Goal: Complete application form: Complete application form

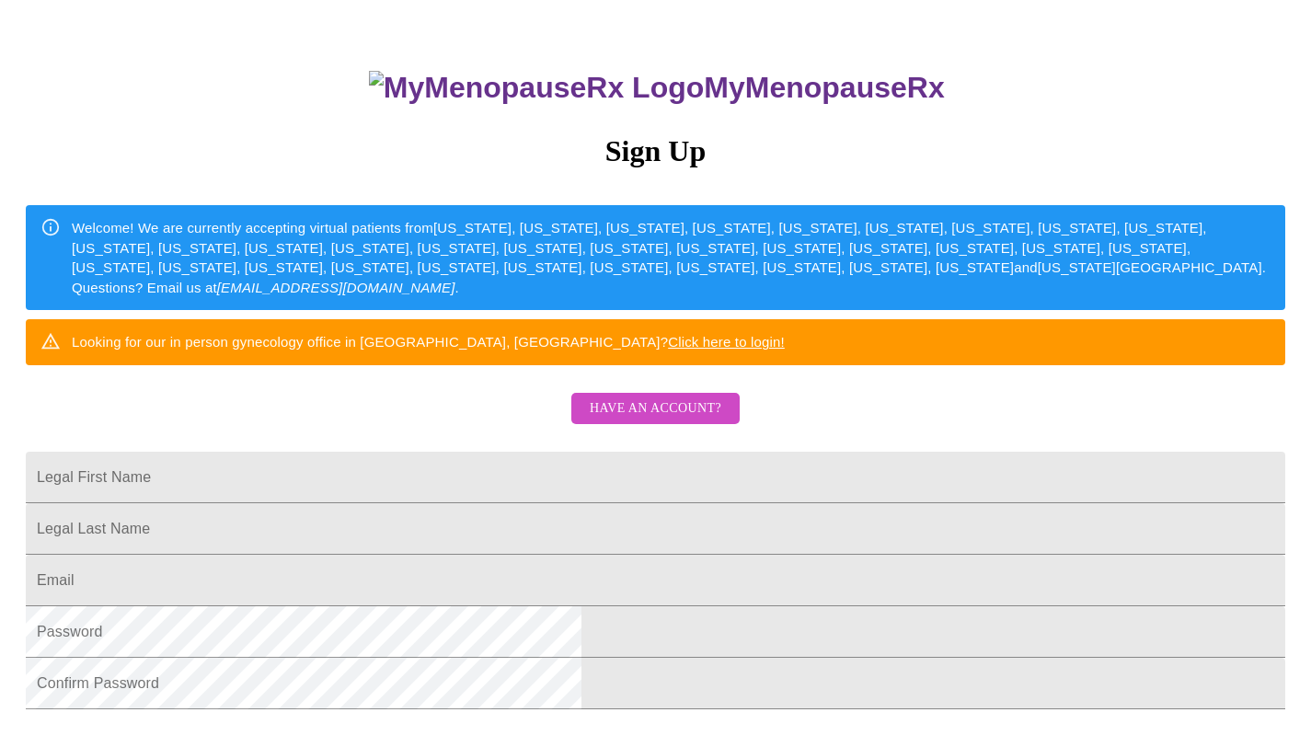
scroll to position [116, 0]
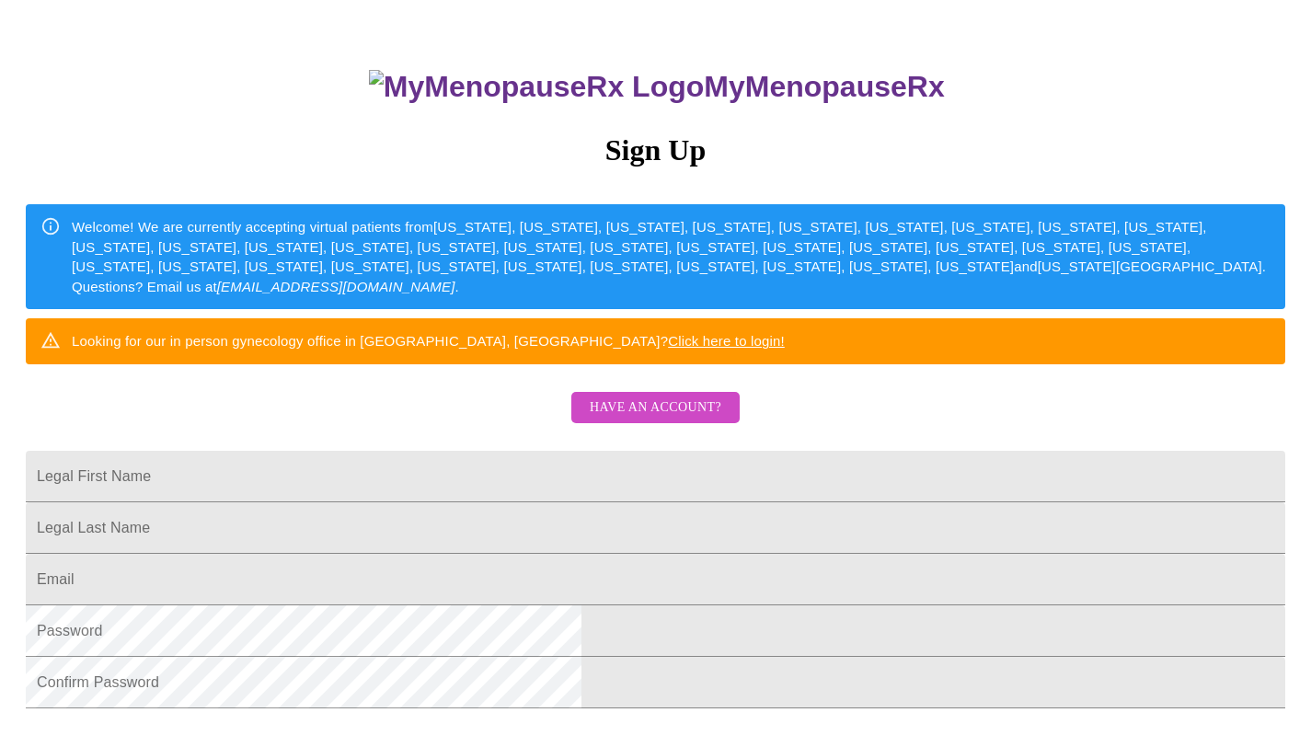
click at [694, 419] on span "Have an account?" at bounding box center [656, 407] width 132 height 23
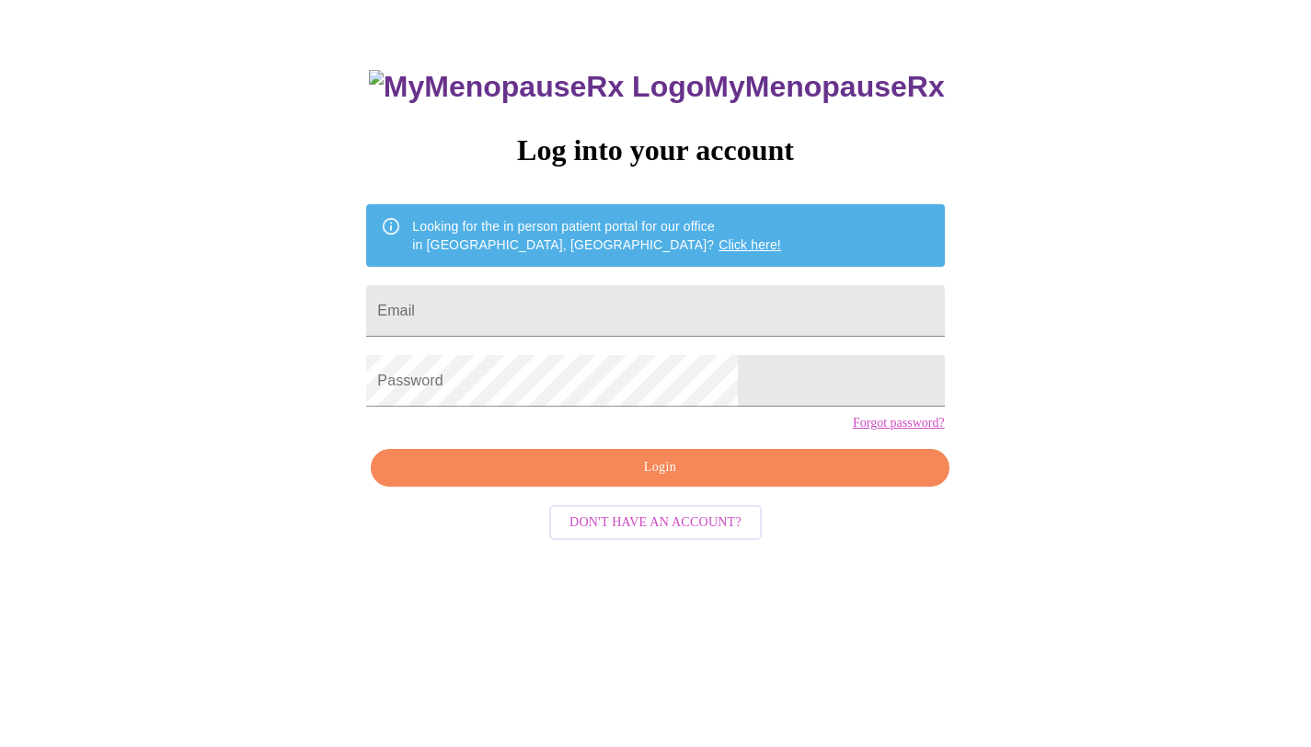
scroll to position [18, 0]
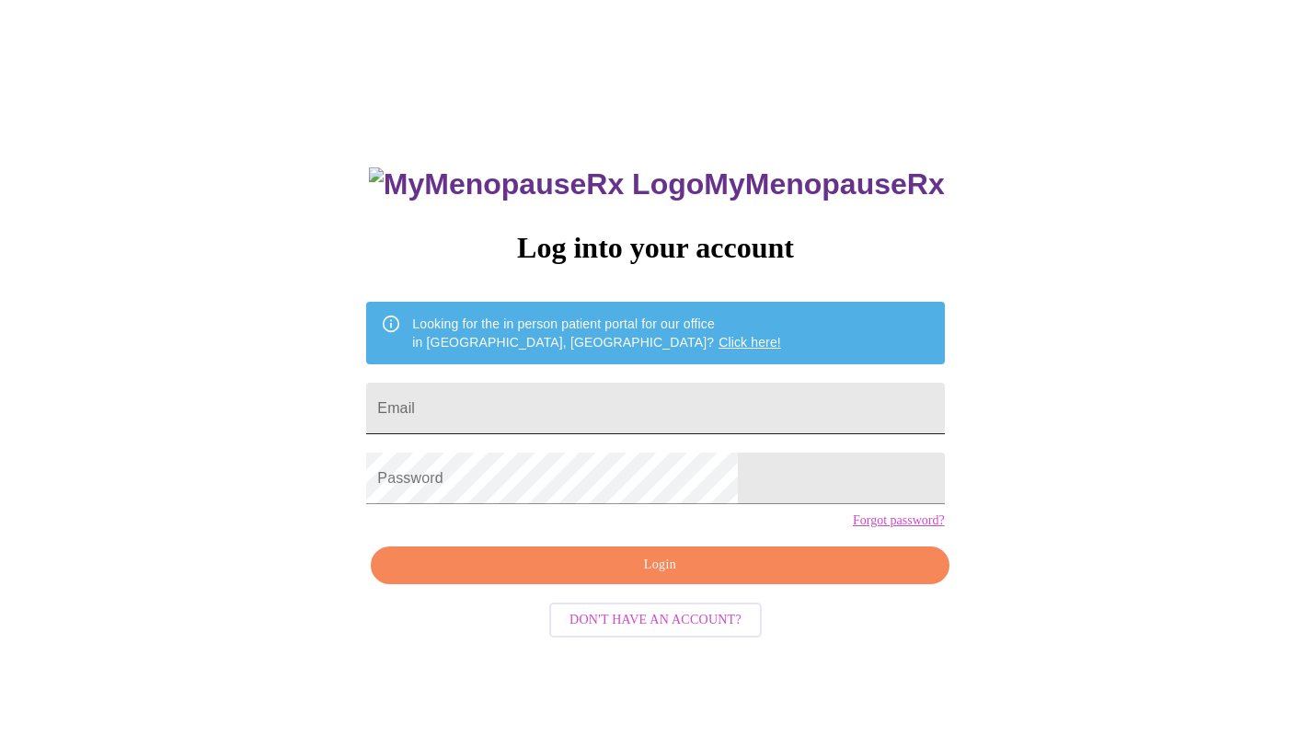
click at [677, 413] on input "Email" at bounding box center [655, 409] width 578 height 52
type input "[EMAIL_ADDRESS][DOMAIN_NAME]"
click at [683, 577] on span "Login" at bounding box center [659, 565] width 535 height 23
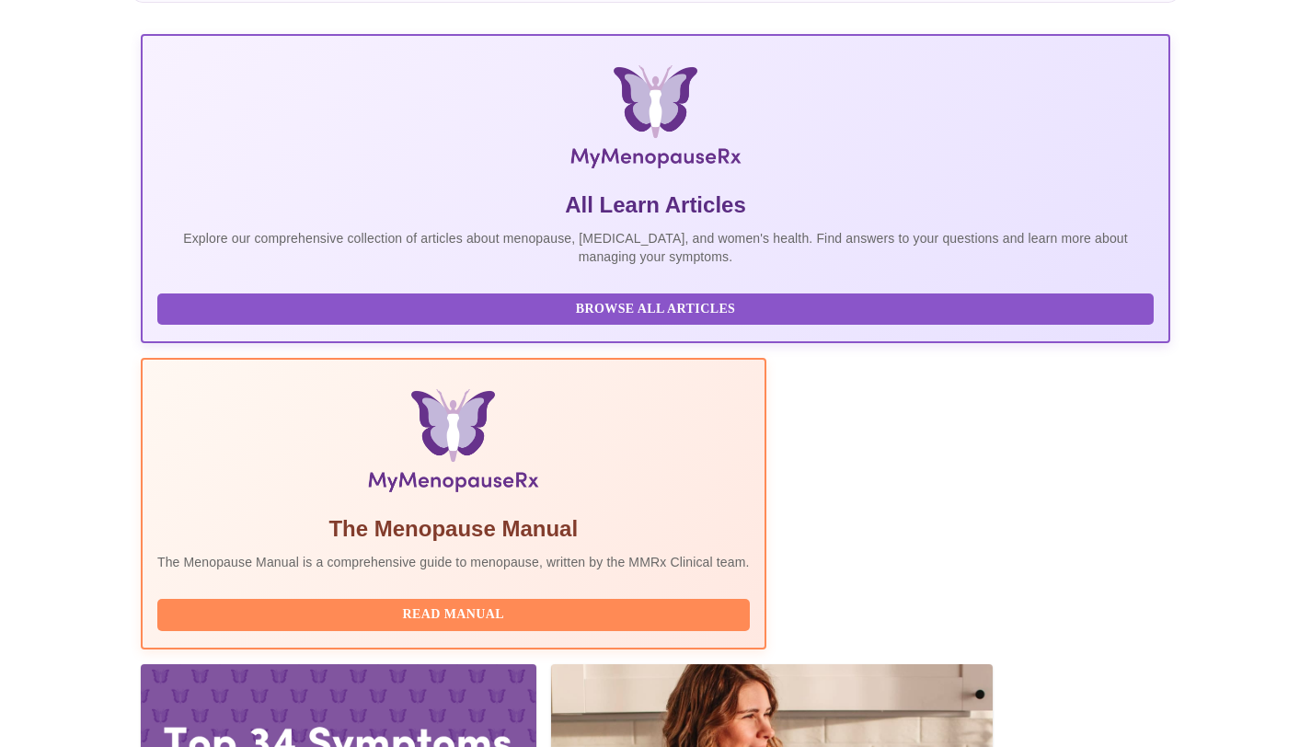
scroll to position [259, 0]
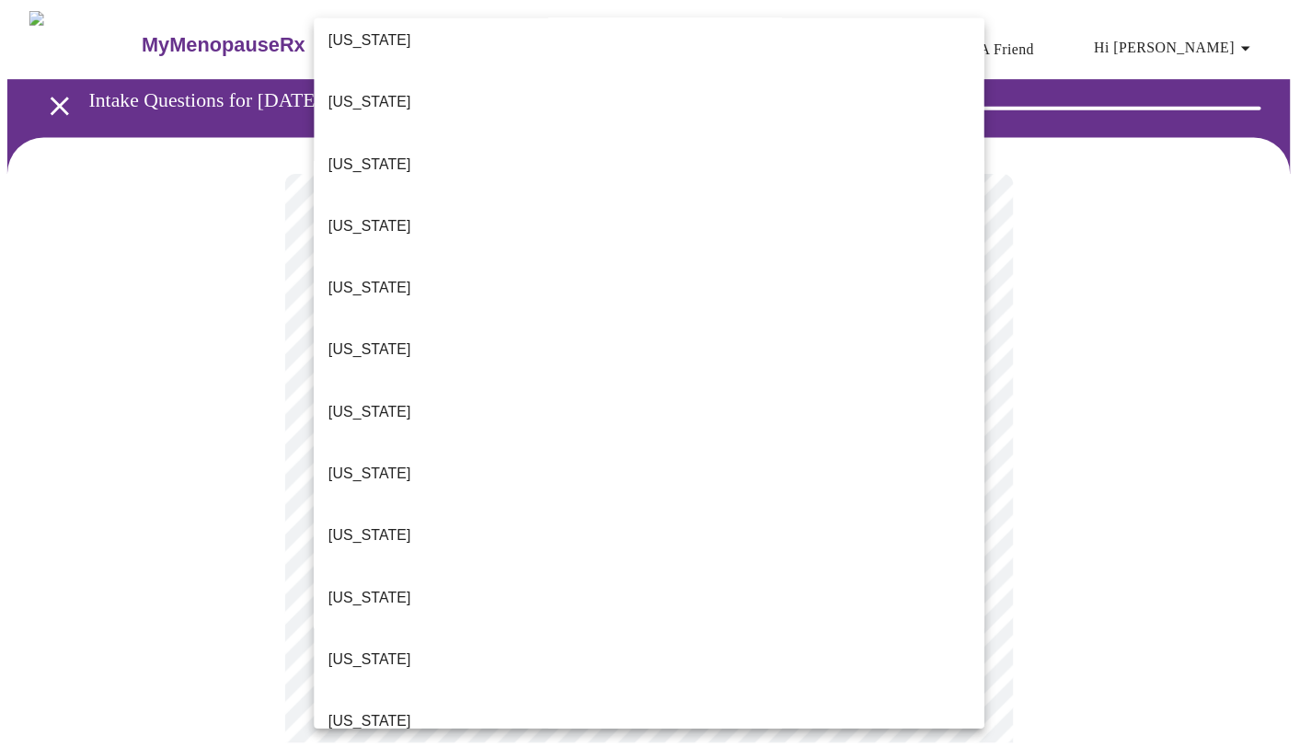
scroll to position [330, 0]
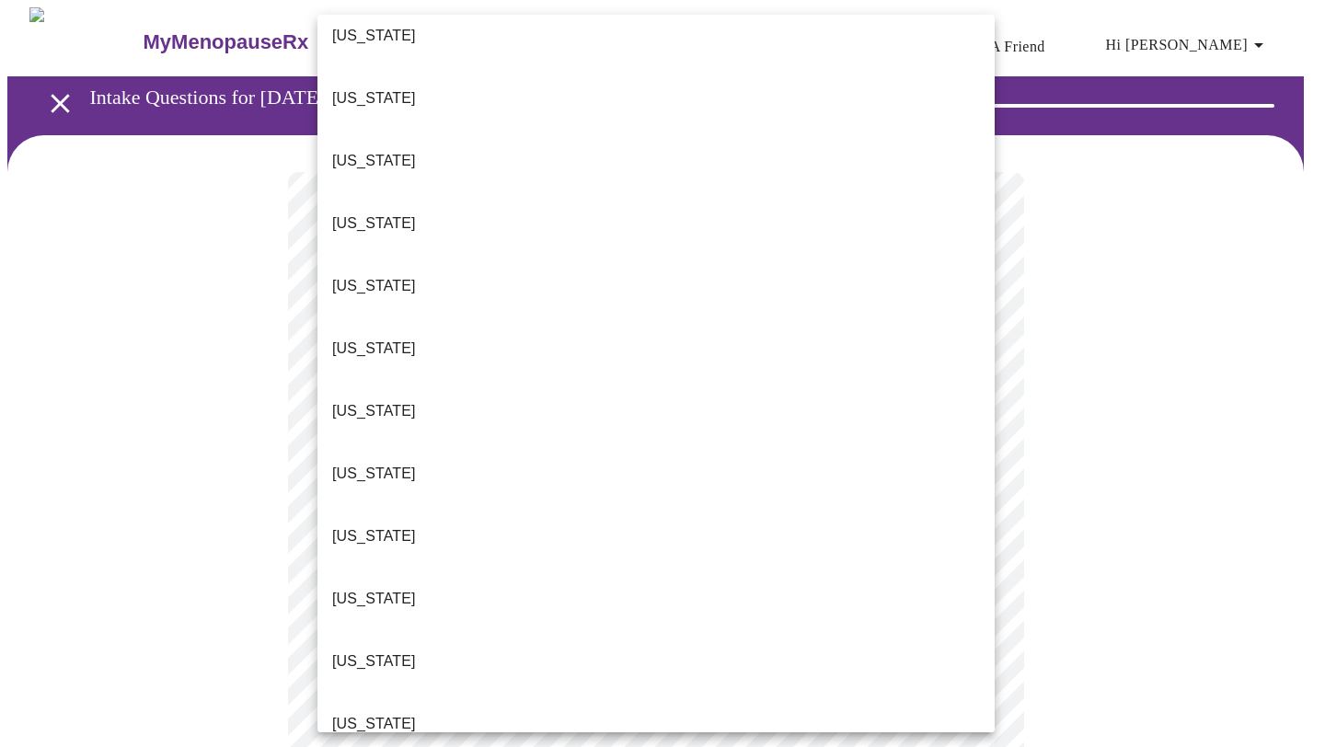
click at [548, 693] on li "[US_STATE]" at bounding box center [655, 724] width 677 height 63
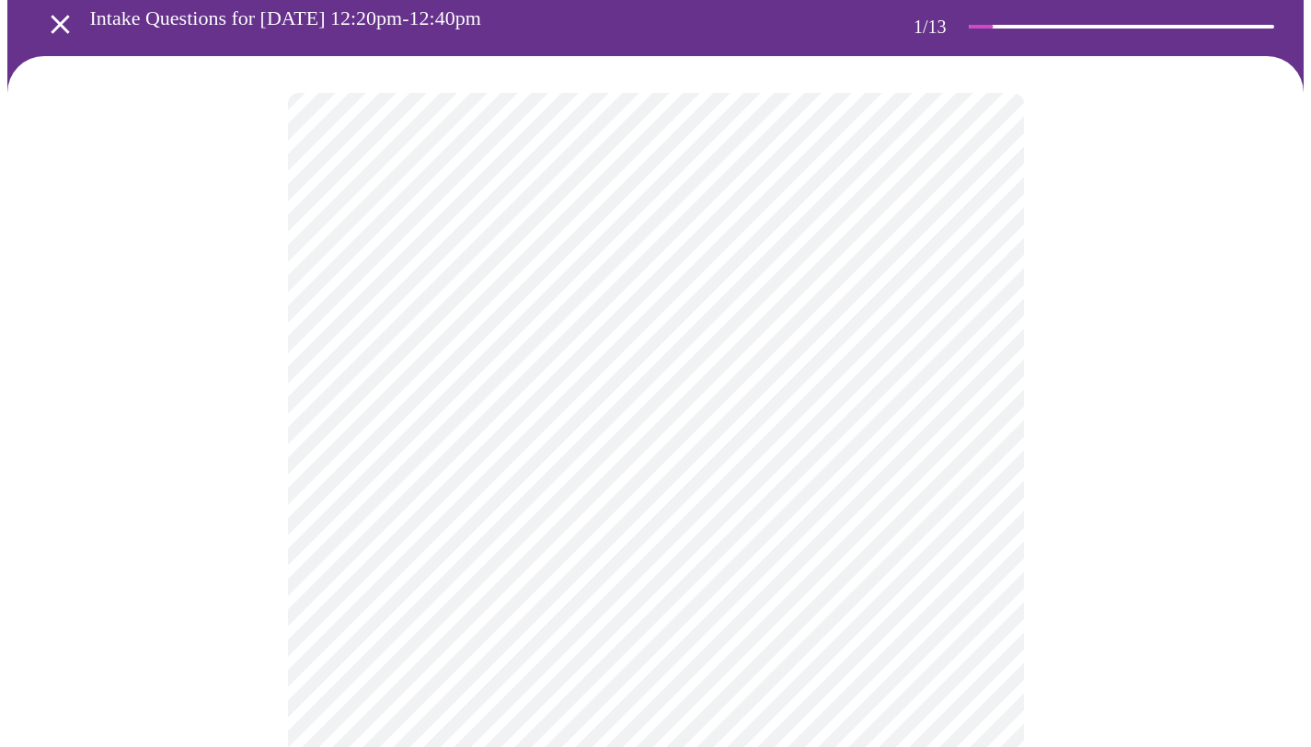
scroll to position [120, 0]
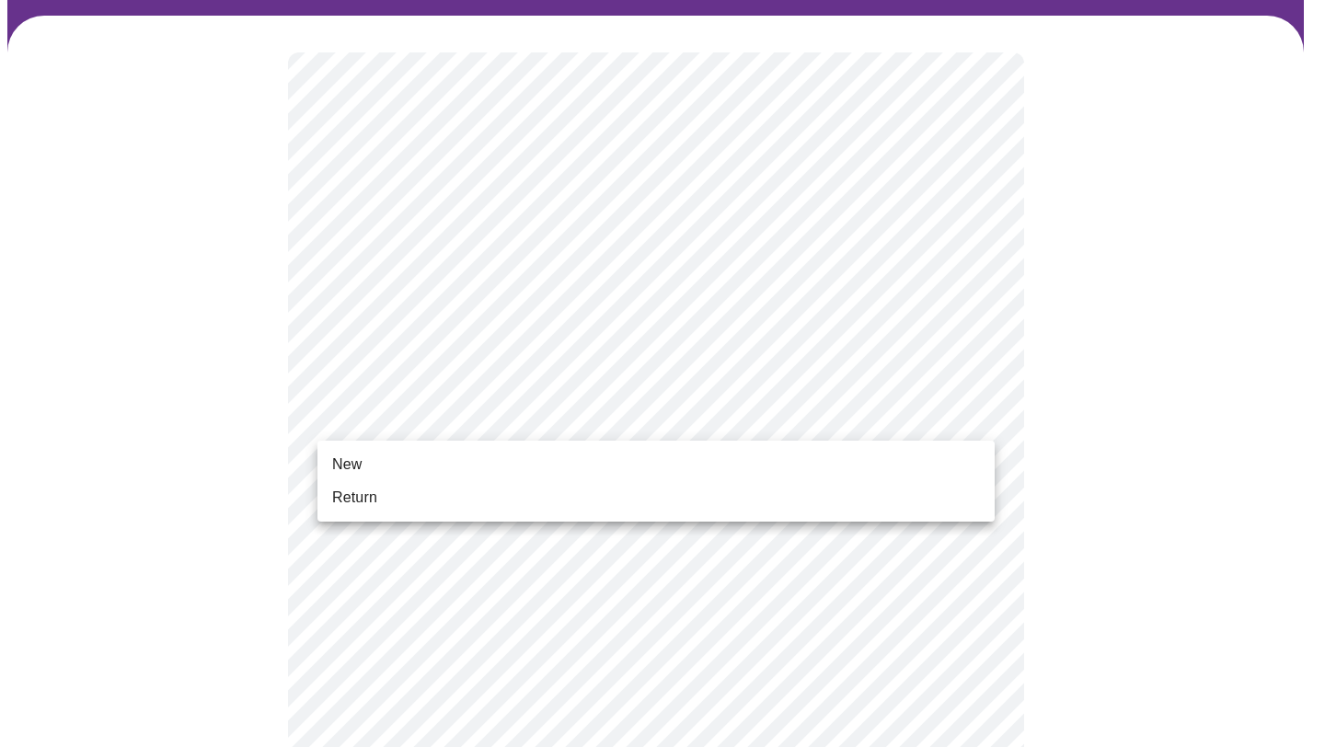
click at [551, 419] on body "MyMenopauseRx Appointments Messaging Labs Uploads Medications Community Refer a…" at bounding box center [662, 728] width 1310 height 1681
click at [547, 447] on ul "New Return" at bounding box center [655, 481] width 677 height 81
click at [548, 461] on li "New" at bounding box center [655, 464] width 677 height 33
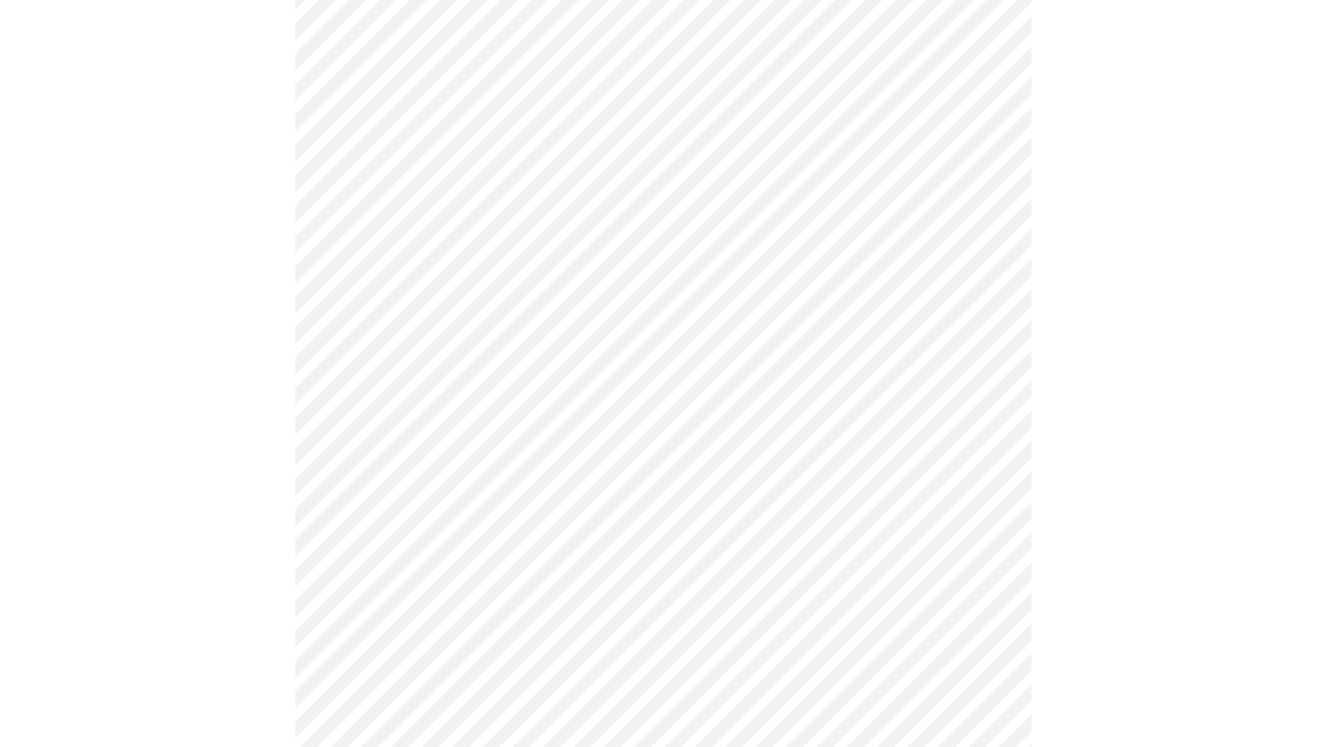
scroll to position [908, 0]
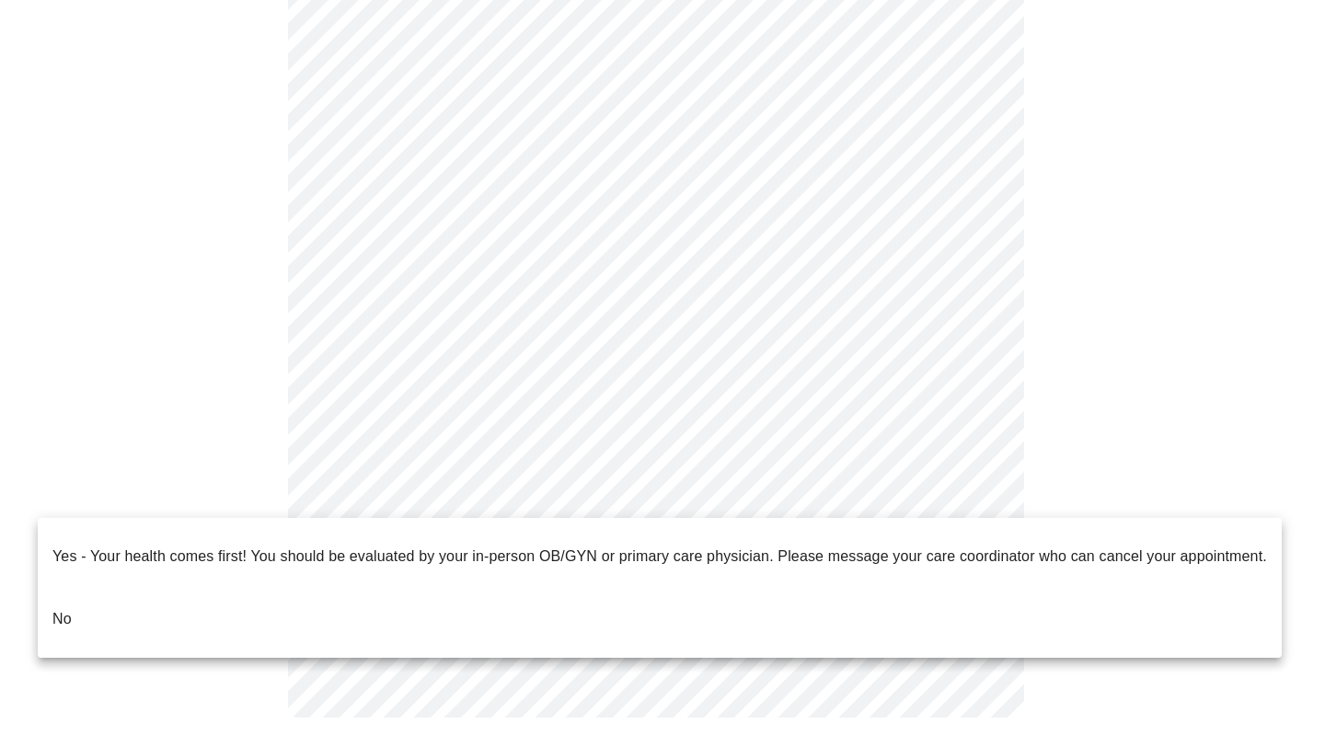
click at [465, 614] on li "No" at bounding box center [660, 619] width 1244 height 63
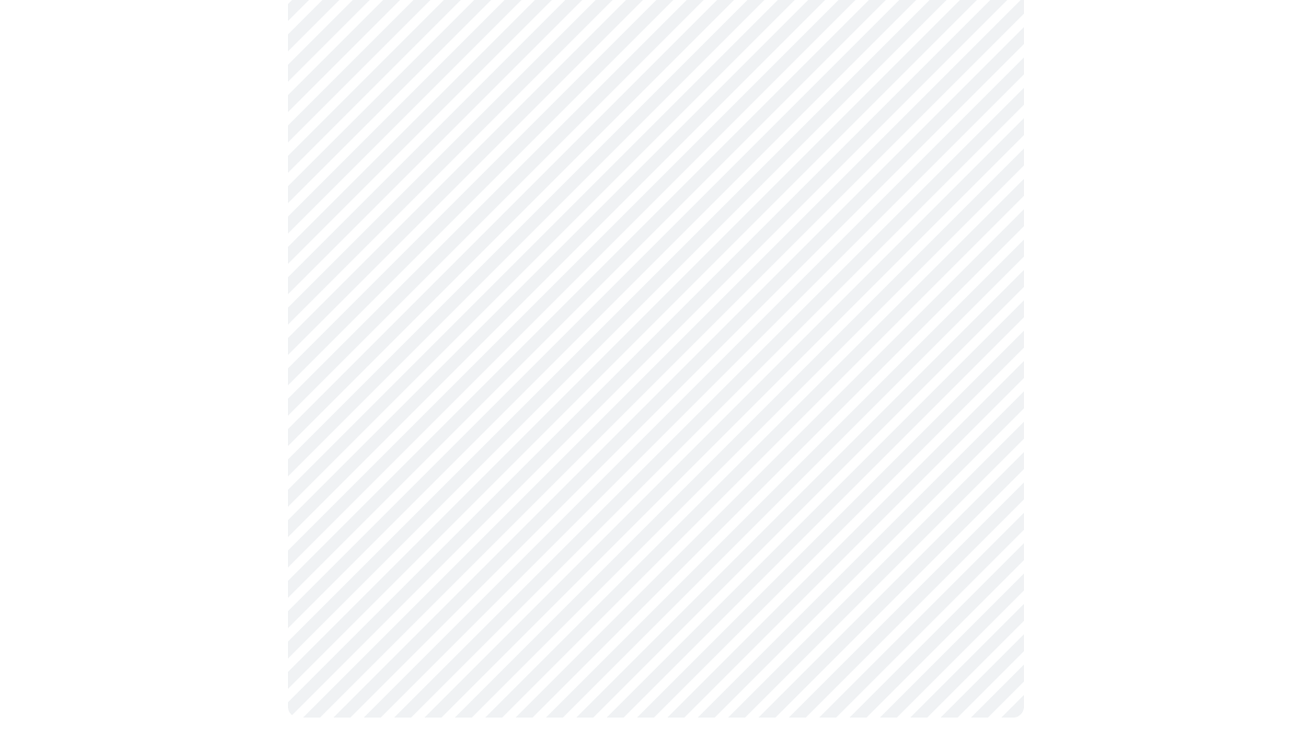
scroll to position [0, 0]
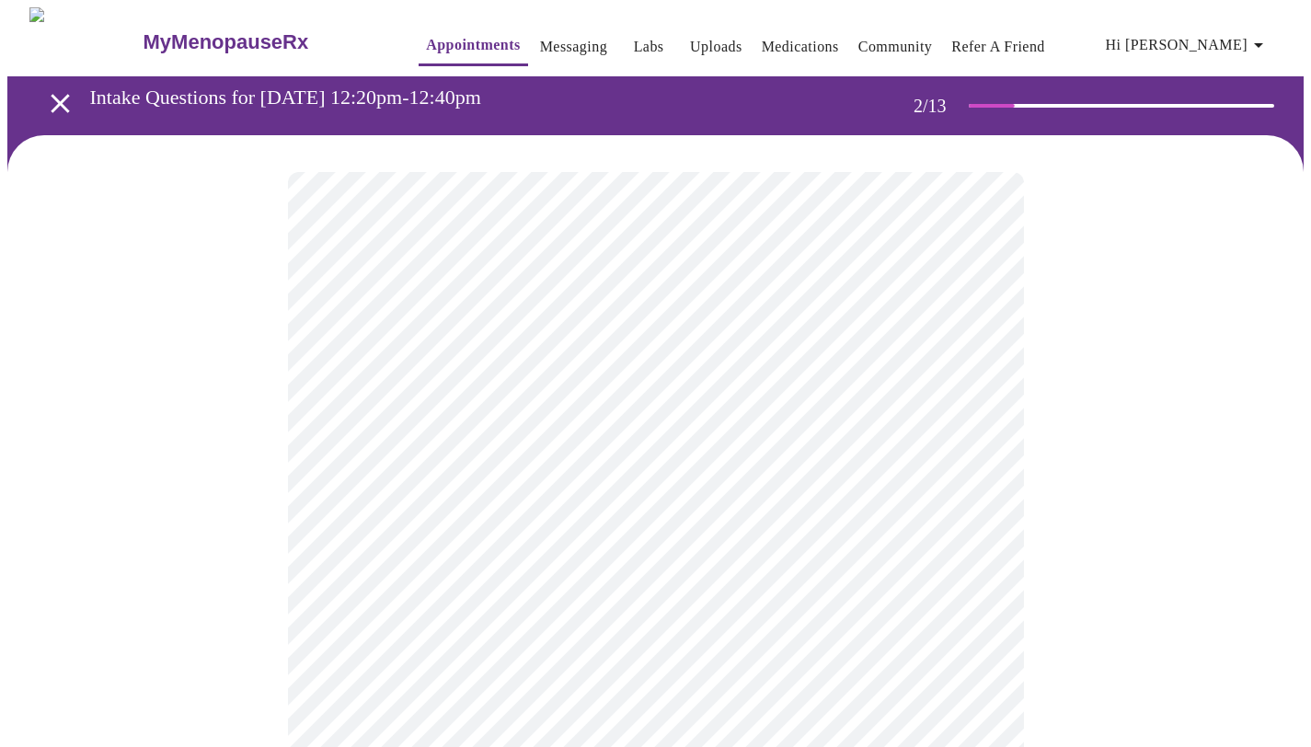
click at [801, 383] on body "MyMenopauseRx Appointments Messaging Labs Uploads Medications Community Refer a…" at bounding box center [655, 560] width 1296 height 1106
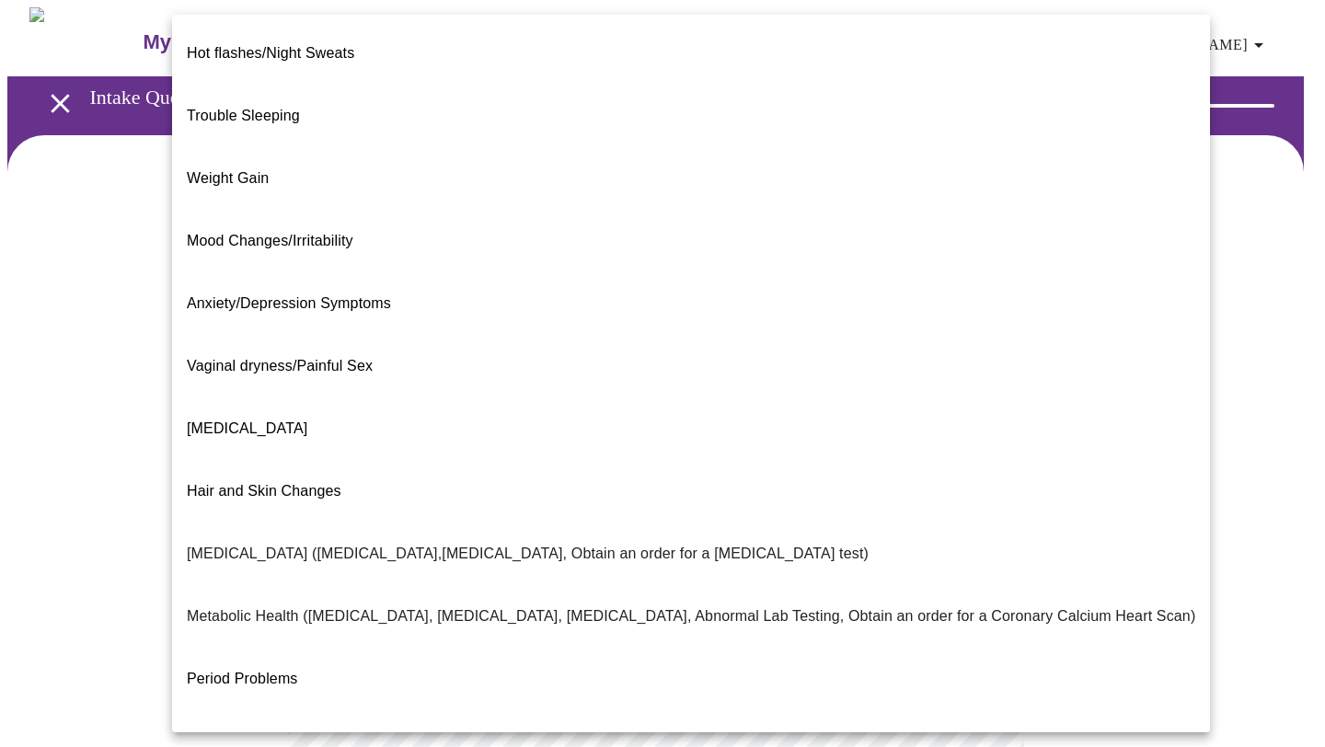
click at [25, 582] on div at bounding box center [662, 373] width 1325 height 747
click at [474, 380] on body "MyMenopauseRx Appointments Messaging Labs Uploads Medications Community Refer a…" at bounding box center [662, 560] width 1310 height 1106
click at [375, 64] on li "Hot flashes/Night Sweats" at bounding box center [691, 53] width 1038 height 63
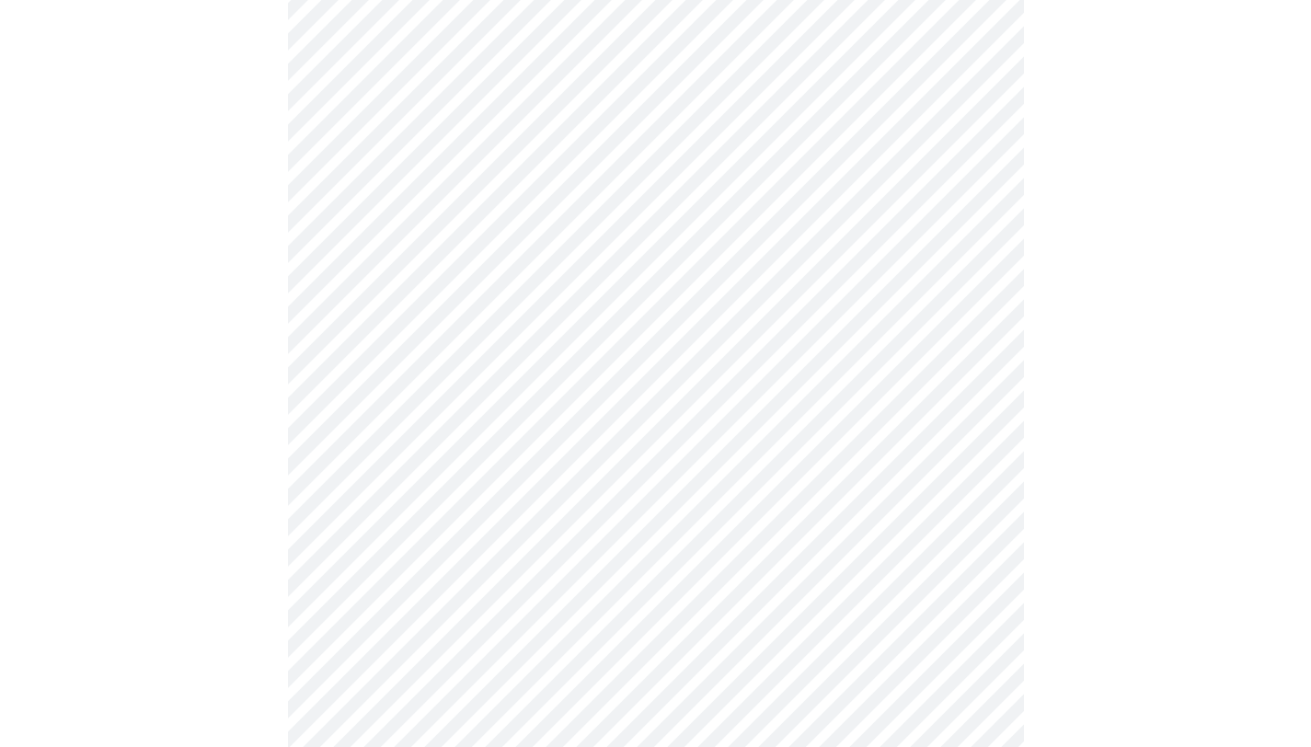
scroll to position [265, 0]
click at [538, 316] on body "MyMenopauseRx Appointments Messaging Labs Uploads Medications Community Refer a…" at bounding box center [655, 289] width 1296 height 1095
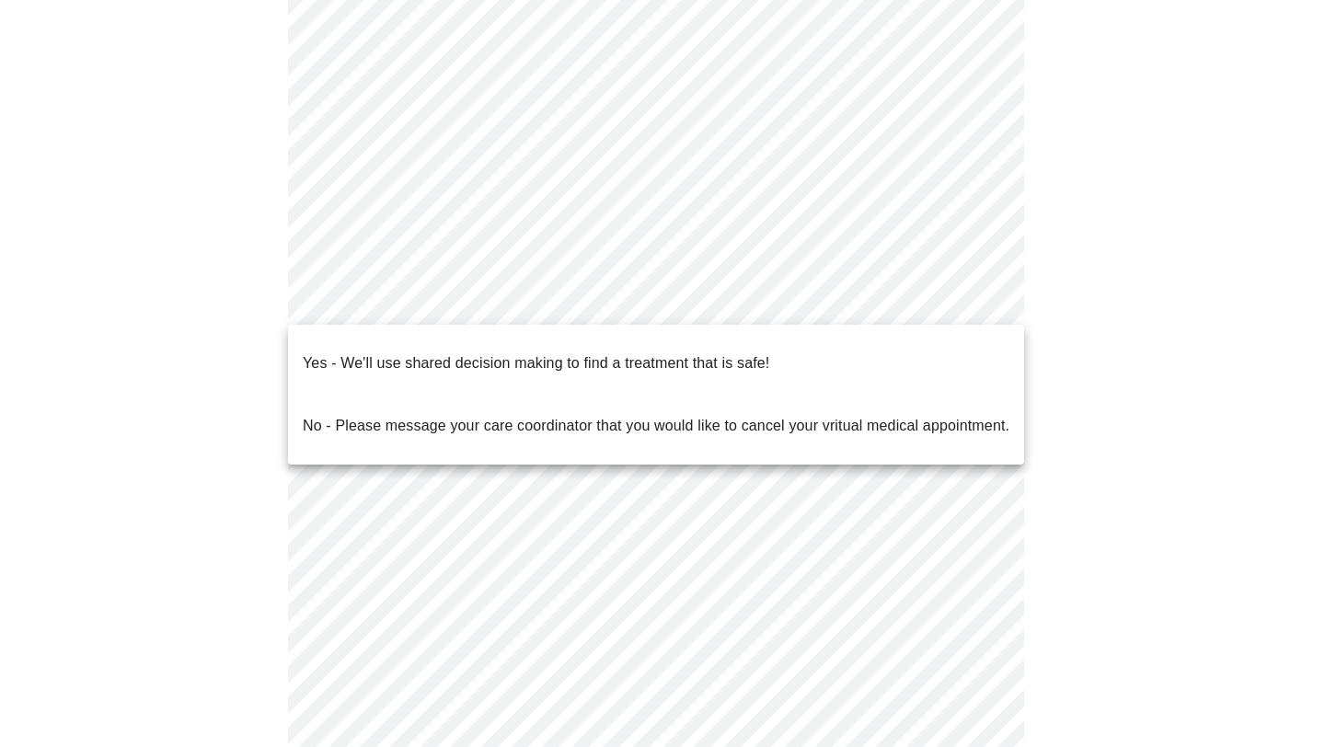
click at [523, 358] on p "Yes - We'll use shared decision making to find a treatment that is safe!" at bounding box center [536, 363] width 466 height 22
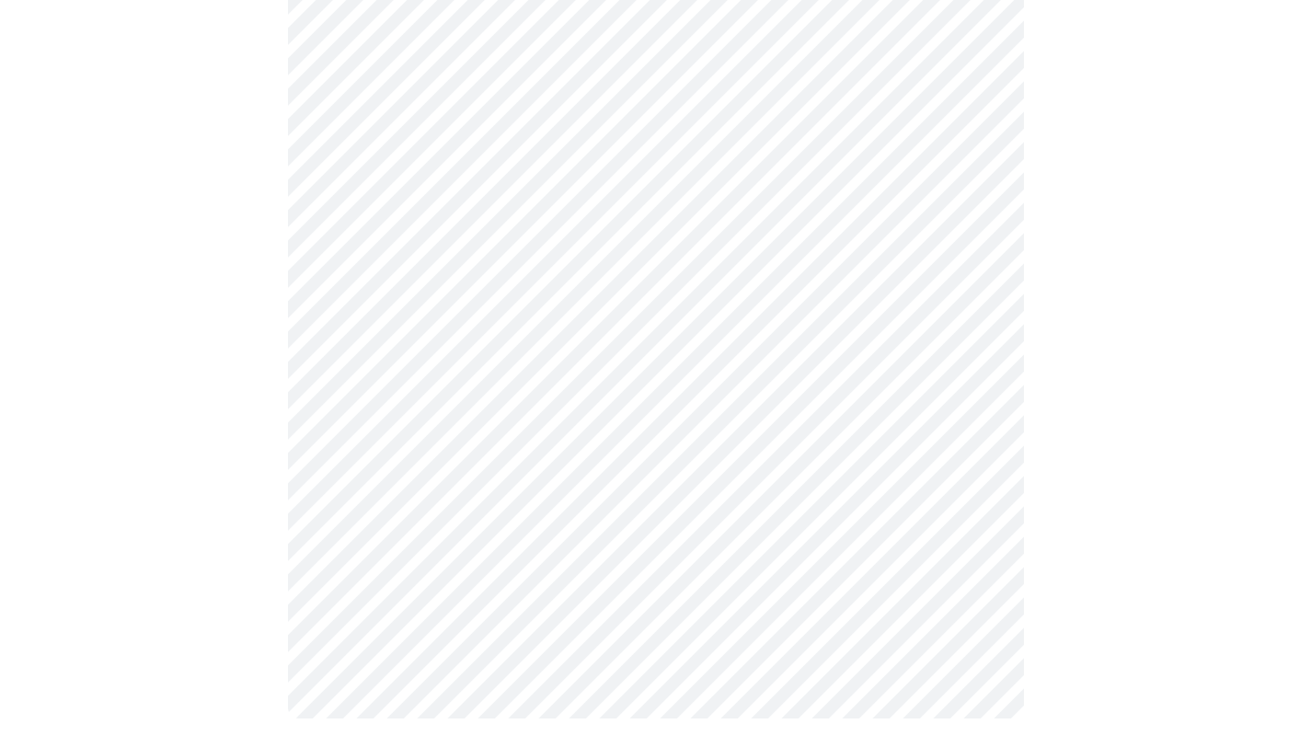
scroll to position [0, 0]
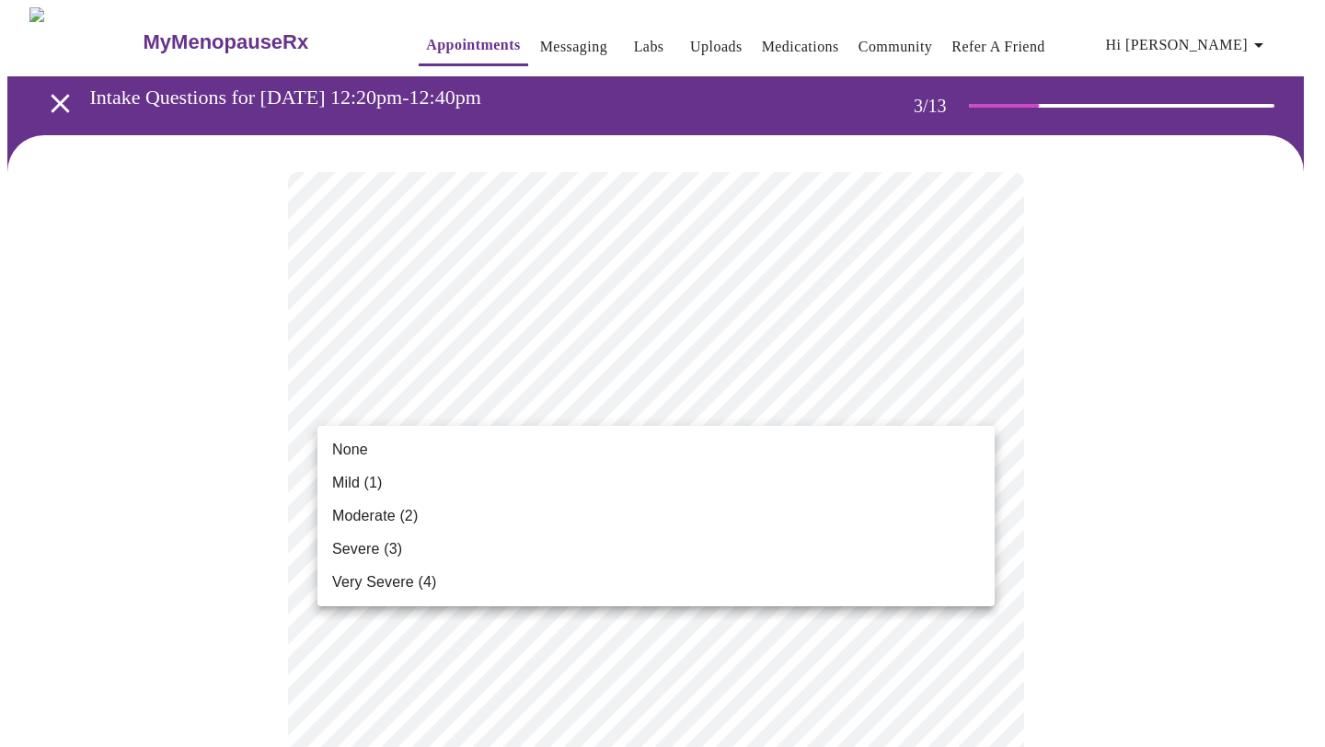
click at [357, 530] on li "Moderate (2)" at bounding box center [655, 516] width 677 height 33
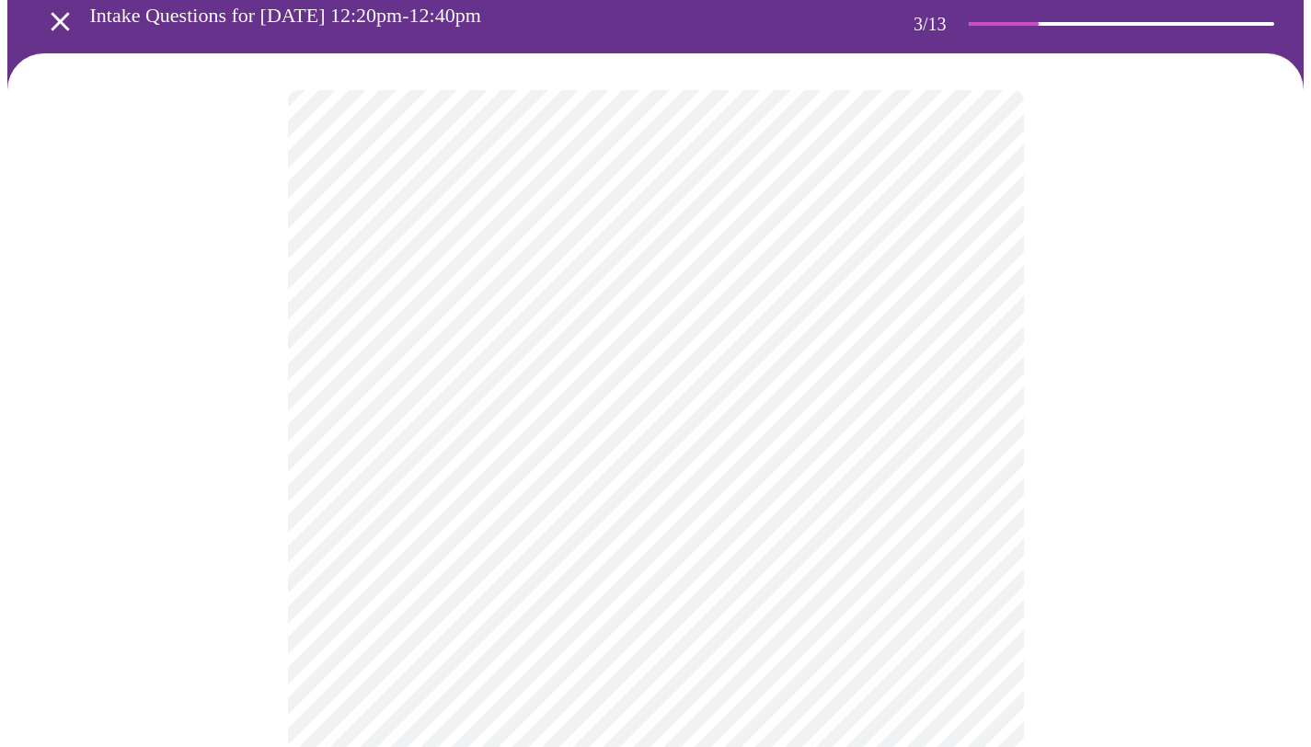
scroll to position [87, 0]
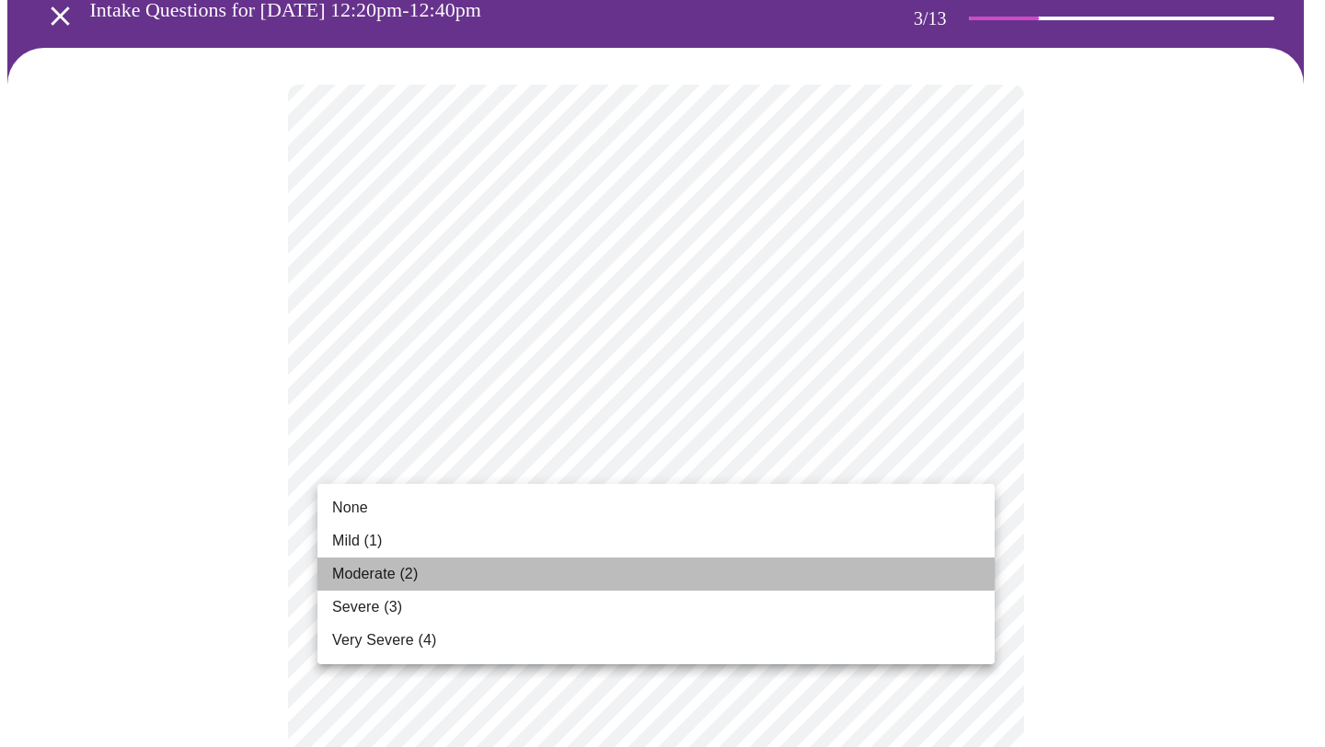
click at [442, 567] on li "Moderate (2)" at bounding box center [655, 573] width 677 height 33
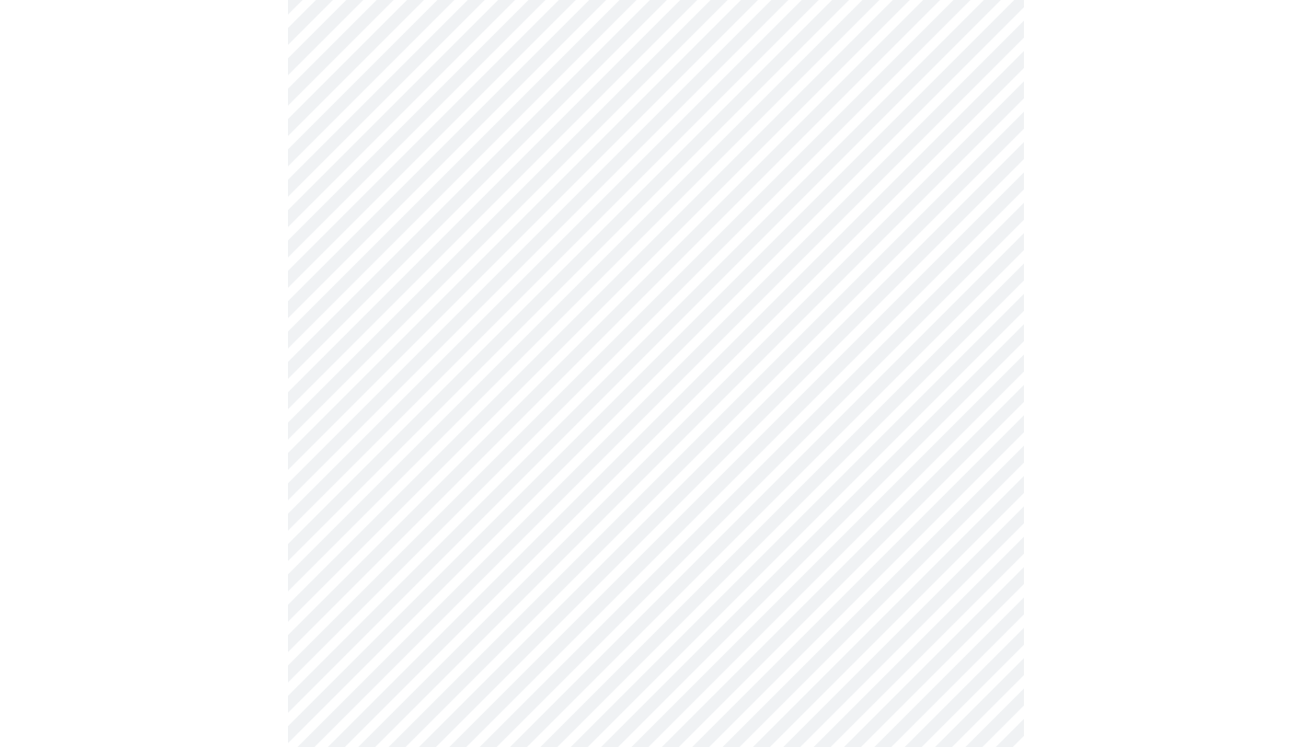
scroll to position [242, 0]
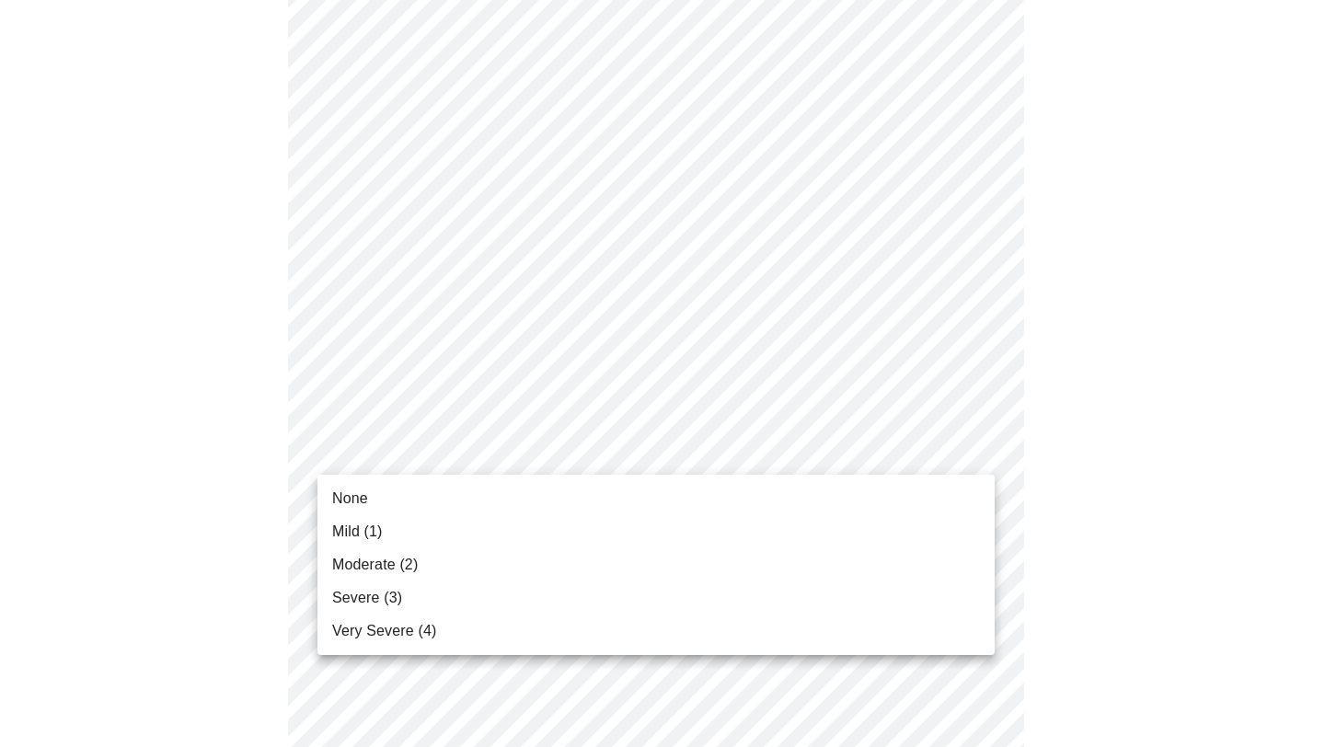
click at [406, 595] on li "Severe (3)" at bounding box center [655, 597] width 677 height 33
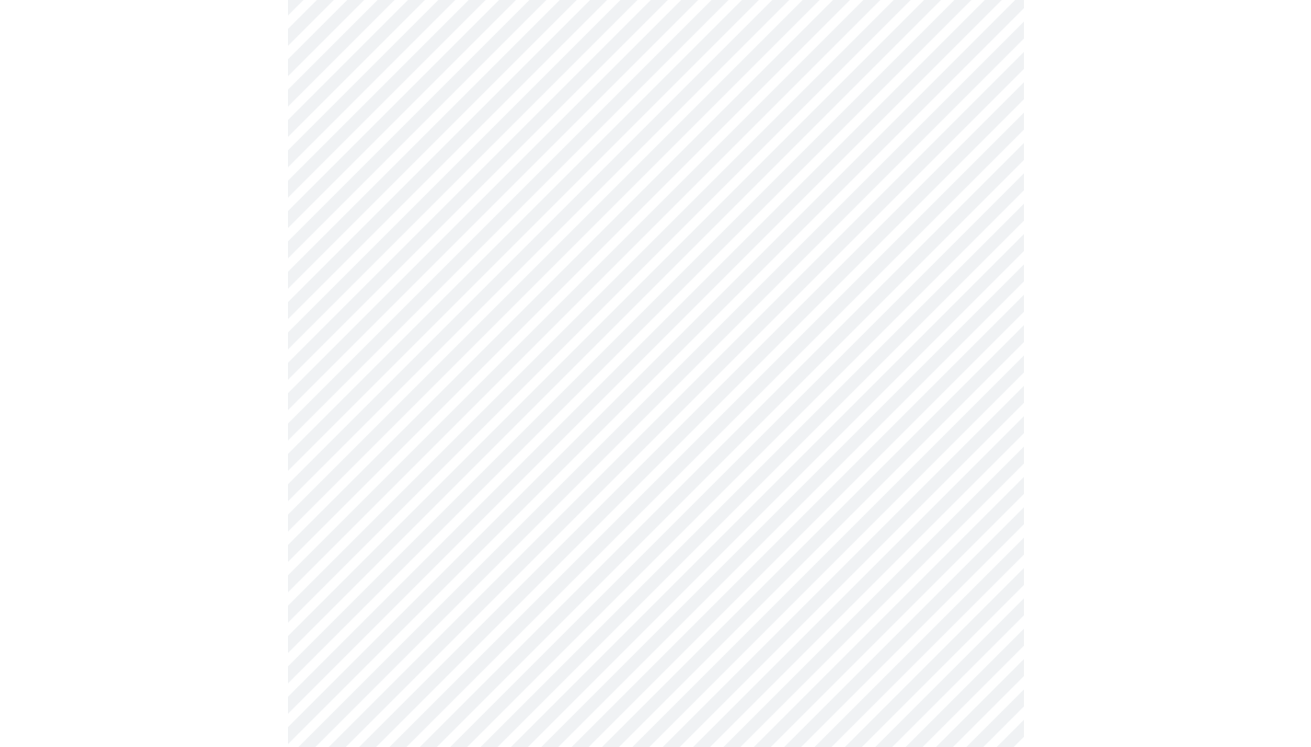
scroll to position [312, 0]
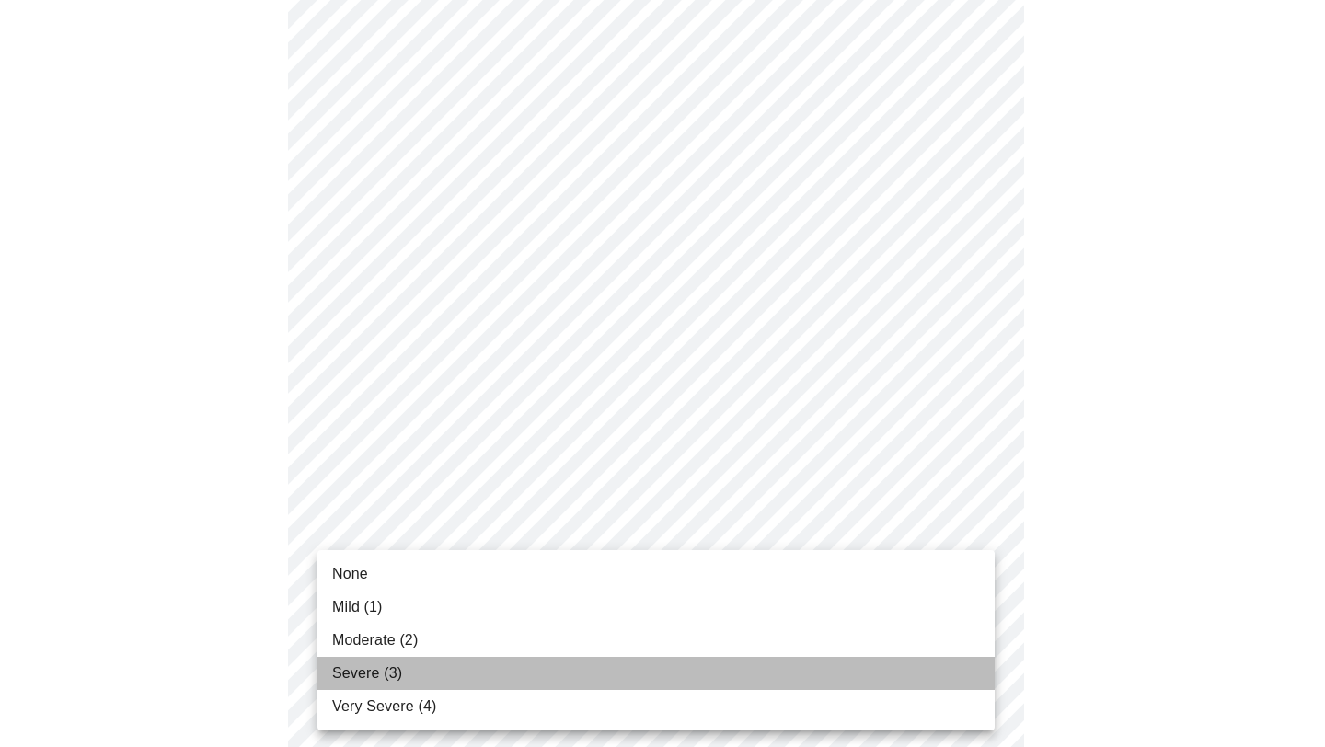
click at [467, 678] on li "Severe (3)" at bounding box center [655, 673] width 677 height 33
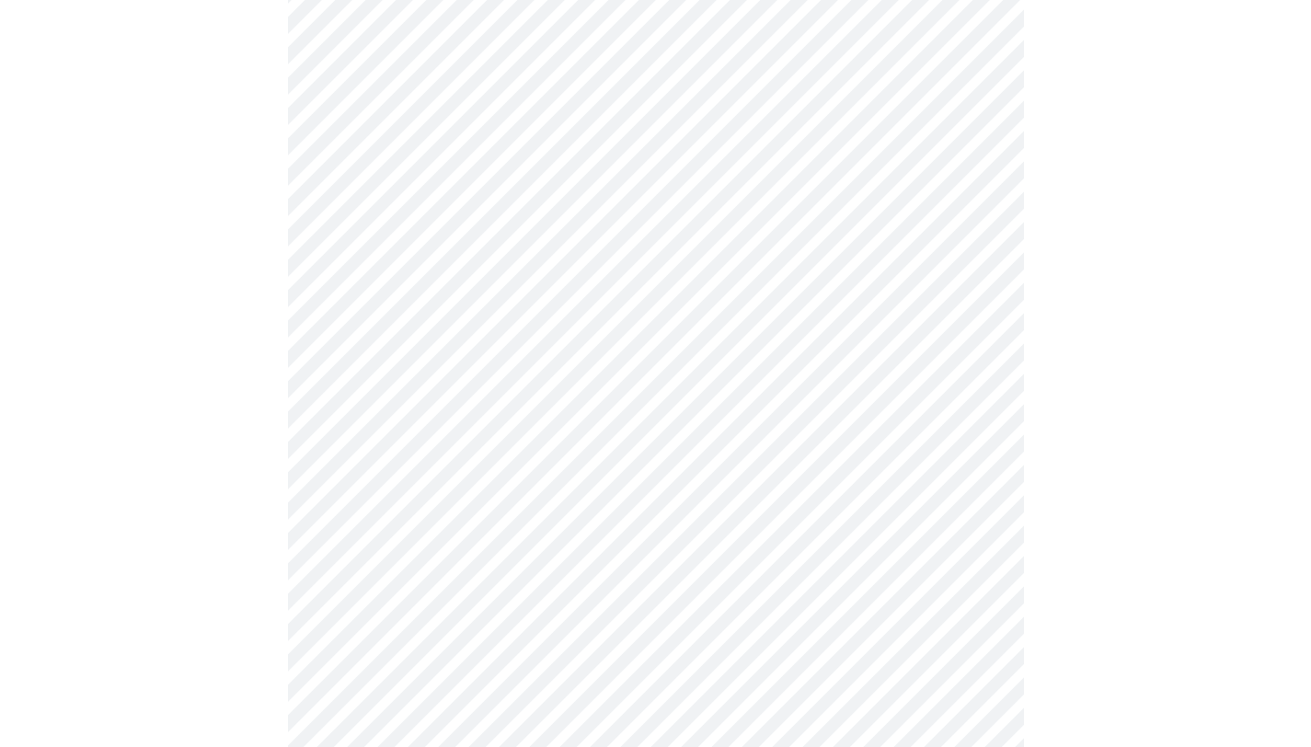
scroll to position [478, 0]
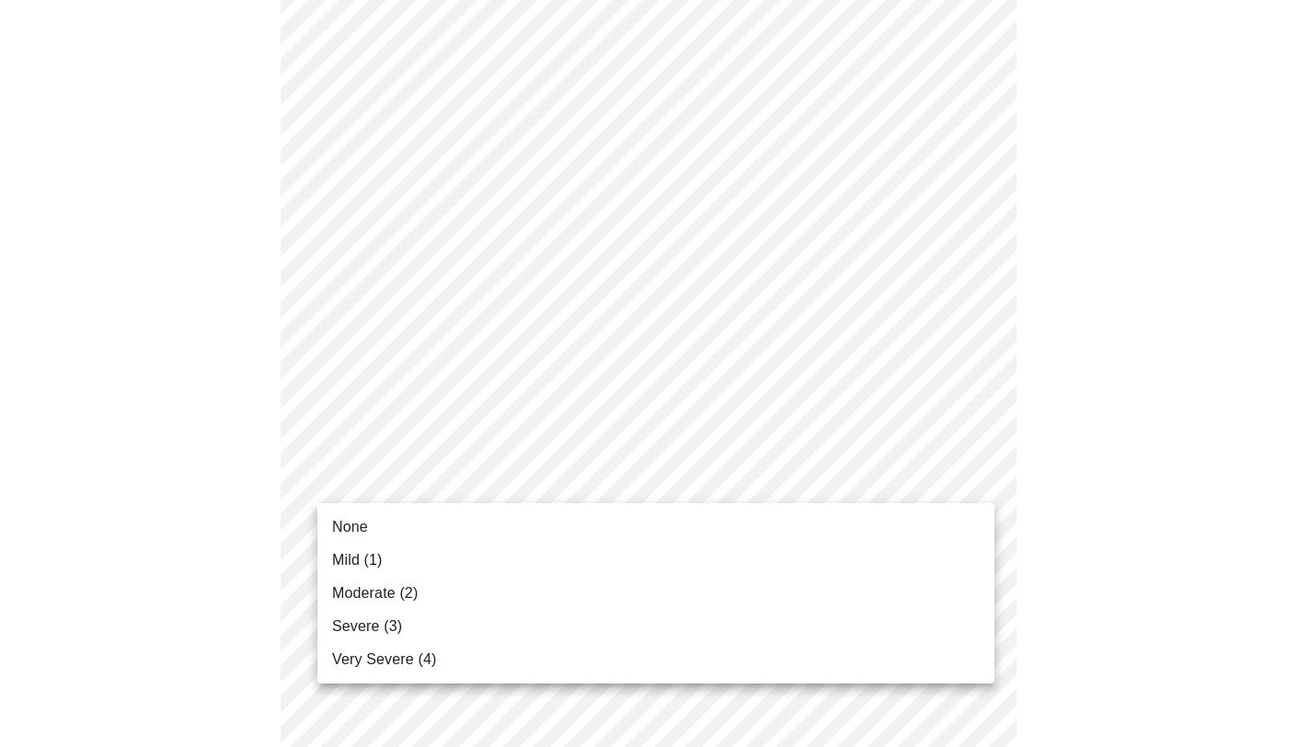
click at [541, 471] on body "MyMenopauseRx Appointments Messaging Labs Uploads Medications Community Refer a…" at bounding box center [655, 701] width 1296 height 2344
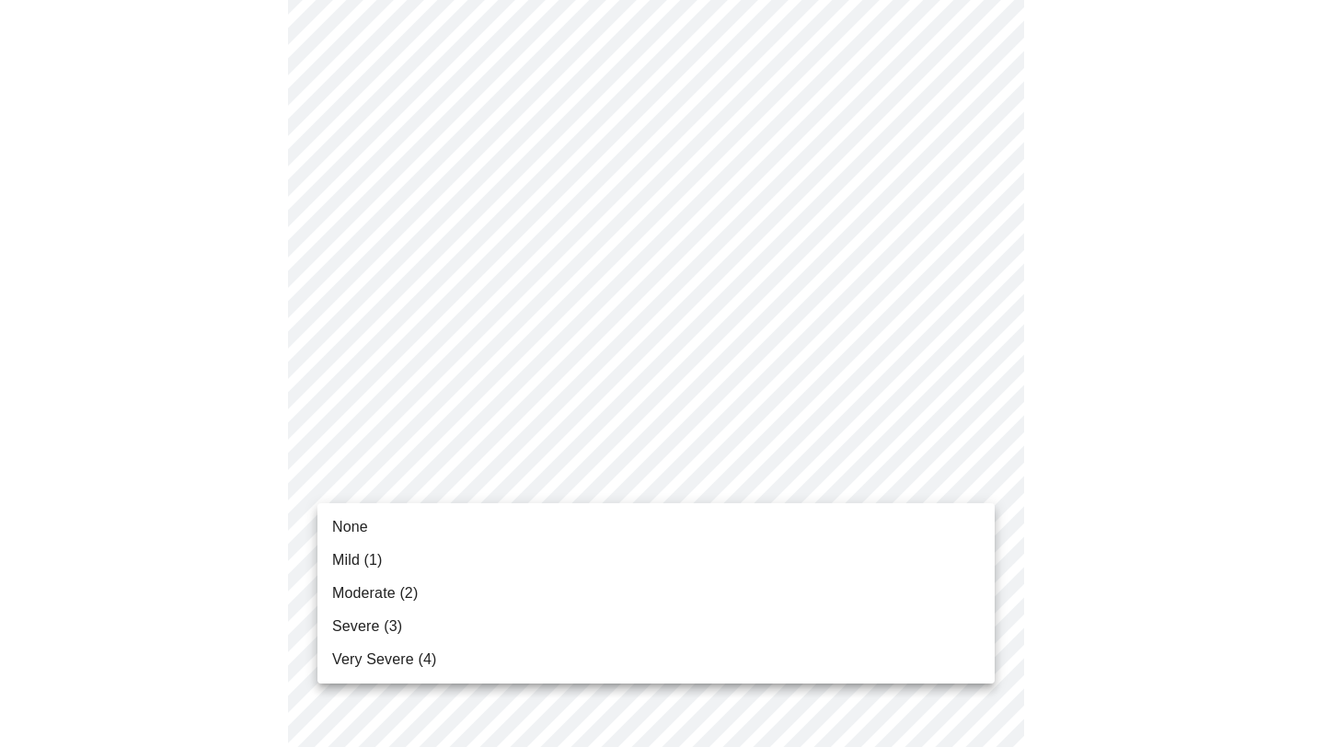
click at [476, 623] on li "Severe (3)" at bounding box center [655, 626] width 677 height 33
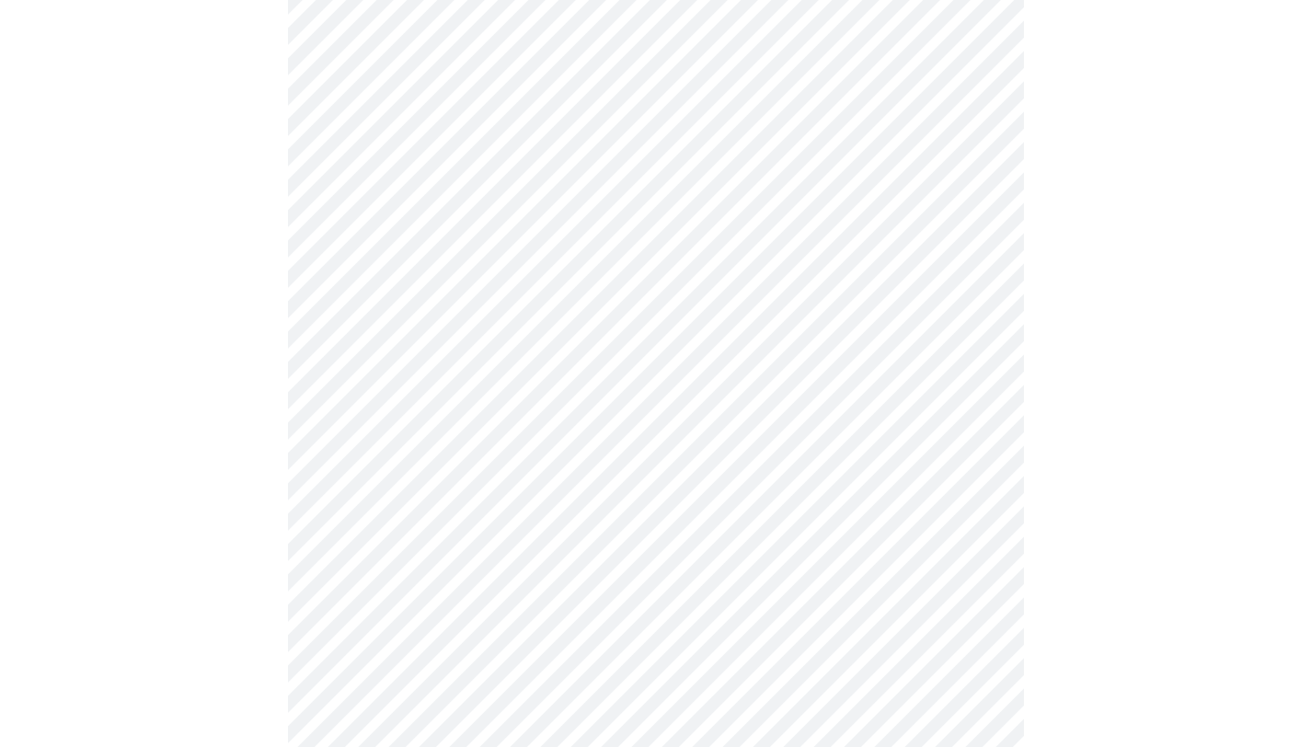
click at [499, 224] on body "MyMenopauseRx Appointments Messaging Labs Uploads Medications Community Refer a…" at bounding box center [655, 688] width 1296 height 2318
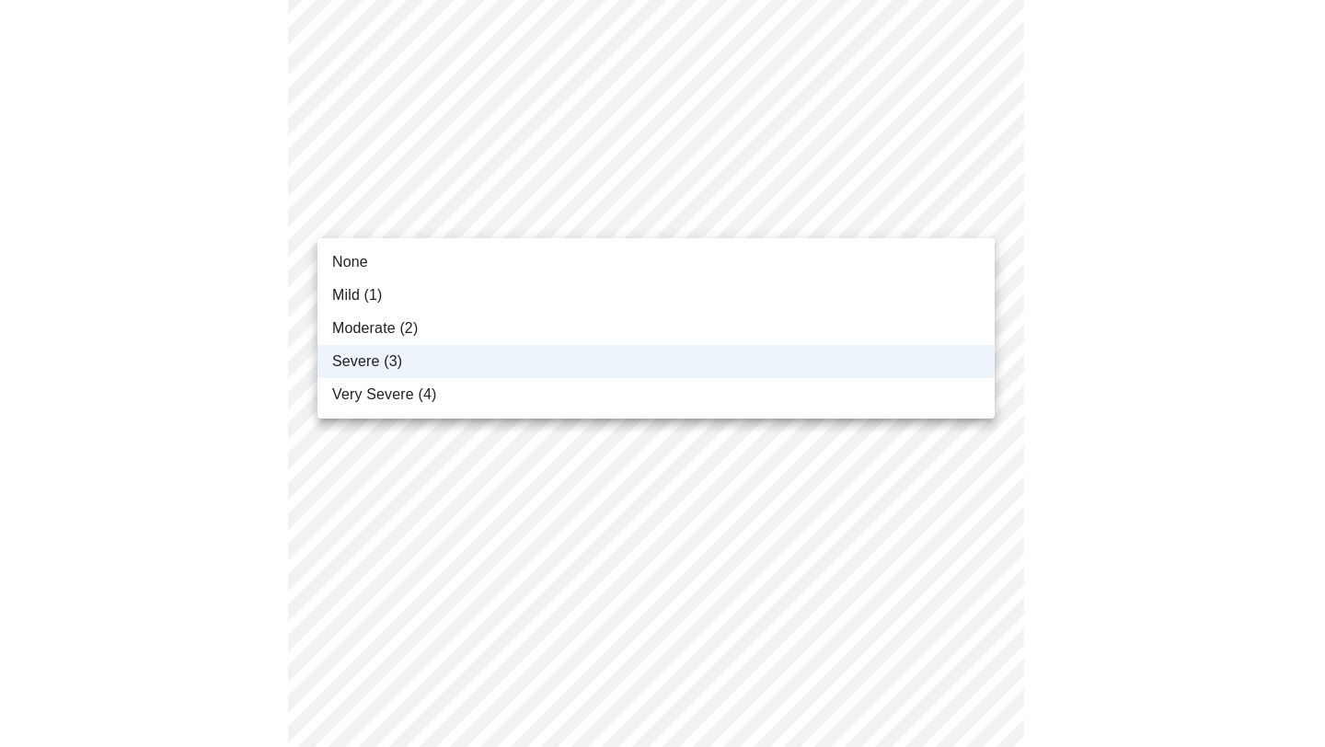
click at [451, 404] on li "Very Severe (4)" at bounding box center [655, 394] width 677 height 33
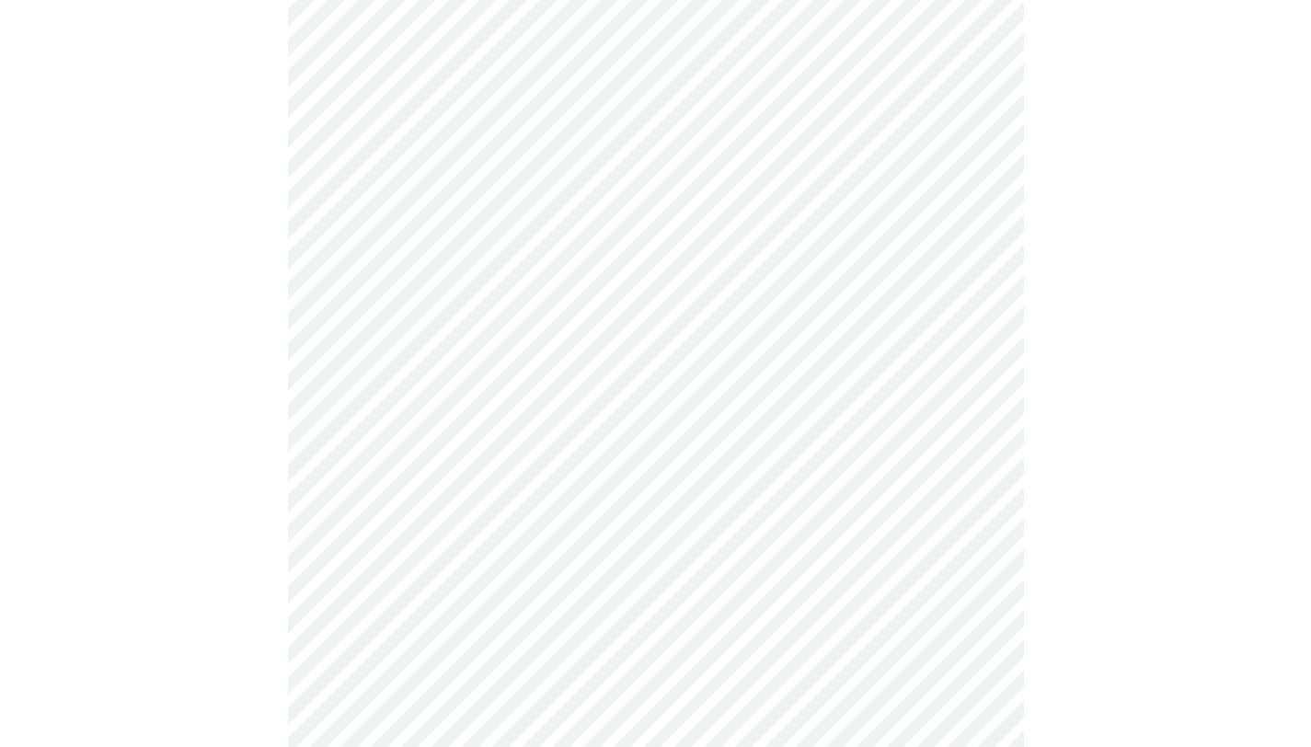
scroll to position [651, 0]
click at [455, 431] on body "MyMenopauseRx Appointments Messaging Labs Uploads Medications Community Refer a…" at bounding box center [655, 515] width 1296 height 2318
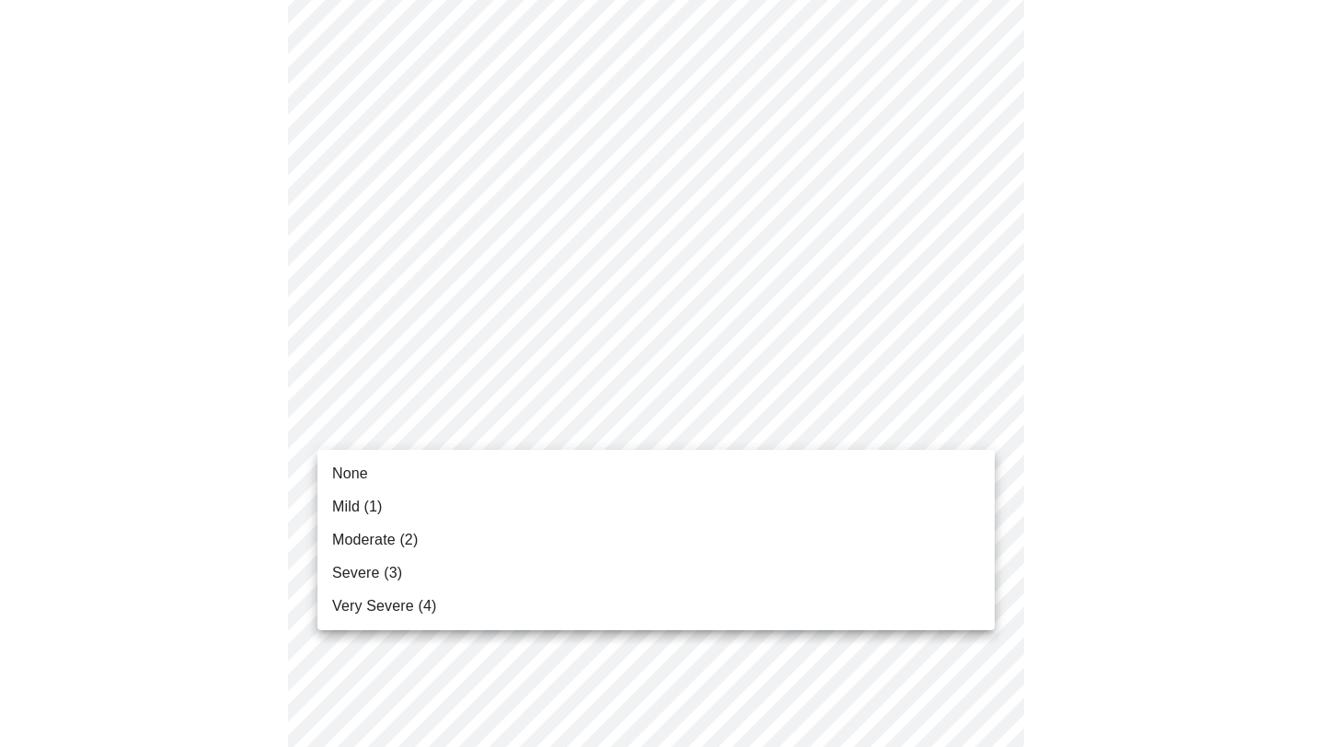
click at [429, 595] on span "Very Severe (4)" at bounding box center [384, 606] width 104 height 22
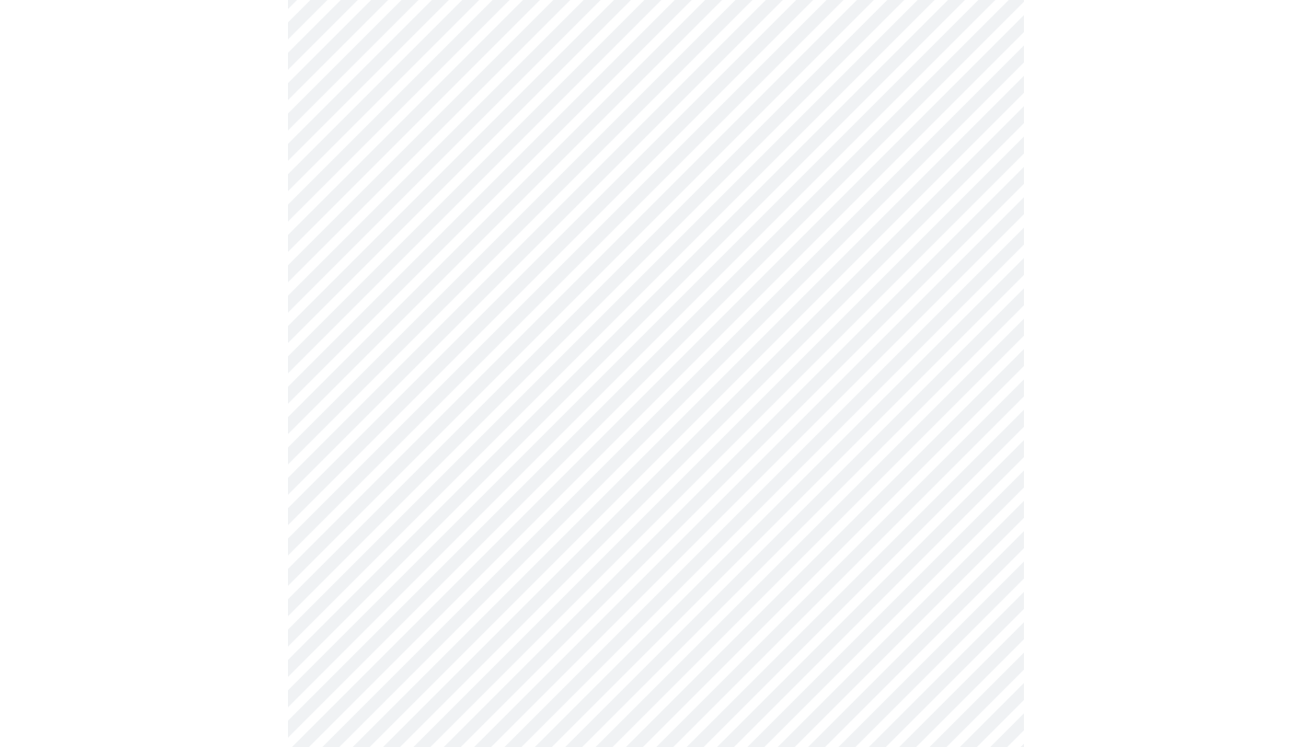
scroll to position [752, 0]
click at [512, 479] on body "MyMenopauseRx Appointments Messaging Labs Uploads Medications Community Refer a…" at bounding box center [655, 401] width 1296 height 2292
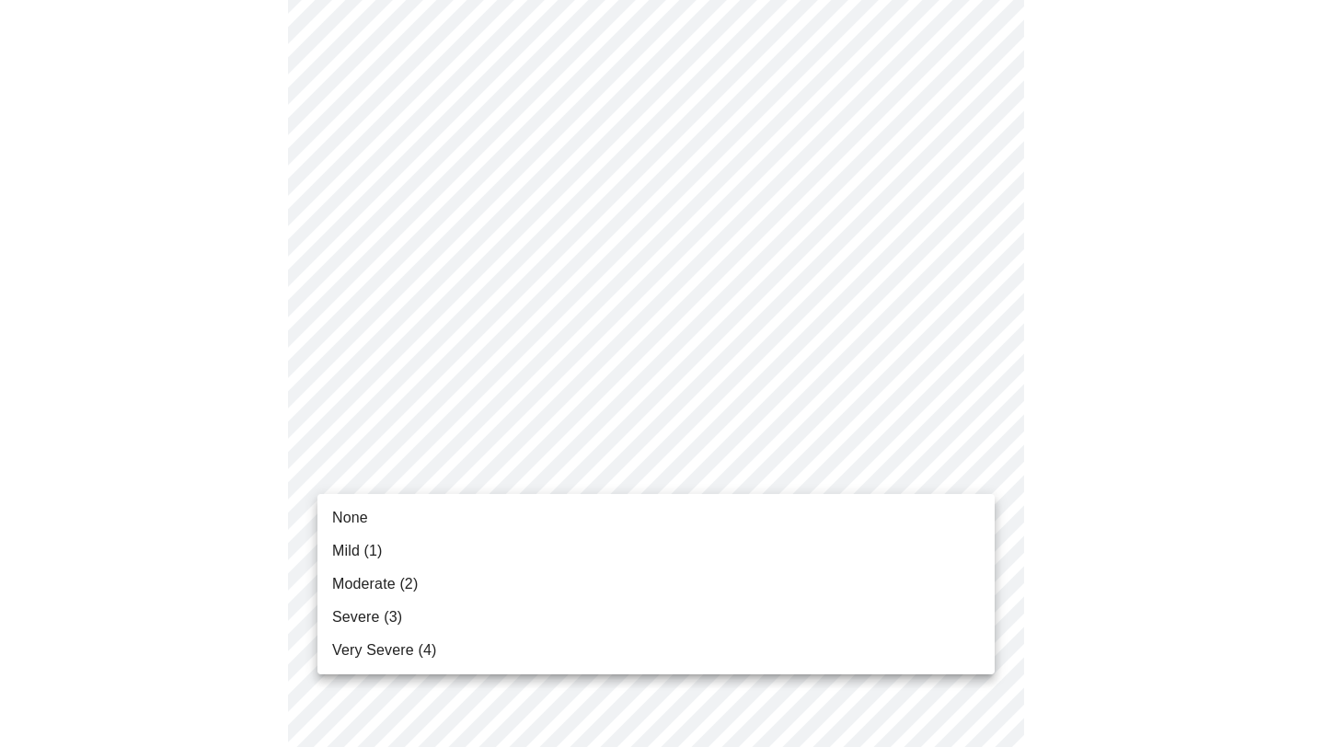
click at [490, 609] on li "Severe (3)" at bounding box center [655, 617] width 677 height 33
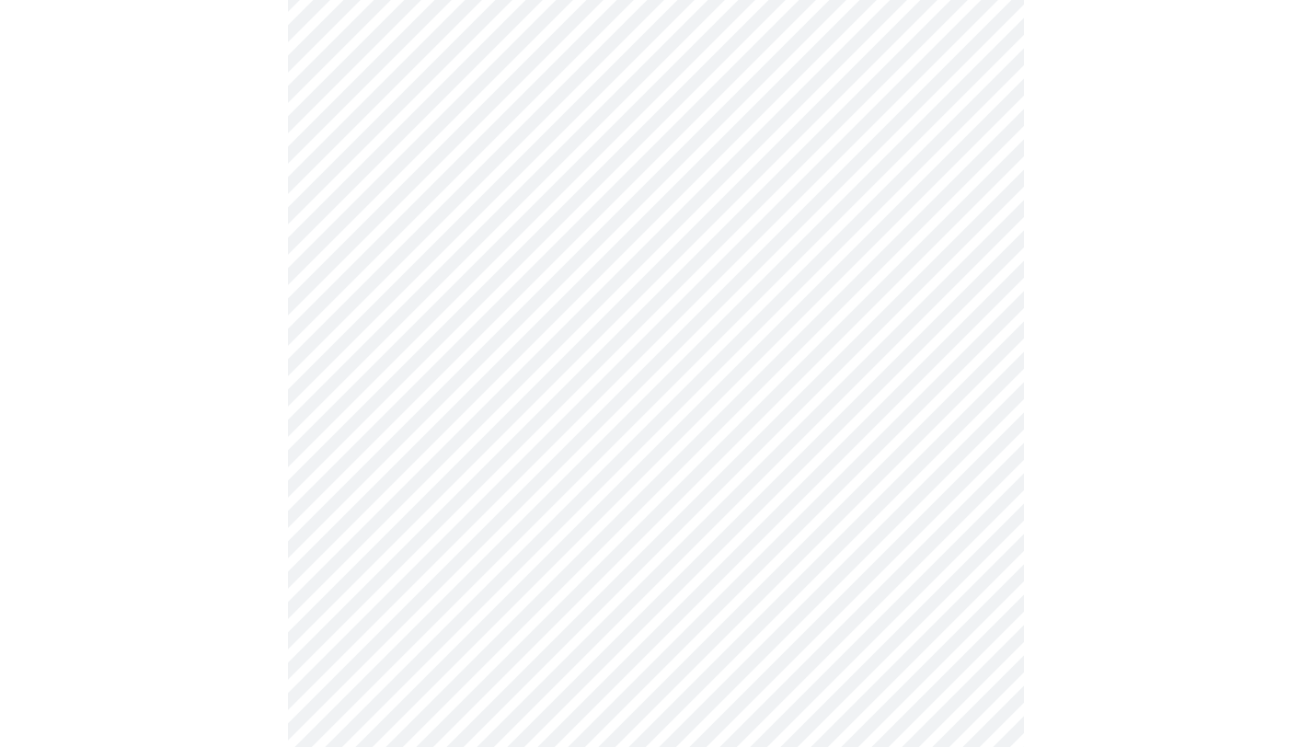
scroll to position [910, 0]
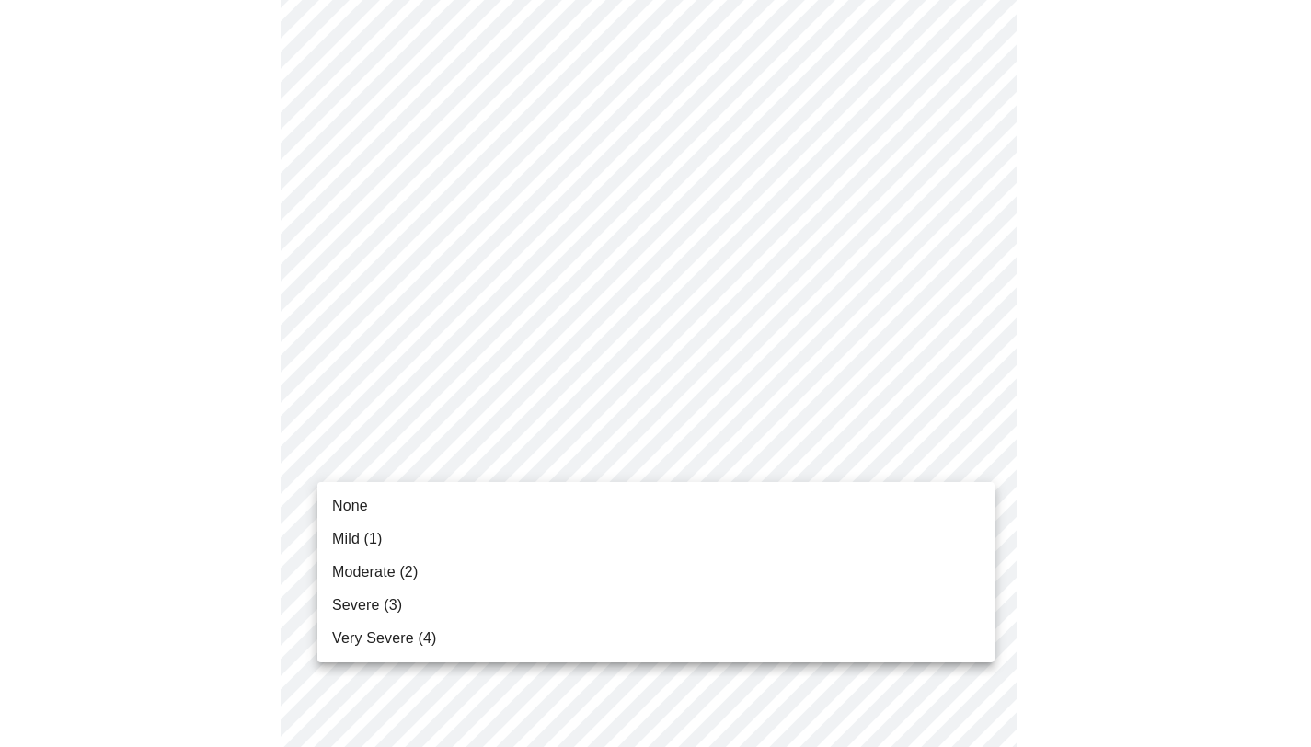
click at [511, 454] on body "MyMenopauseRx Appointments Messaging Labs Uploads Medications Community Refer a…" at bounding box center [655, 231] width 1296 height 2267
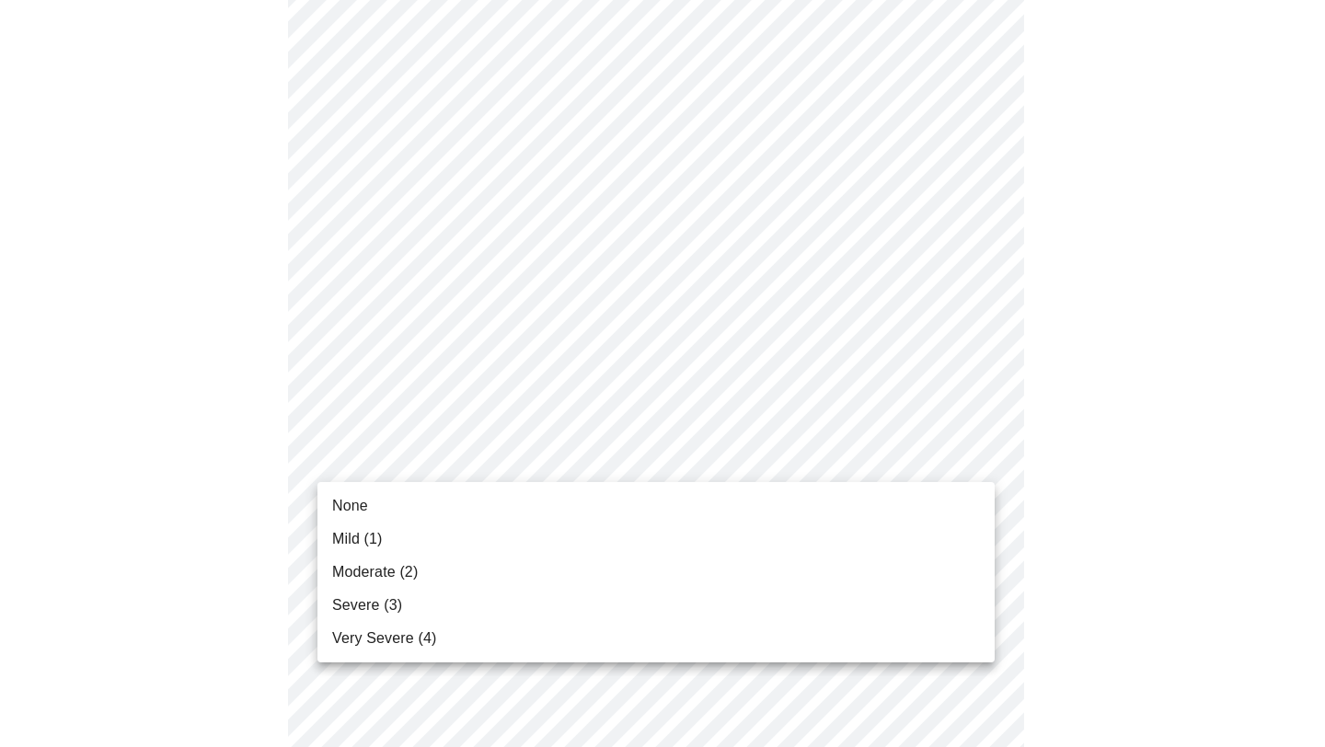
click at [465, 538] on li "Mild (1)" at bounding box center [655, 539] width 677 height 33
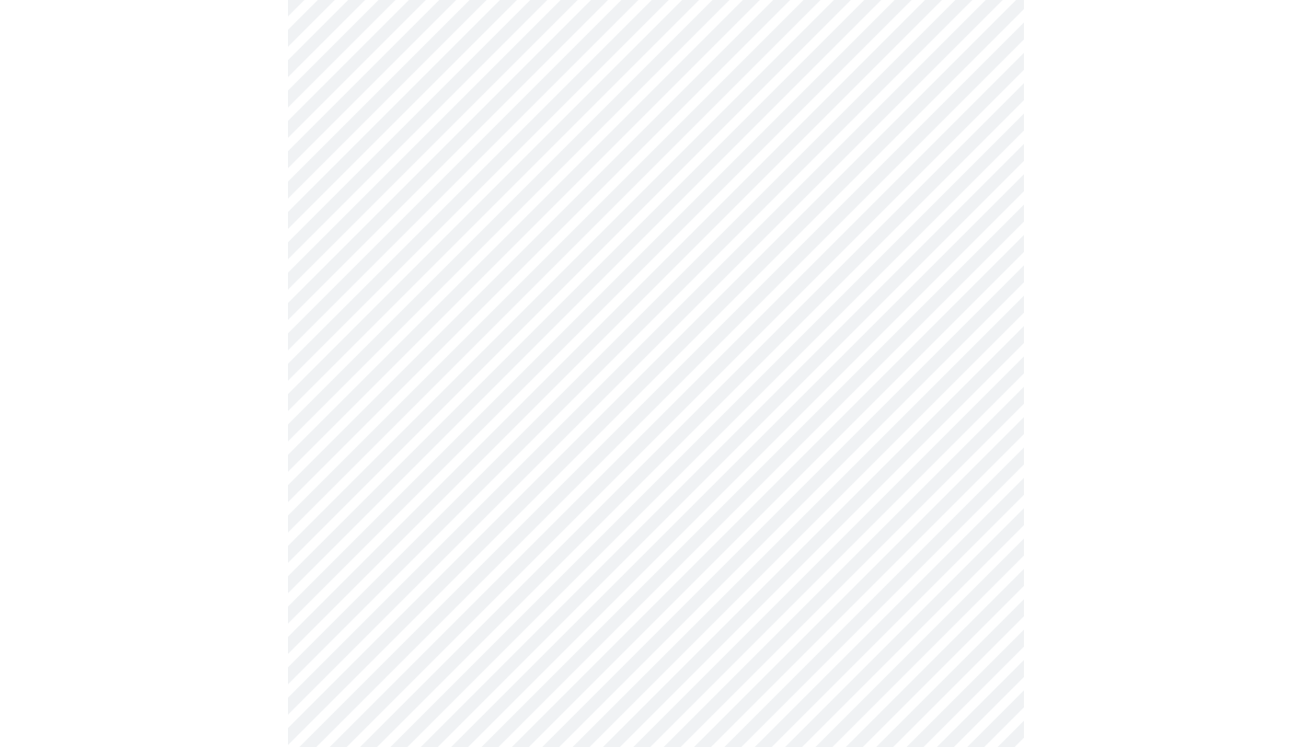
scroll to position [1051, 0]
click at [495, 467] on body "MyMenopauseRx Appointments Messaging Labs Uploads Medications Community Refer a…" at bounding box center [655, 77] width 1296 height 2241
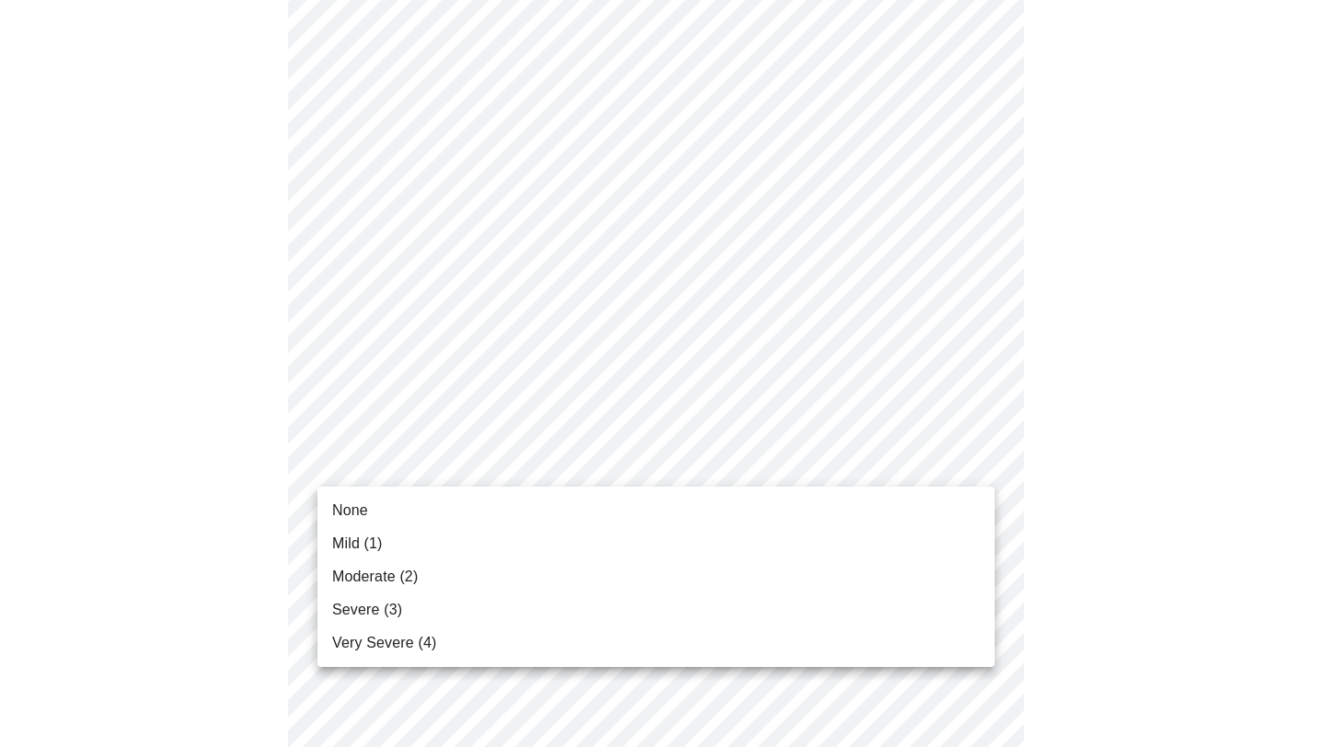
click at [459, 544] on li "Mild (1)" at bounding box center [655, 543] width 677 height 33
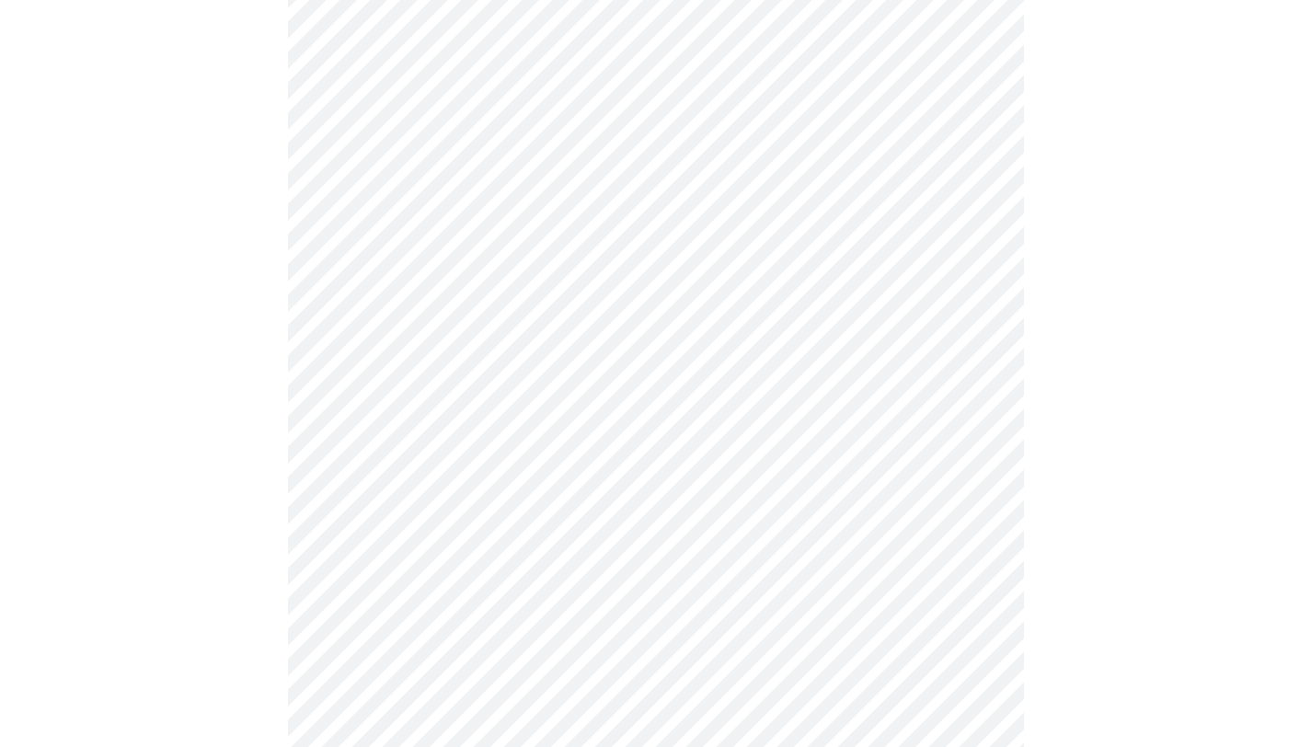
scroll to position [1187, 0]
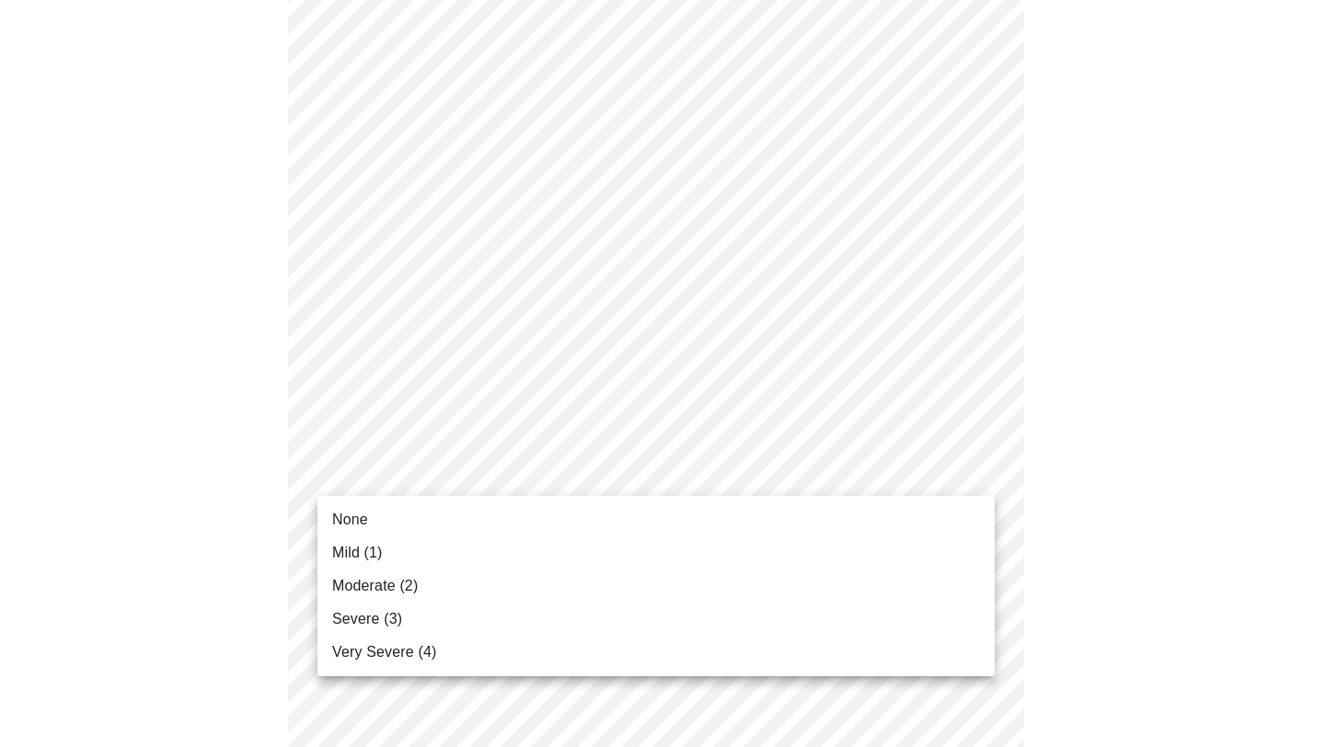
click at [484, 511] on li "None" at bounding box center [655, 519] width 677 height 33
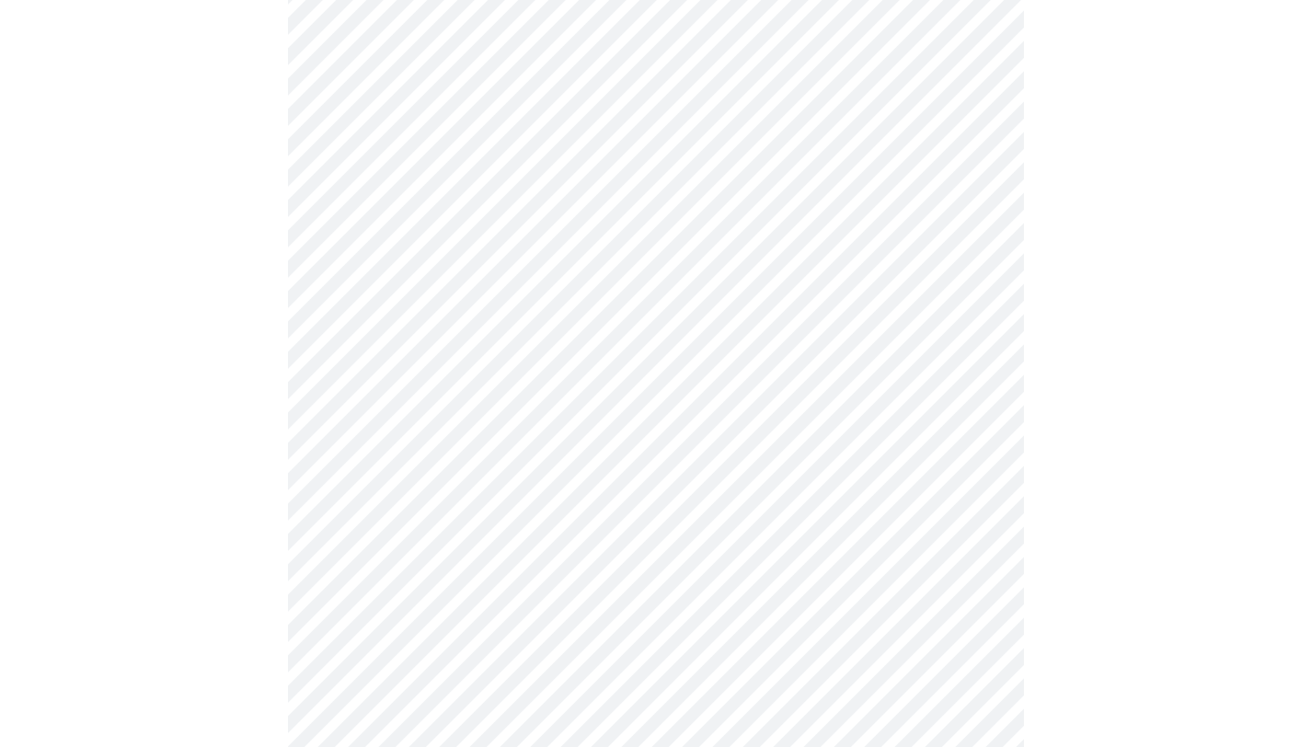
scroll to position [1267, 0]
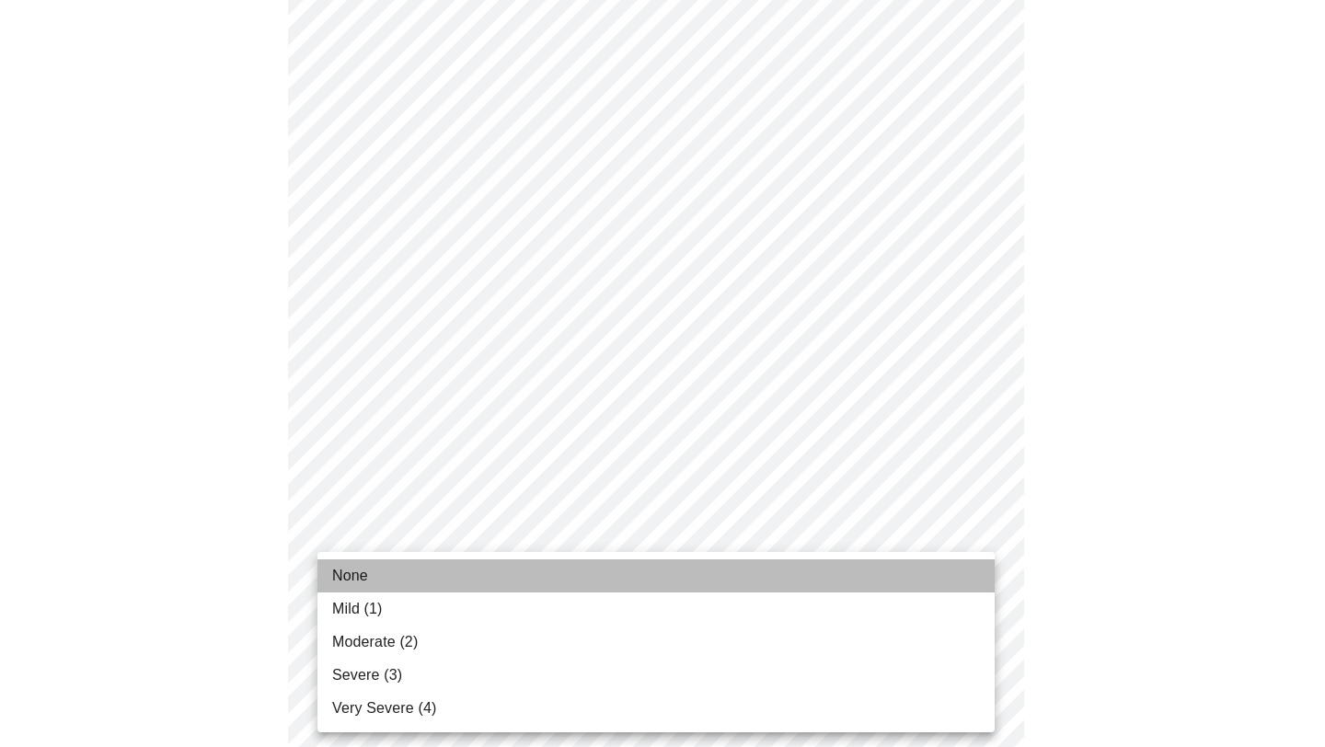
click at [559, 562] on li "None" at bounding box center [655, 575] width 677 height 33
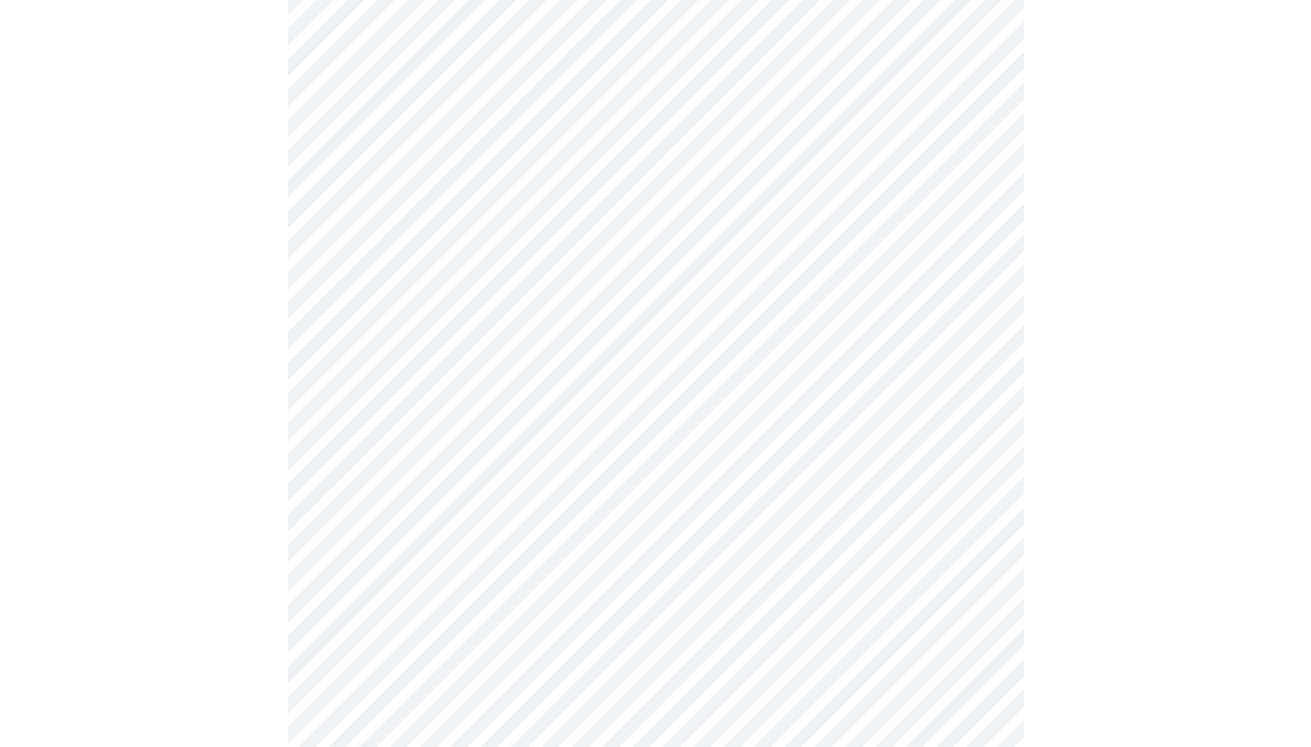
scroll to position [639, 0]
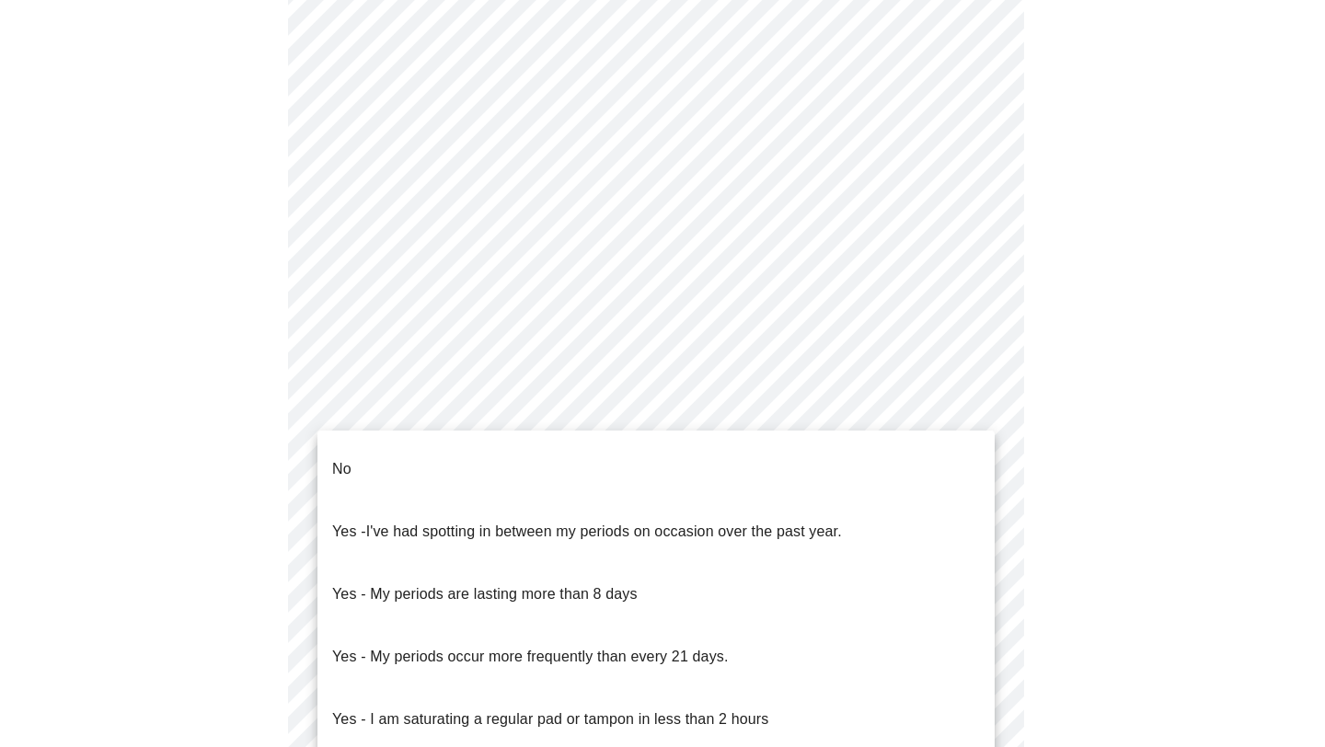
click at [494, 470] on body "MyMenopauseRx Appointments Messaging Labs Uploads Medications Community Refer a…" at bounding box center [662, 276] width 1310 height 1816
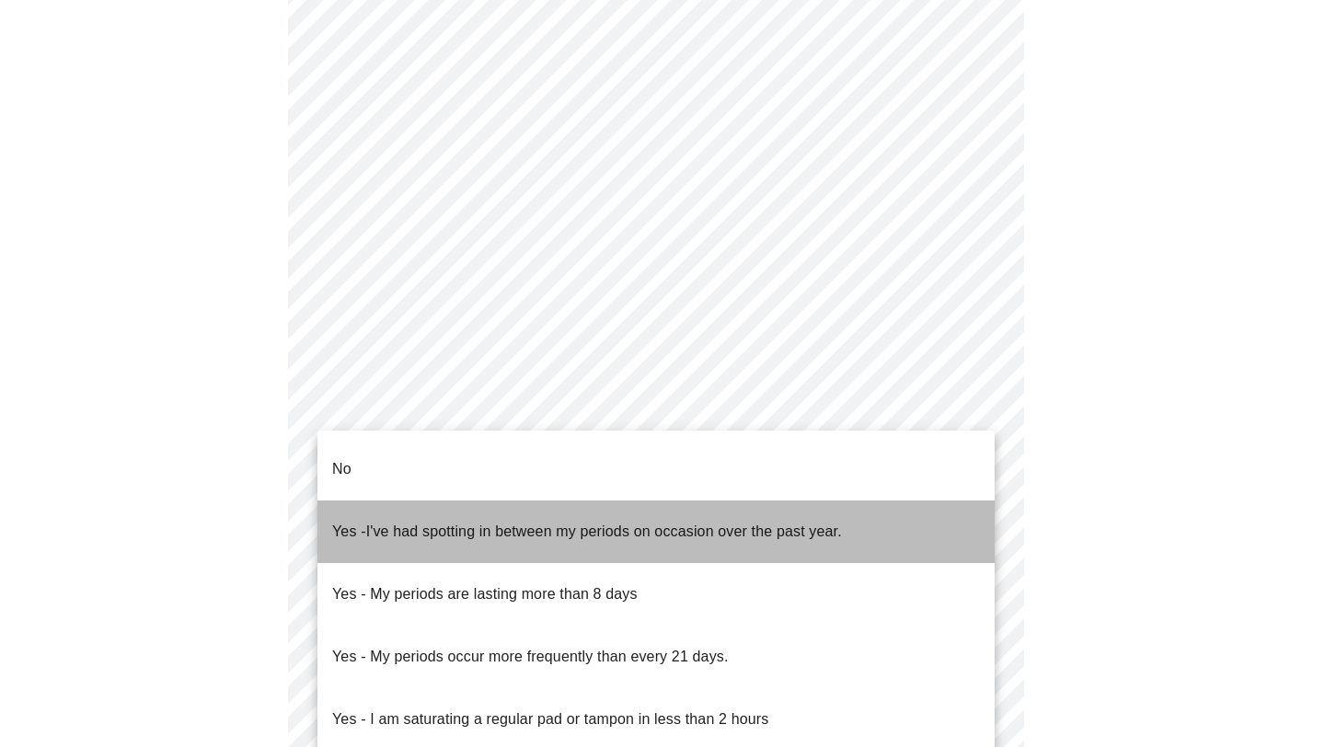
click at [479, 523] on span "I've had spotting in between my periods on occasion over the past year." at bounding box center [604, 531] width 476 height 16
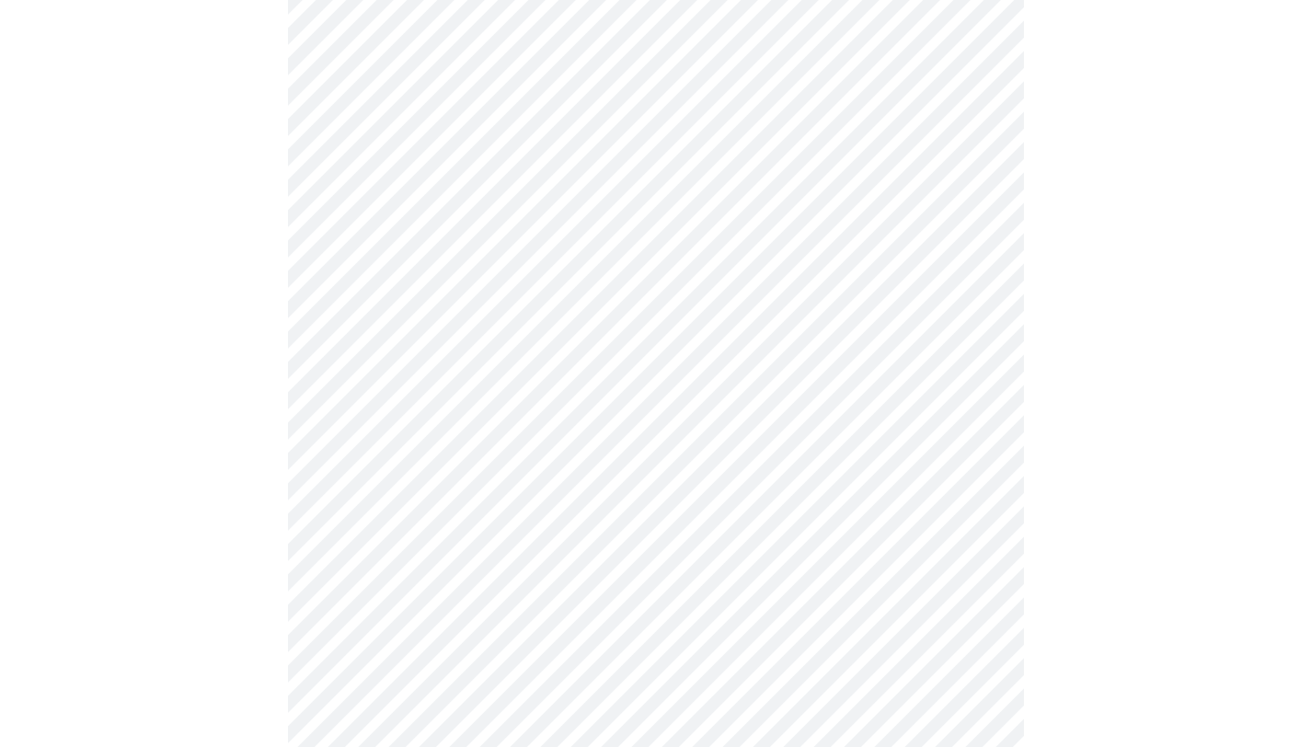
scroll to position [847, 0]
click at [448, 413] on body "MyMenopauseRx Appointments Messaging Labs Uploads Medications Community Refer a…" at bounding box center [655, 62] width 1296 height 1805
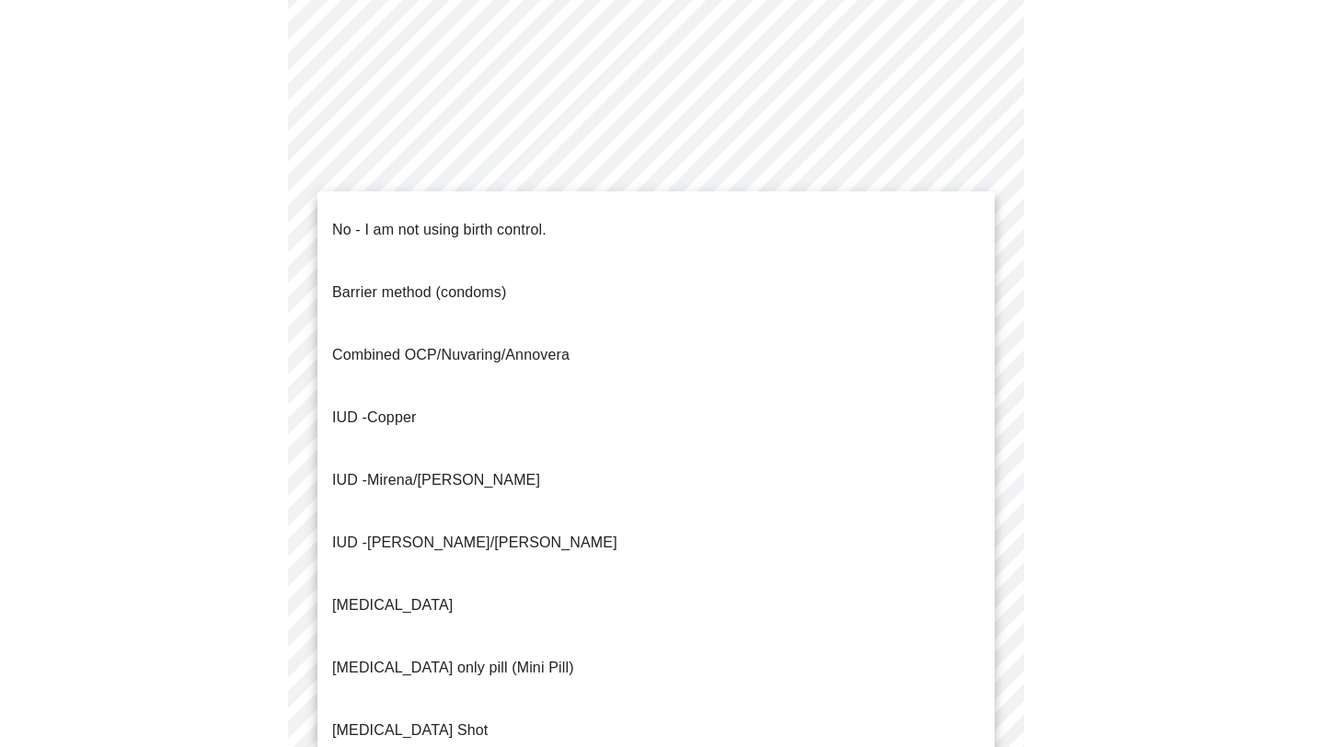
click at [502, 449] on li "IUD - Mirena/[PERSON_NAME]" at bounding box center [655, 480] width 677 height 63
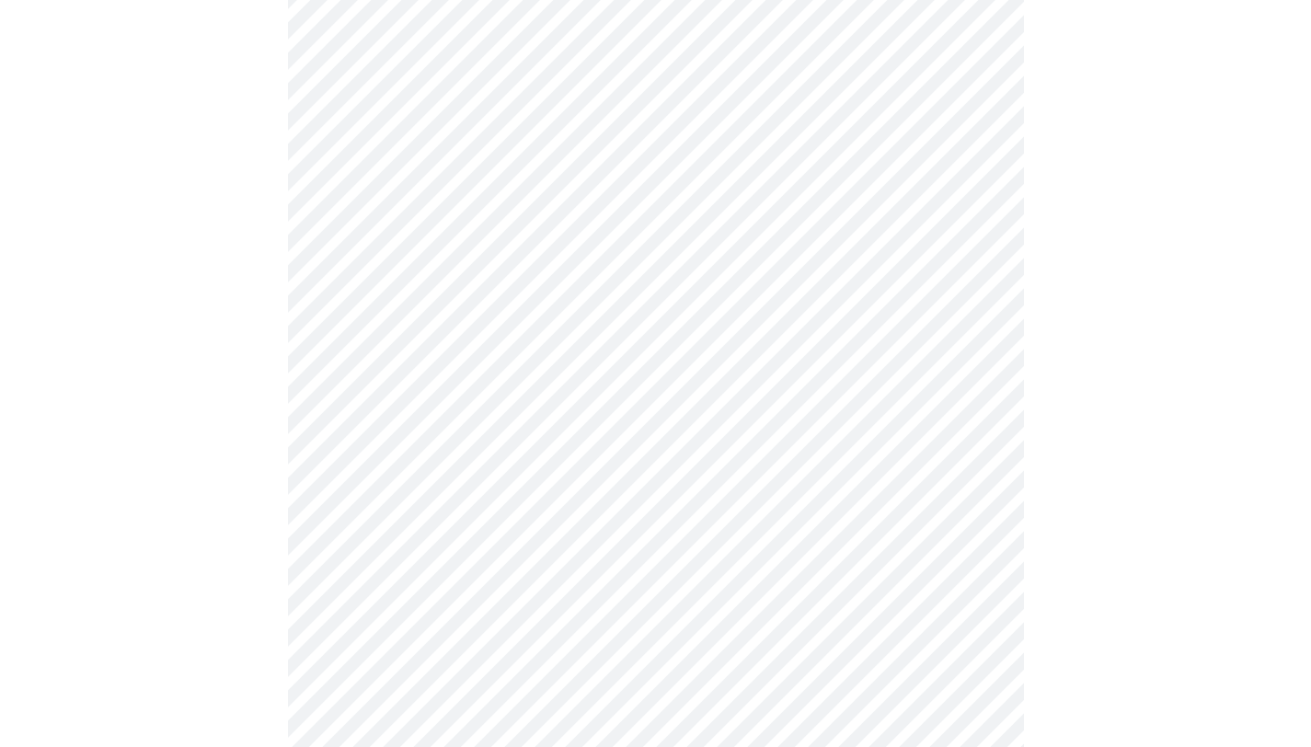
scroll to position [983, 0]
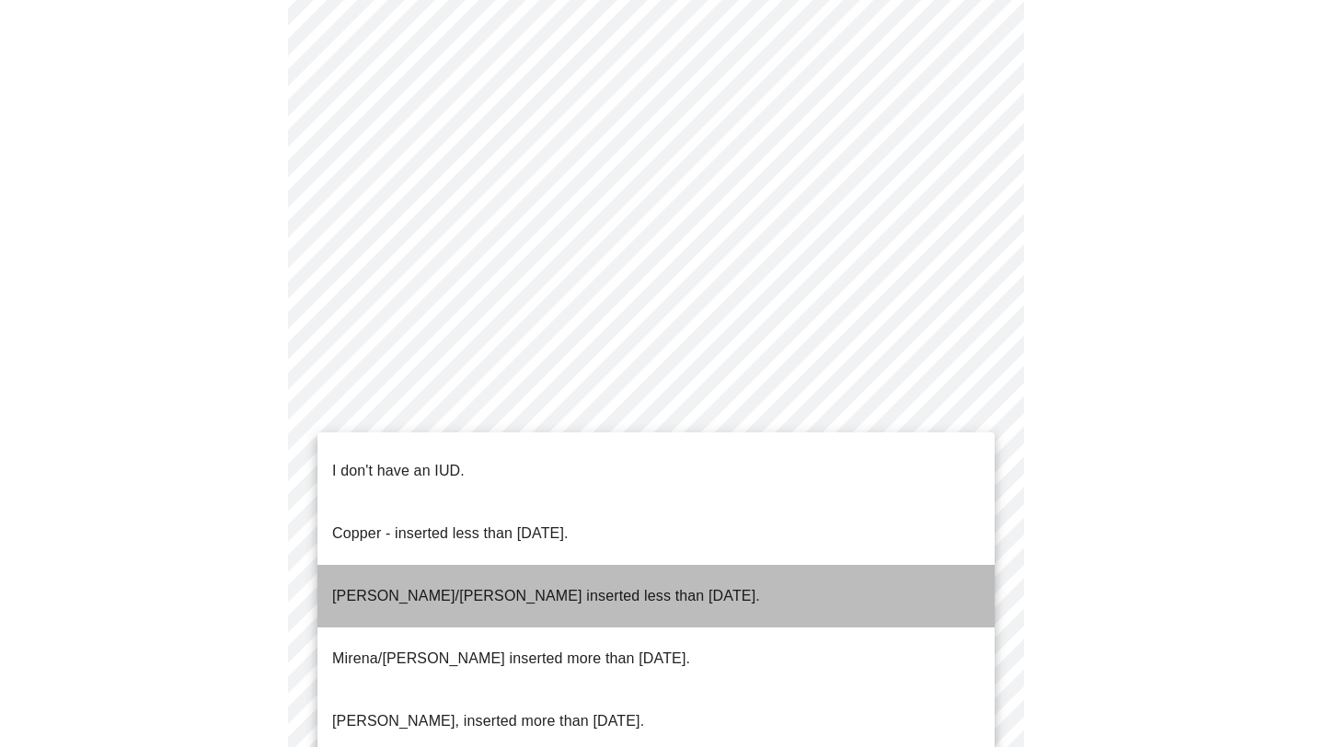
click at [477, 585] on p "[PERSON_NAME]/[PERSON_NAME] inserted less than [DATE]." at bounding box center [546, 596] width 428 height 22
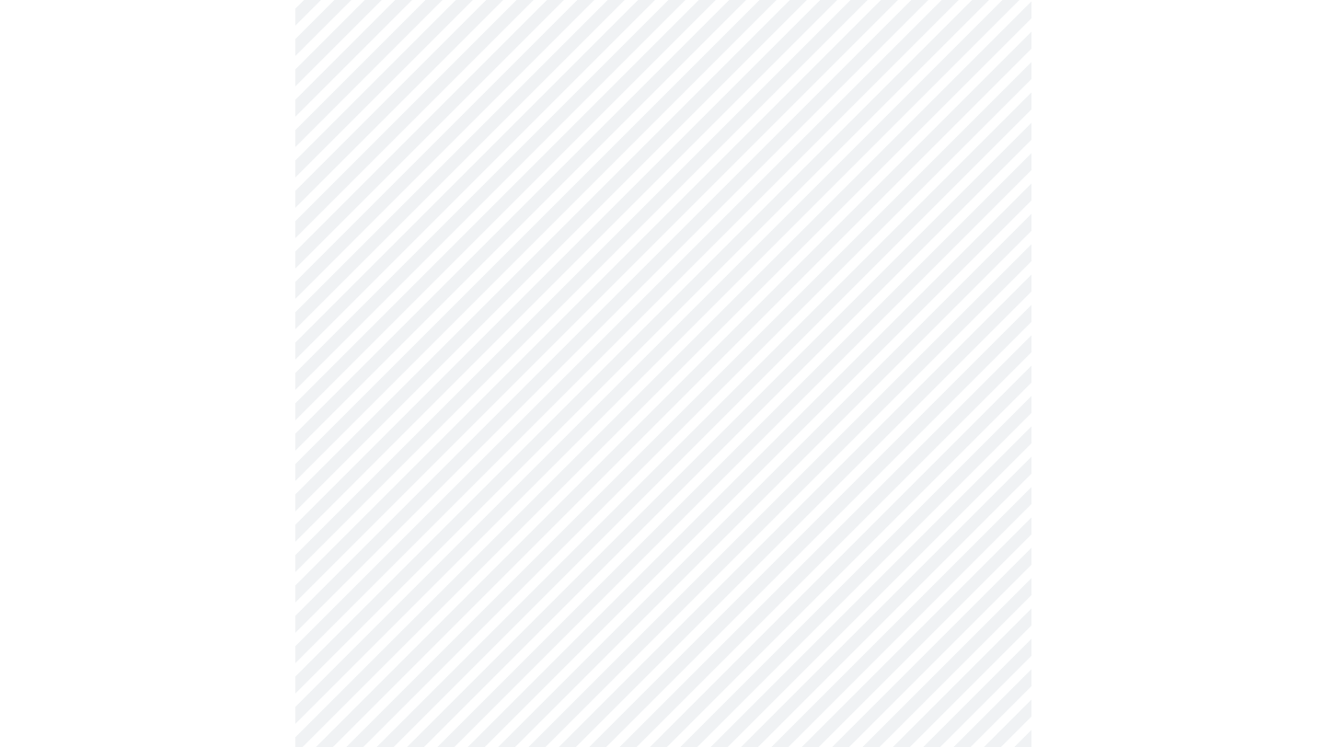
scroll to position [1036, 0]
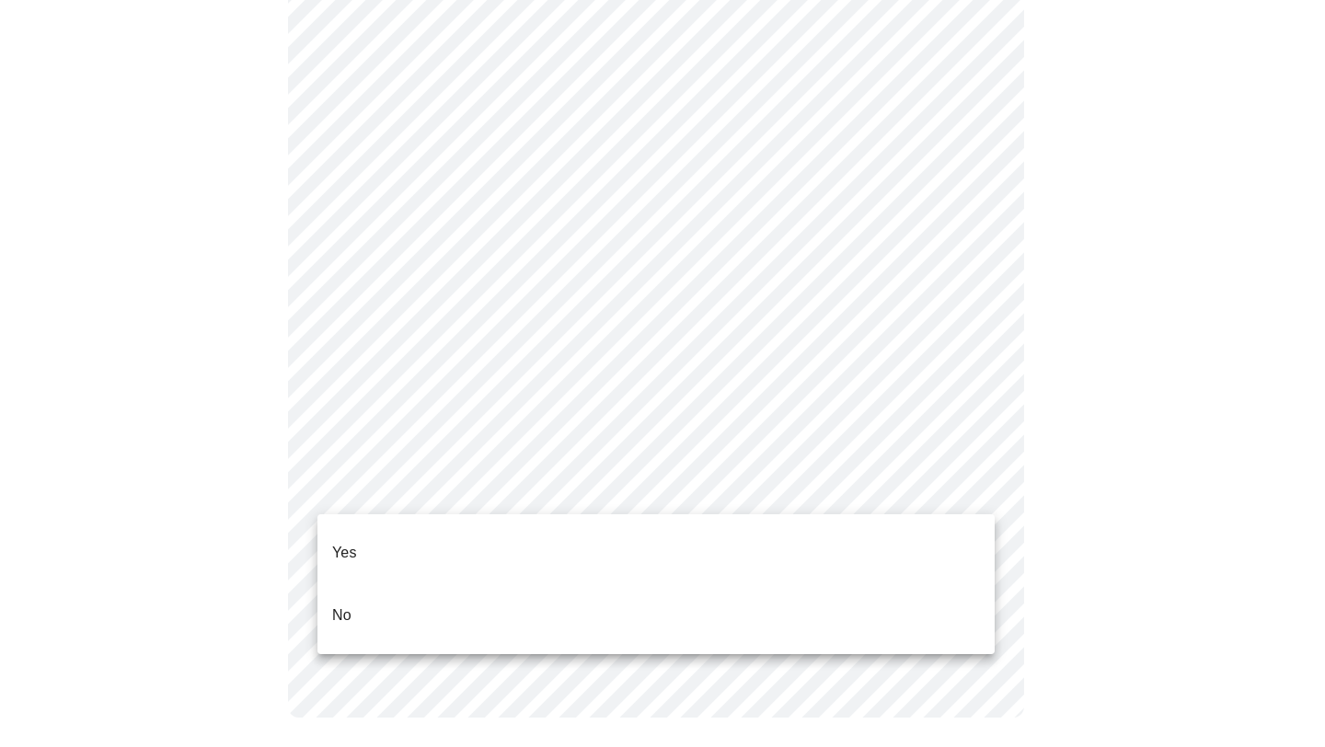
click at [505, 534] on li "Yes" at bounding box center [655, 553] width 677 height 63
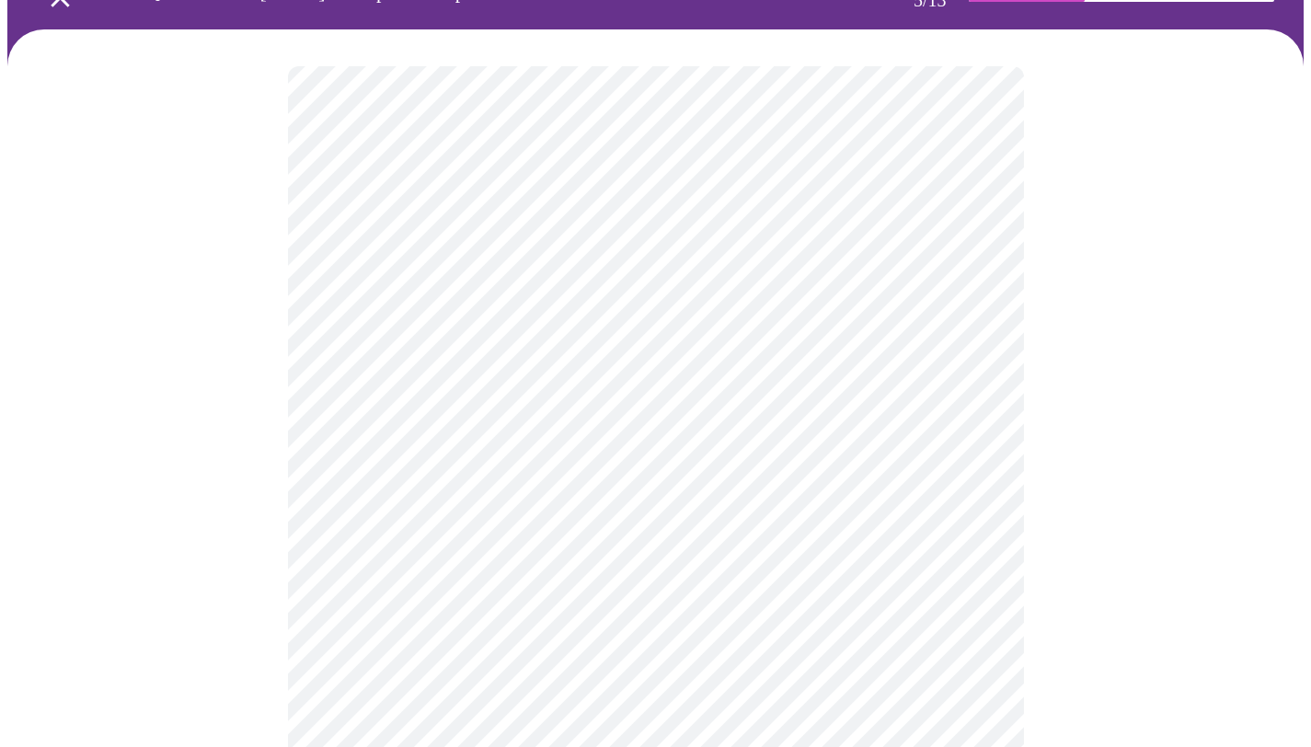
scroll to position [107, 0]
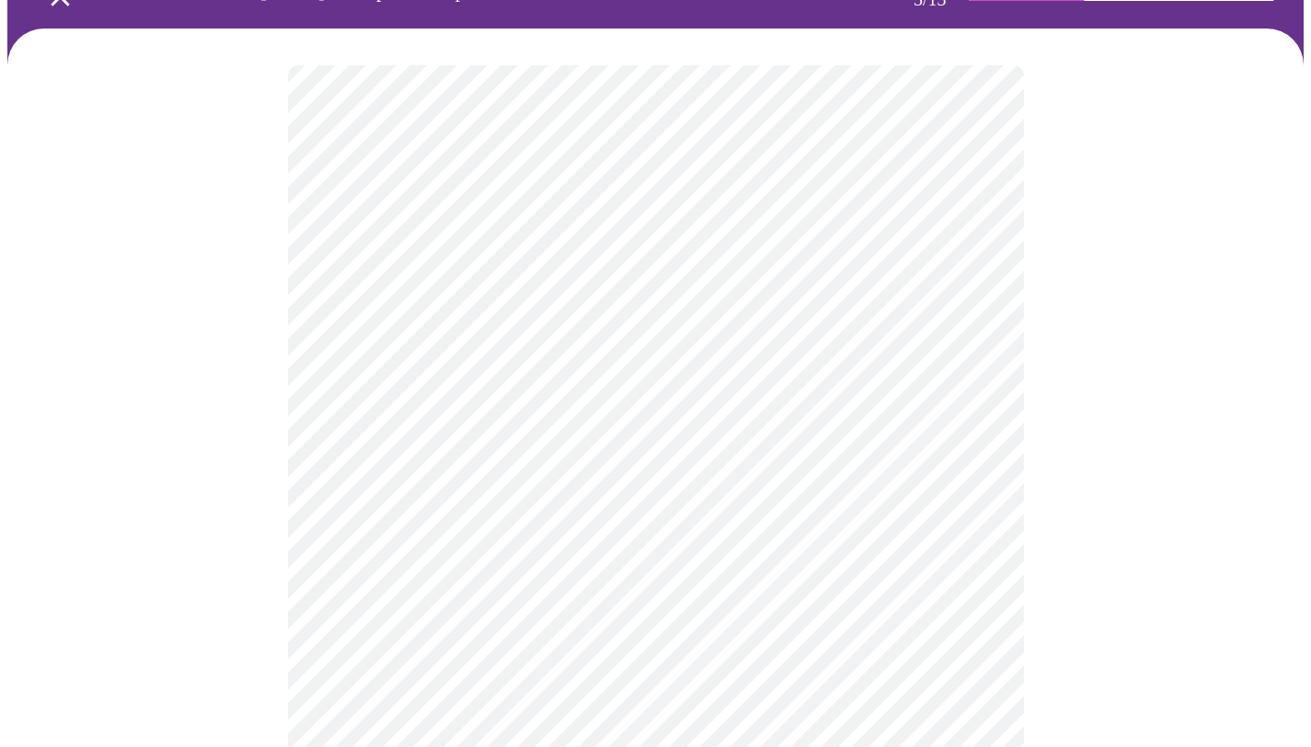
click at [588, 373] on body "MyMenopauseRx Appointments Messaging Labs Uploads Medications Community Refer a…" at bounding box center [655, 646] width 1296 height 1490
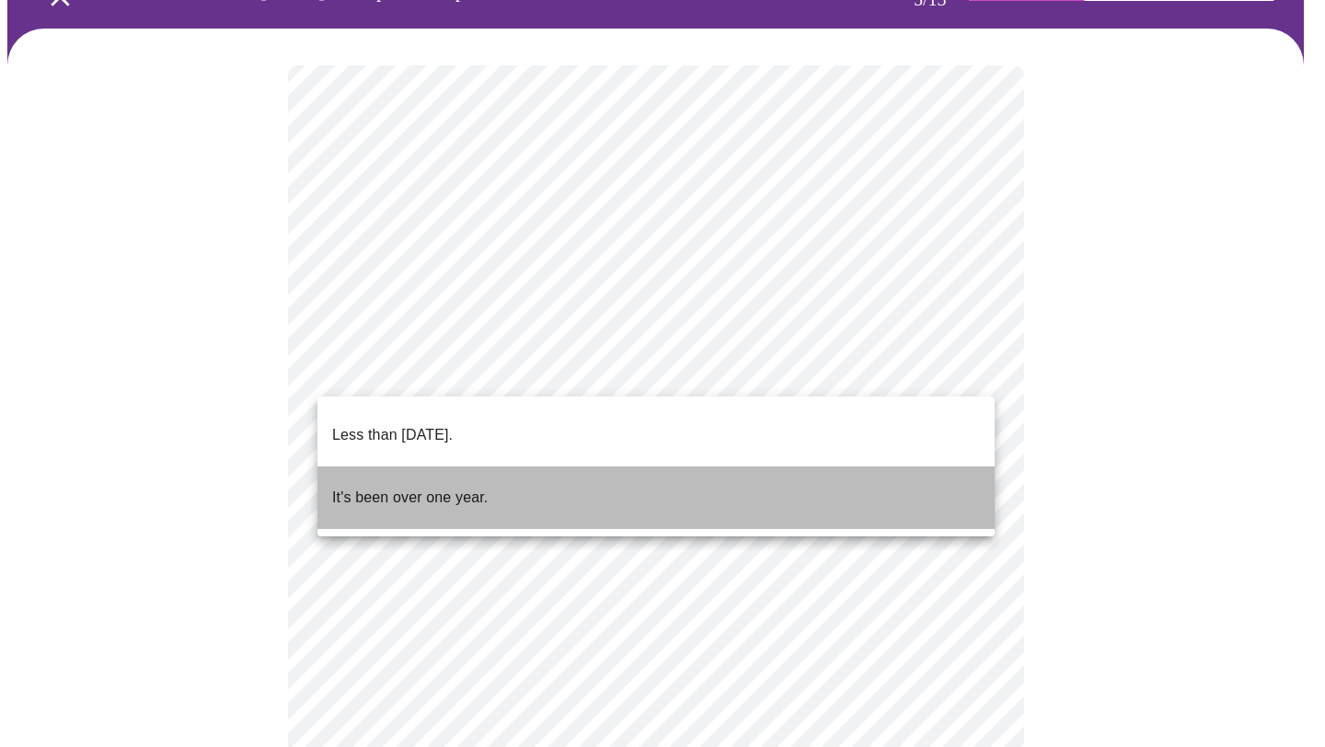
click at [554, 466] on li "It's been over one year." at bounding box center [655, 497] width 677 height 63
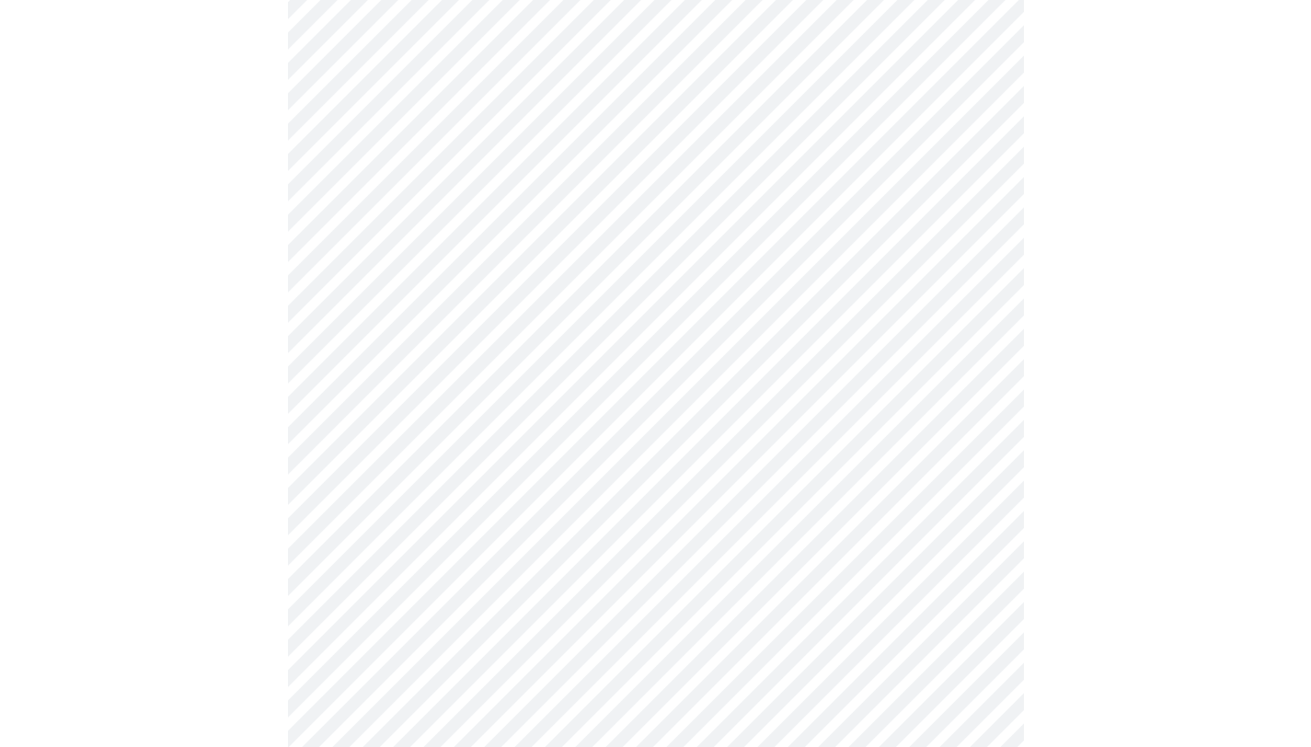
scroll to position [237, 0]
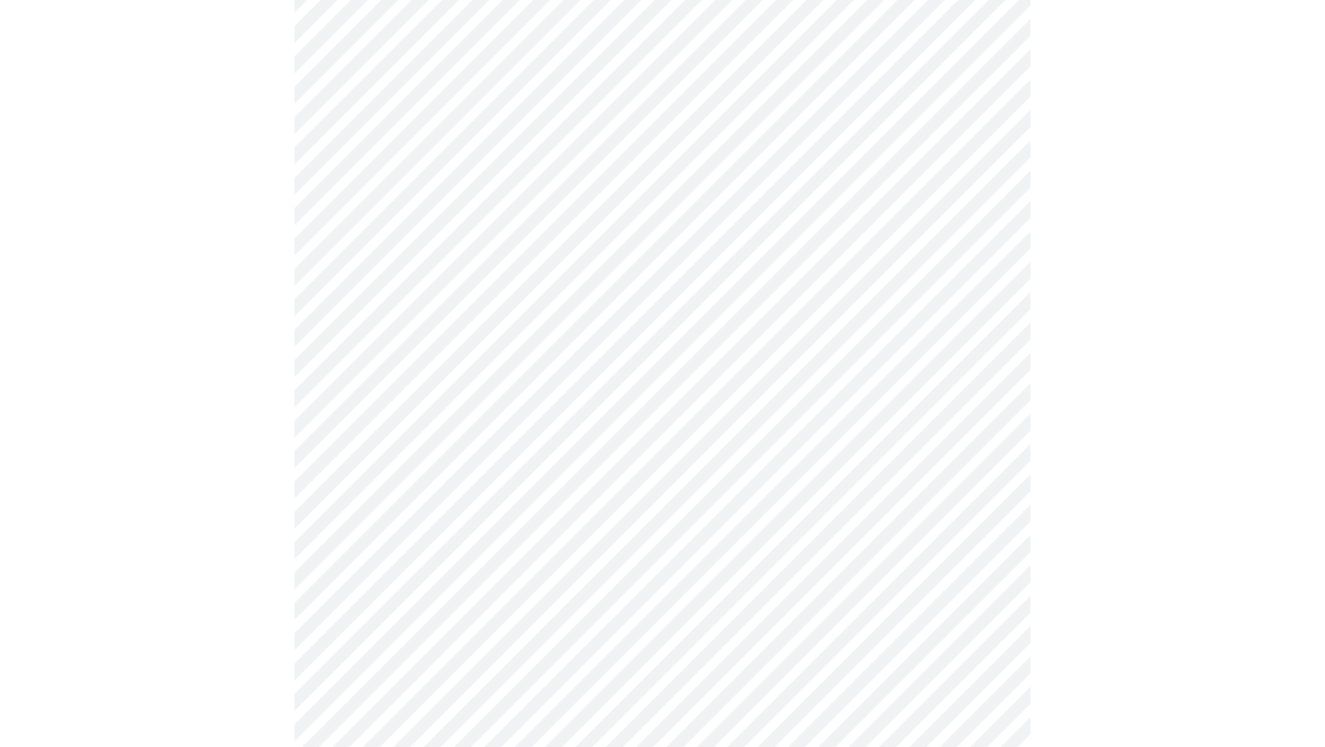
click at [570, 402] on body "MyMenopauseRx Appointments Messaging Labs Uploads Medications Community Refer a…" at bounding box center [662, 509] width 1310 height 1479
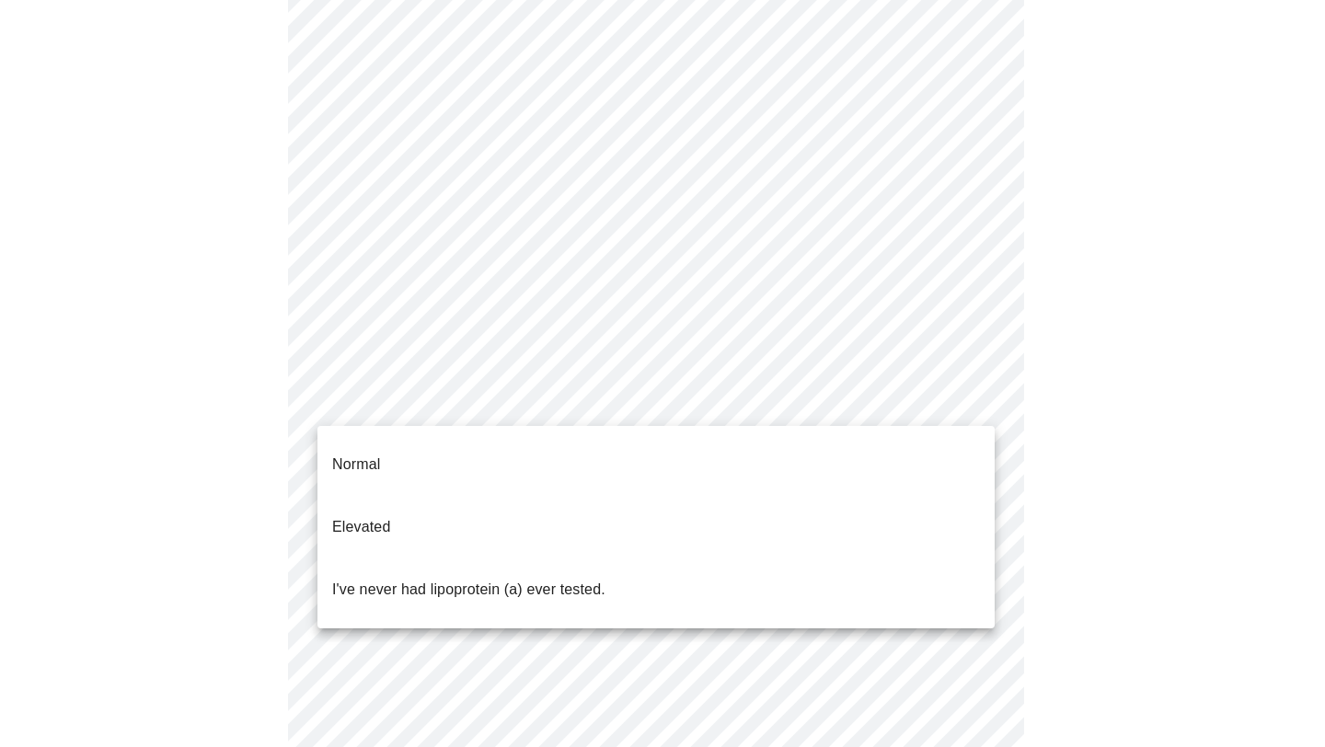
click at [570, 449] on li "Normal" at bounding box center [655, 464] width 677 height 63
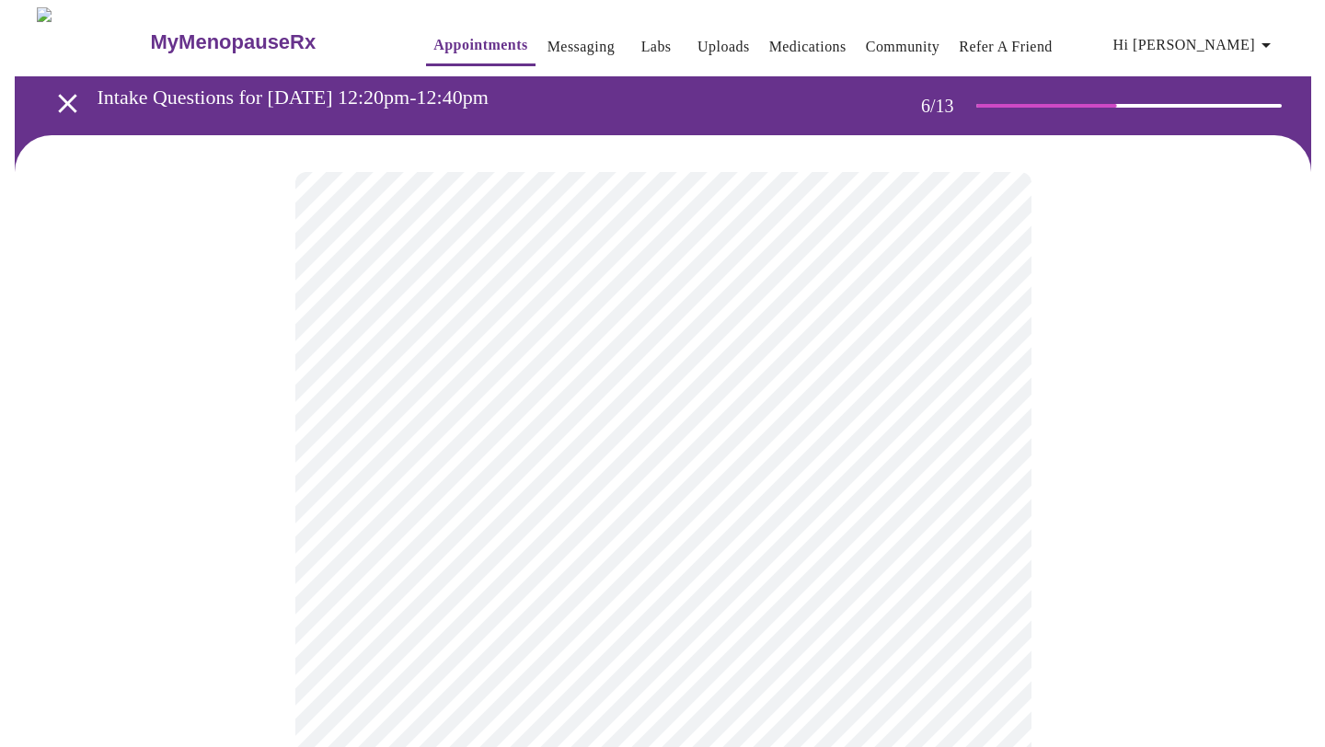
scroll to position [155, 0]
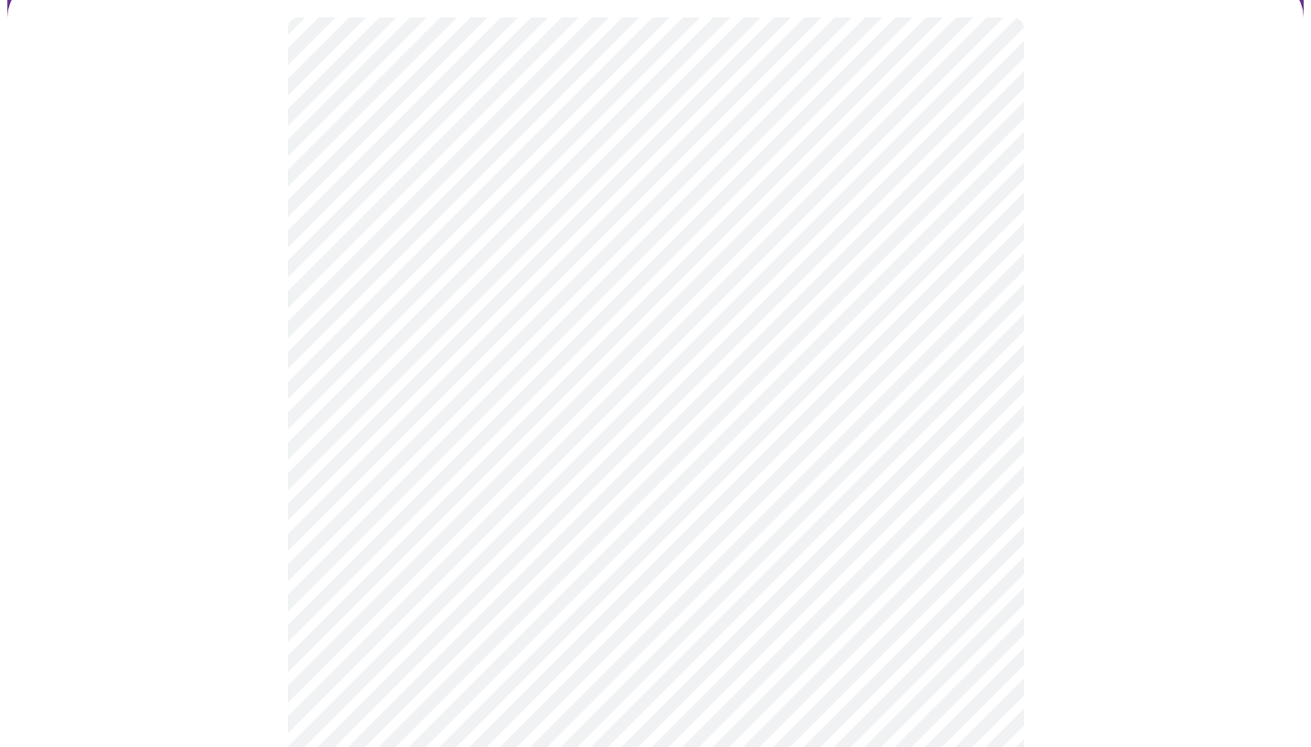
click at [615, 368] on body "MyMenopauseRx Appointments Messaging Labs Uploads Medications Community Refer a…" at bounding box center [655, 344] width 1296 height 982
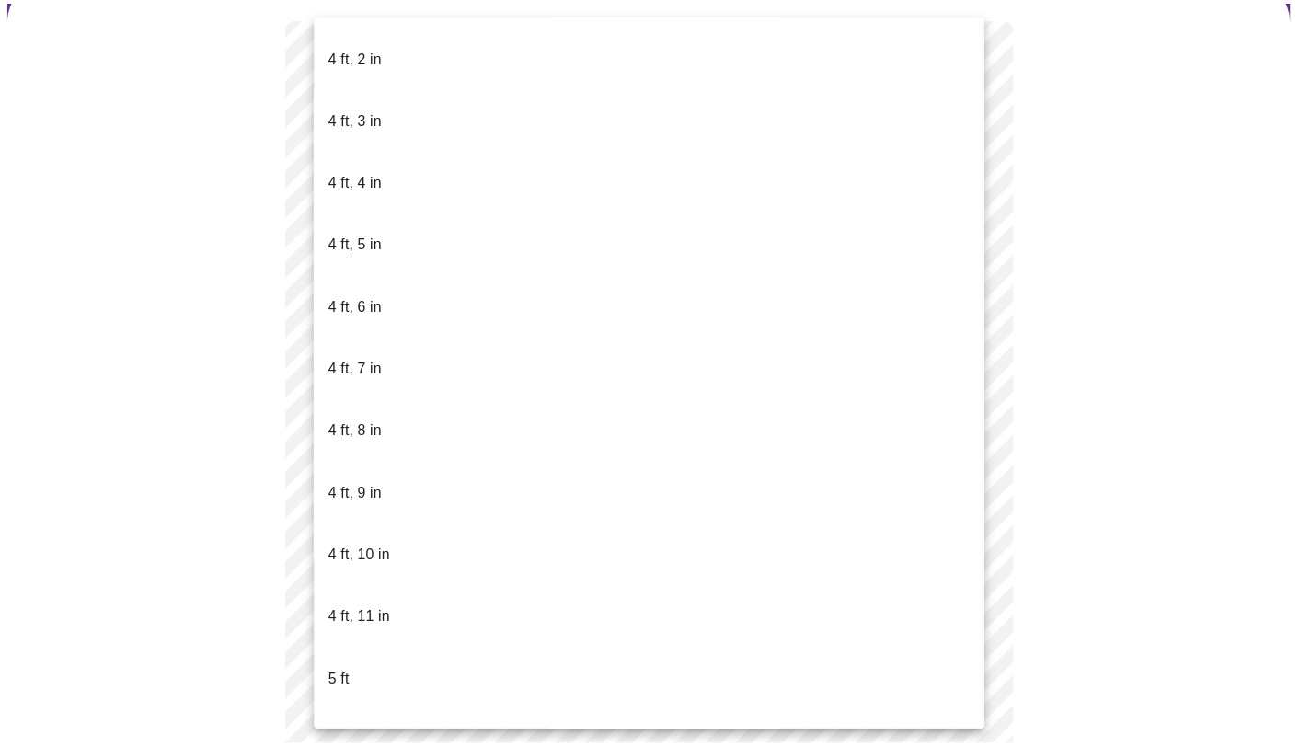
scroll to position [1012, 0]
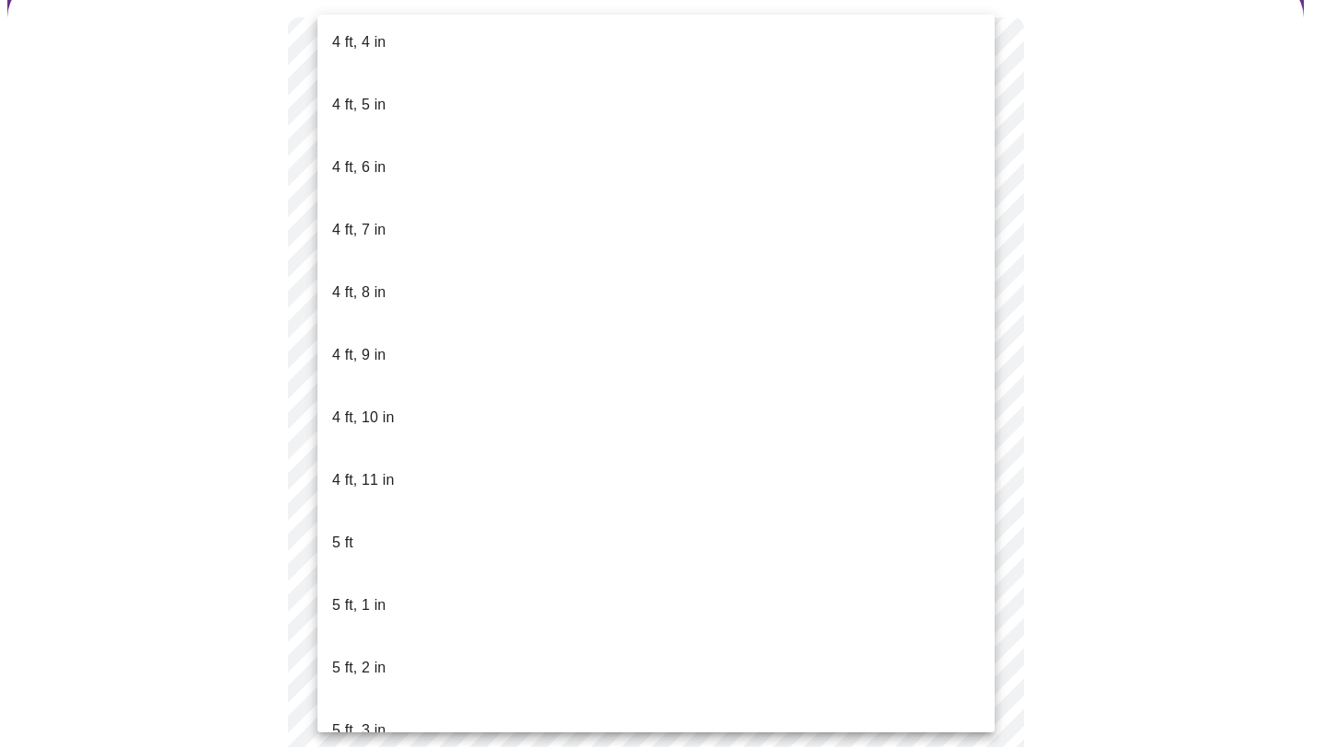
click at [494, 699] on li "5 ft, 3 in" at bounding box center [655, 730] width 677 height 63
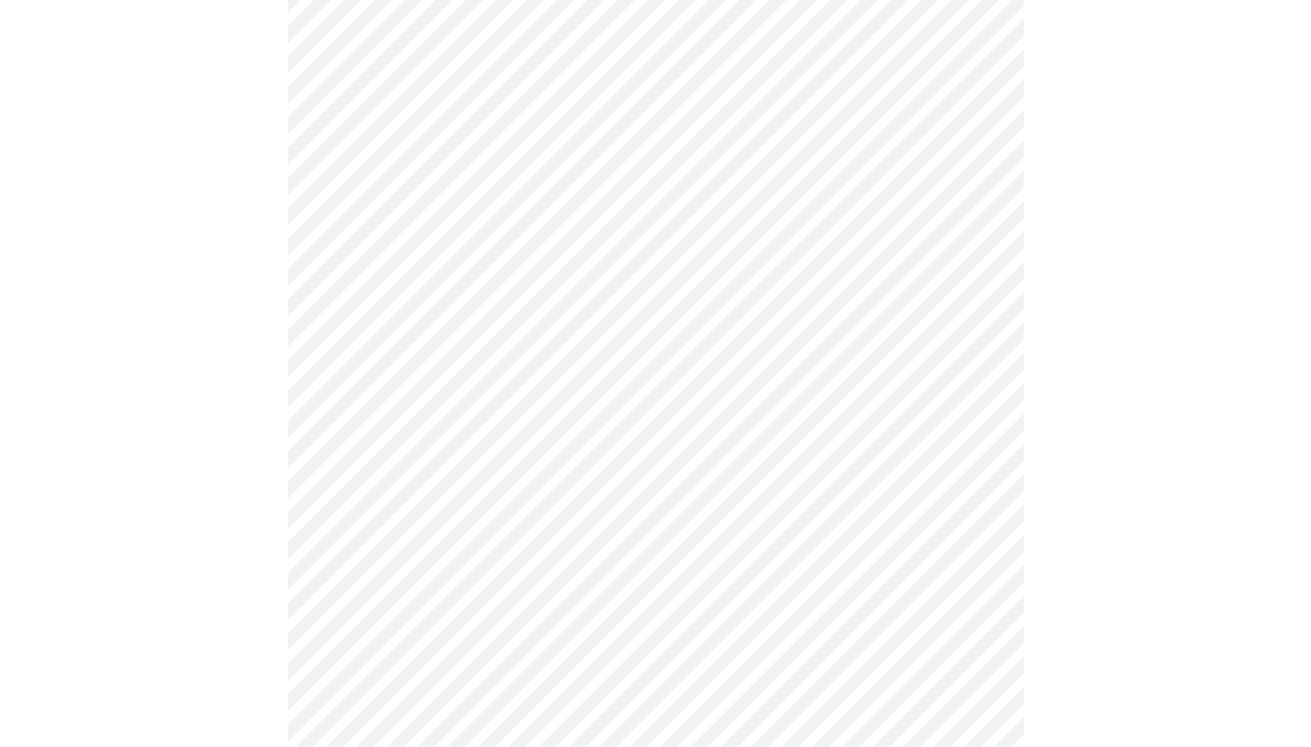
scroll to position [4642, 0]
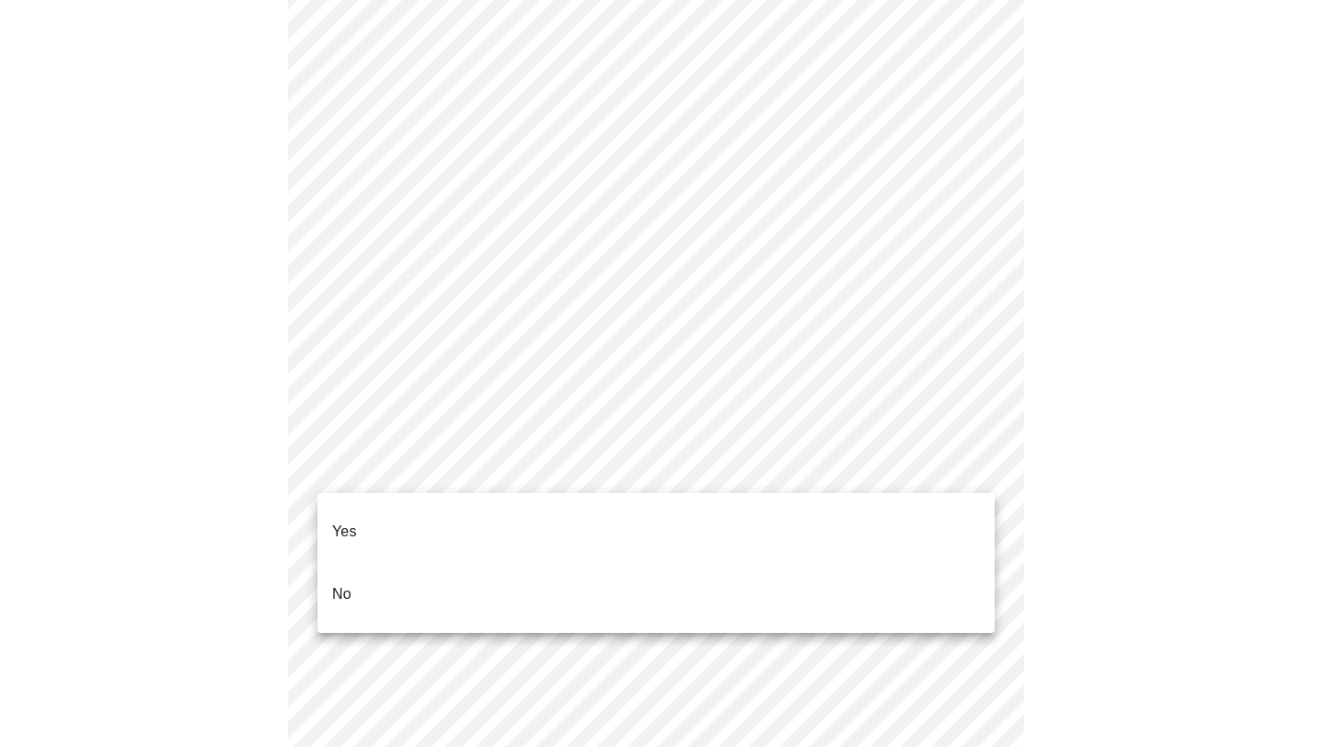
click at [440, 582] on li "No" at bounding box center [655, 594] width 677 height 63
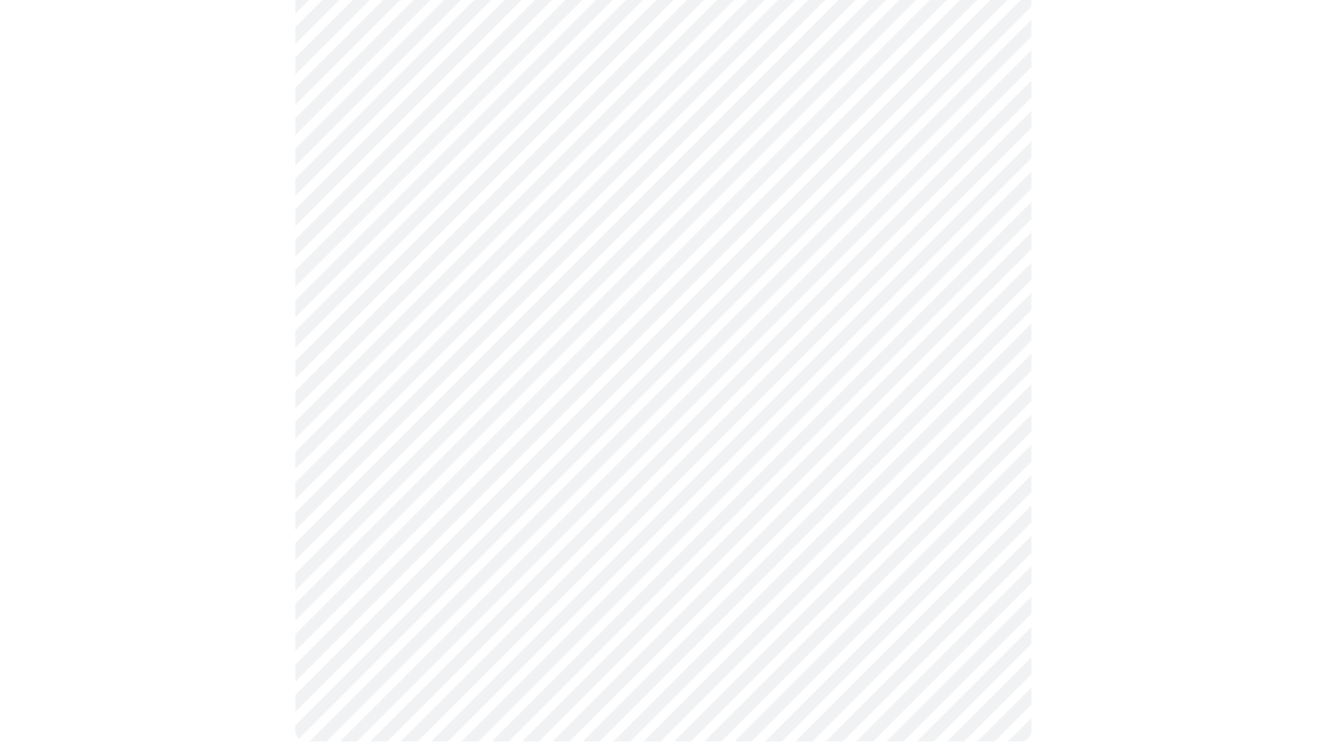
scroll to position [1029, 0]
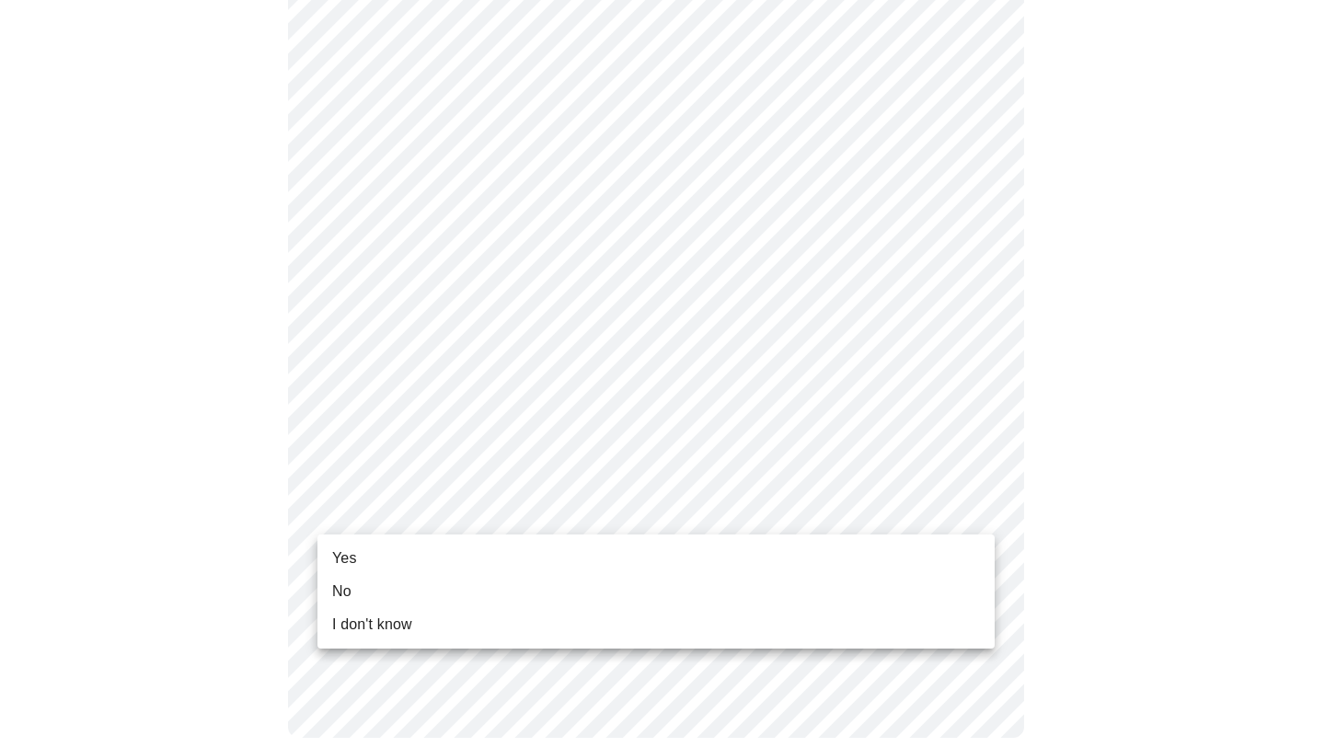
click at [599, 567] on li "Yes" at bounding box center [655, 558] width 677 height 33
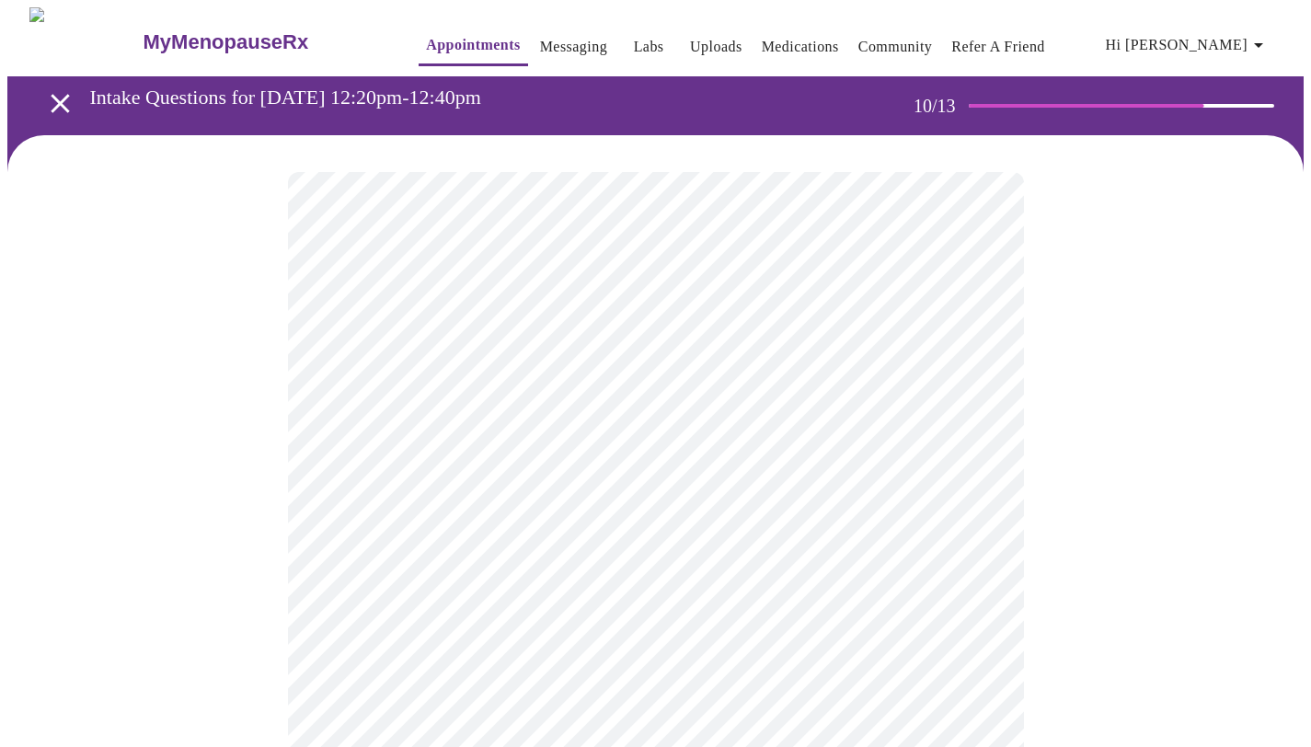
scroll to position [132, 0]
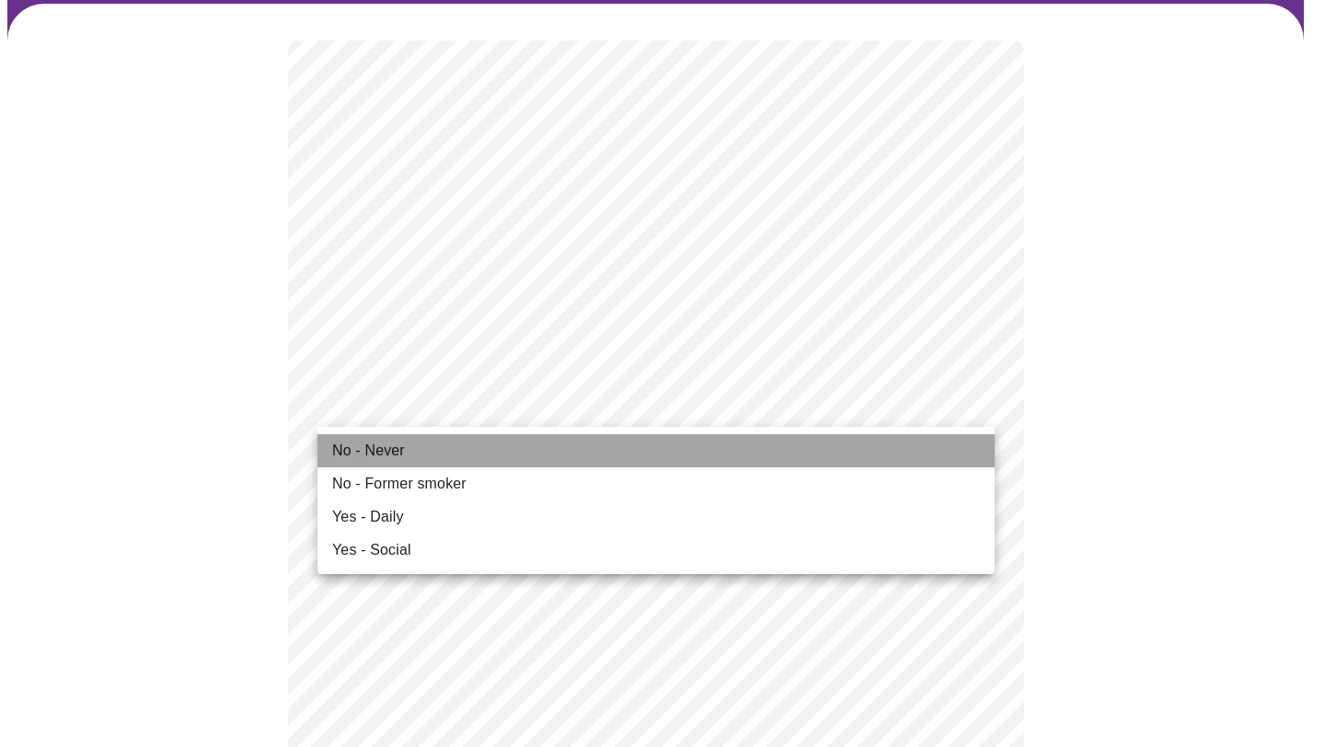
click at [550, 453] on li "No - Never" at bounding box center [655, 450] width 677 height 33
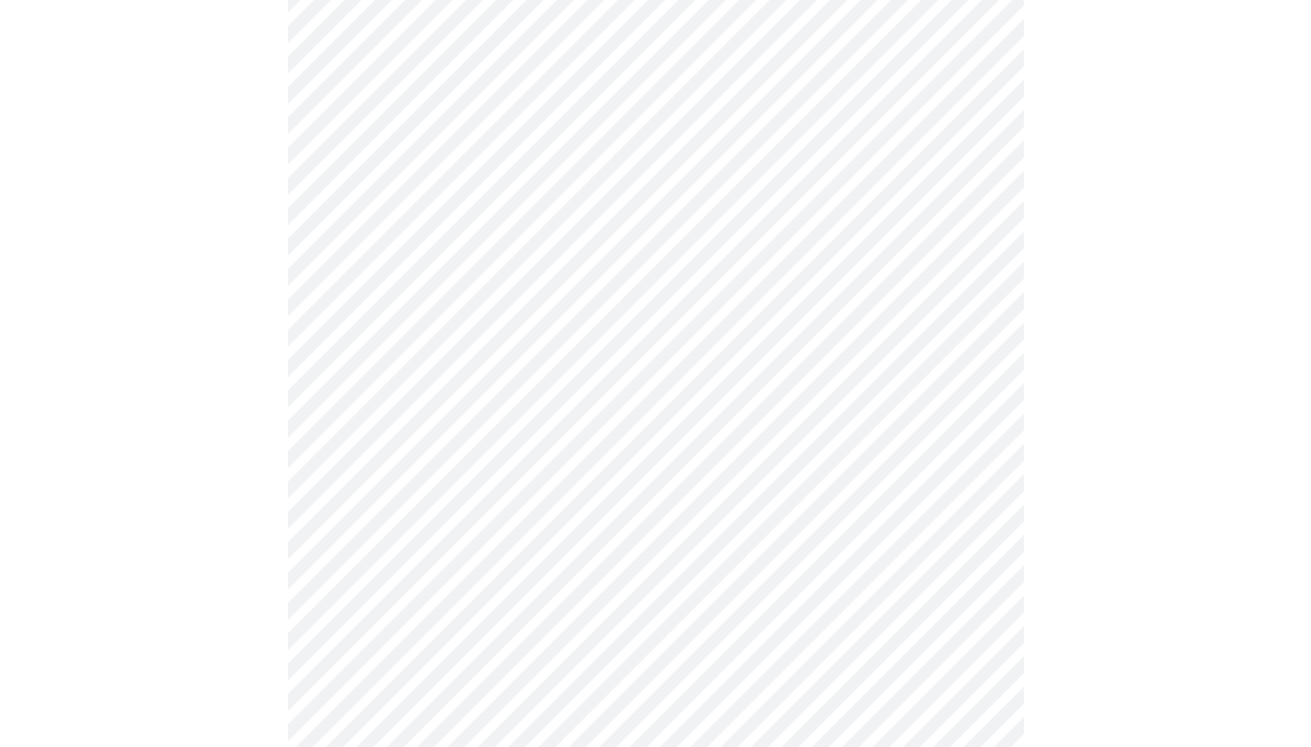
scroll to position [1524, 0]
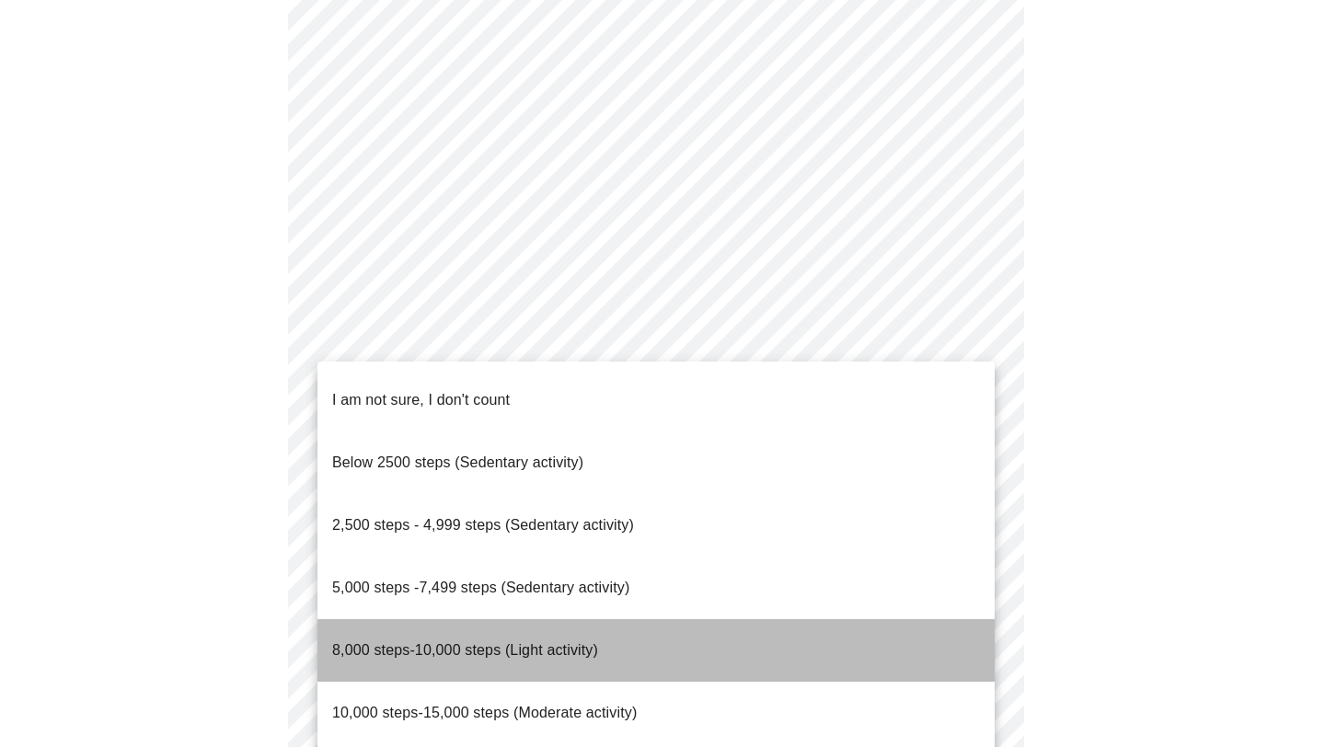
click at [497, 642] on span "8,000 steps-10,000 steps (Light activity)" at bounding box center [465, 650] width 266 height 16
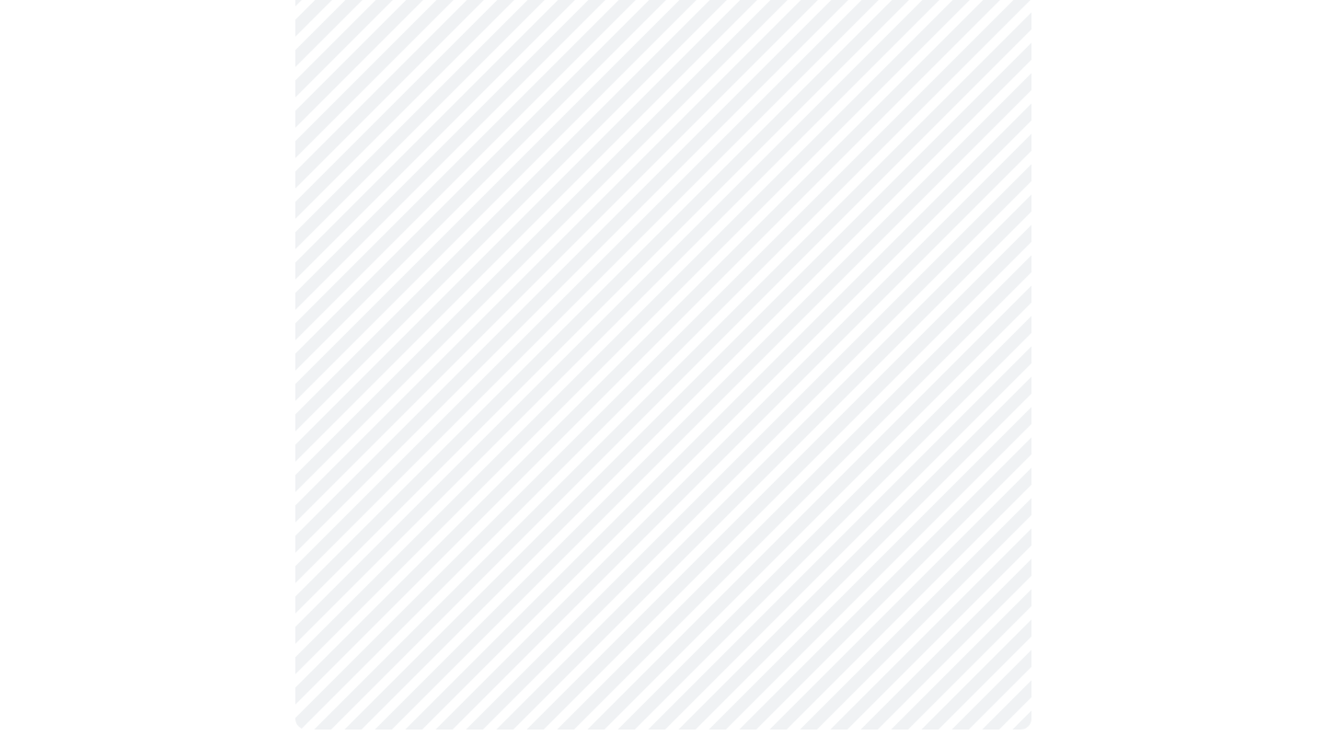
scroll to position [1645, 0]
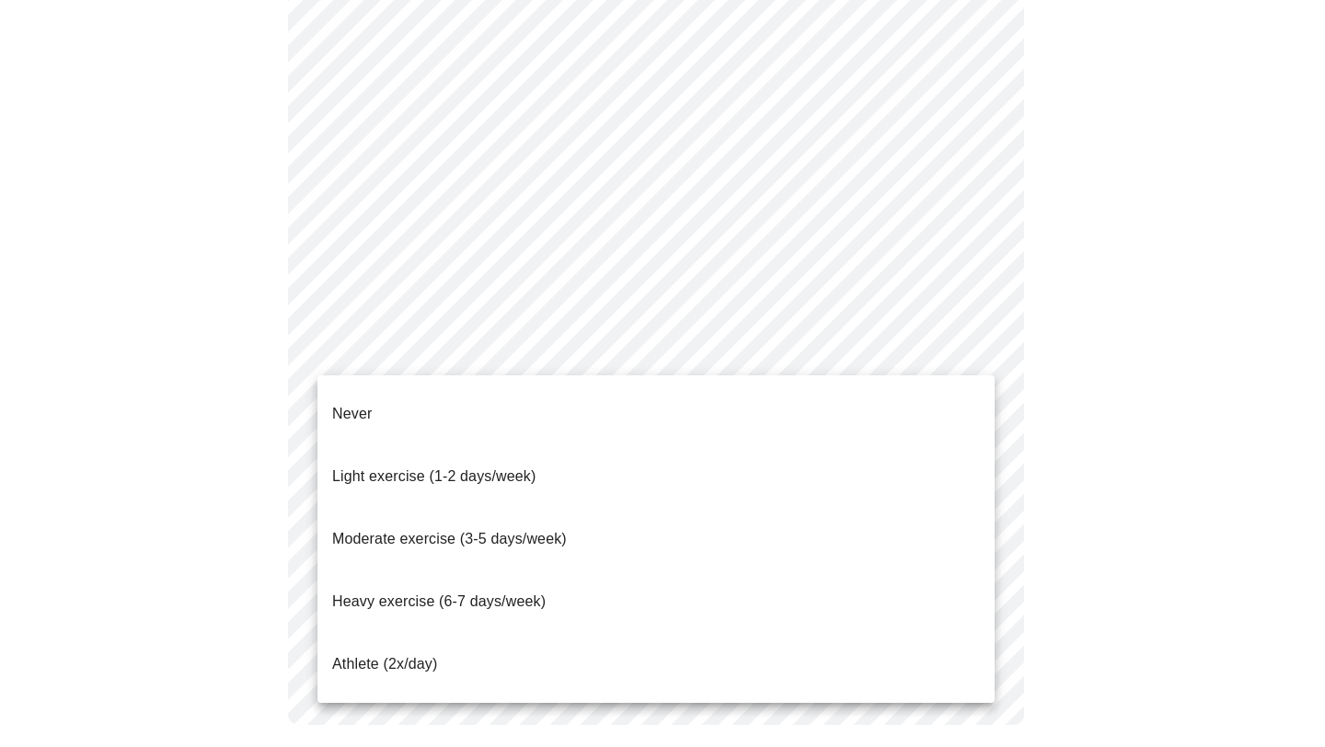
click at [513, 412] on li "Never" at bounding box center [655, 414] width 677 height 63
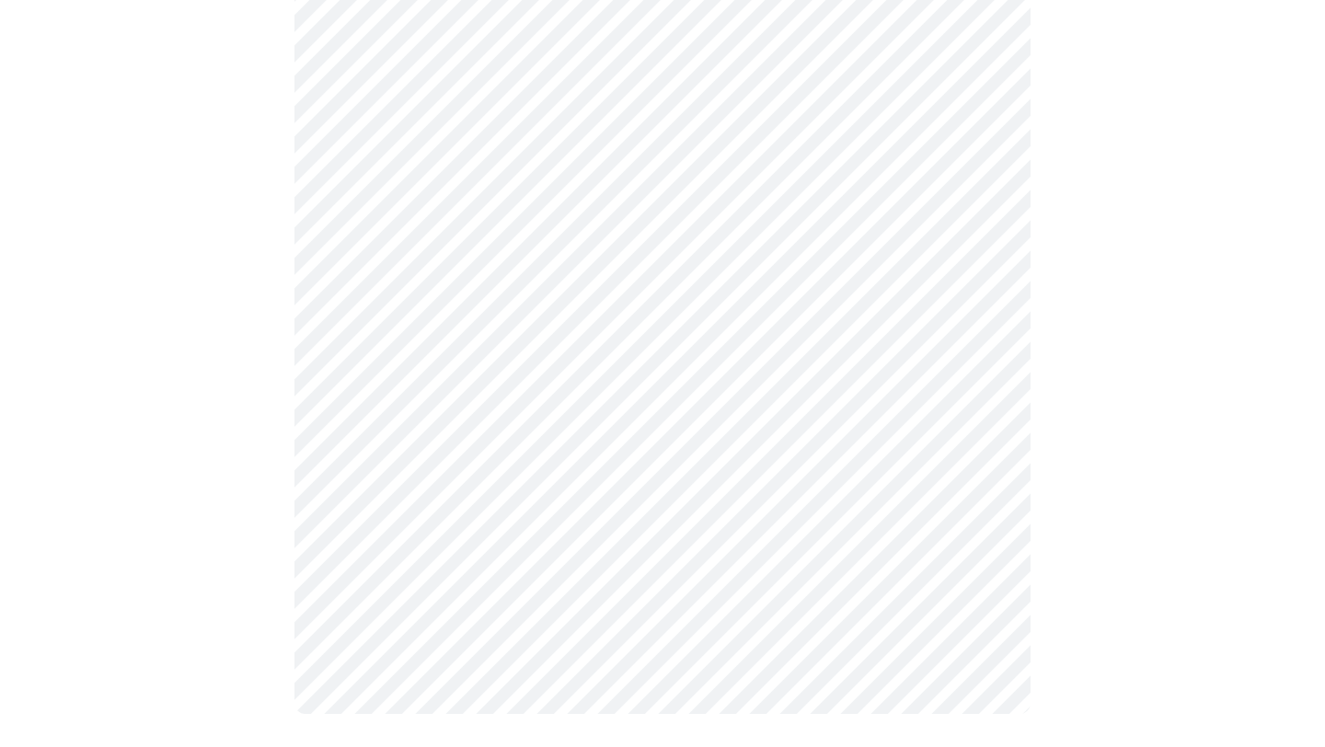
scroll to position [1641, 0]
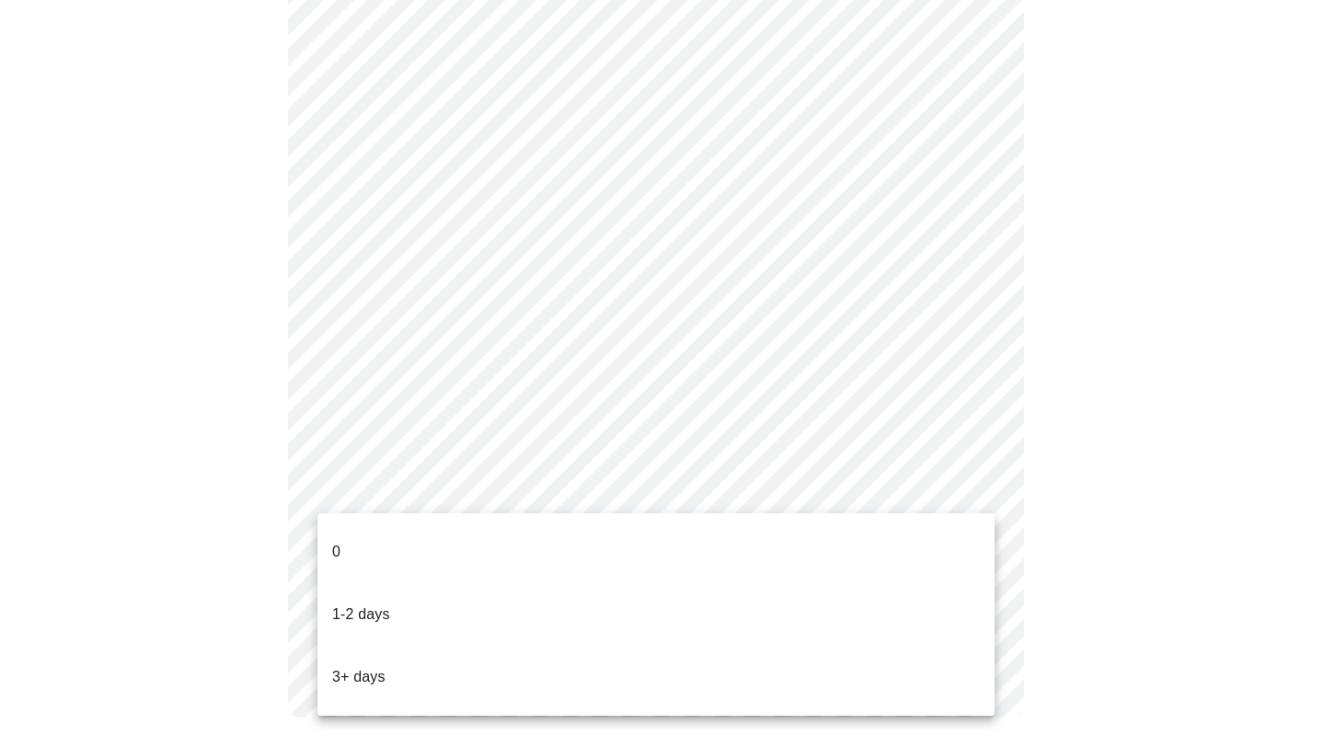
click at [560, 534] on li "0" at bounding box center [655, 552] width 677 height 63
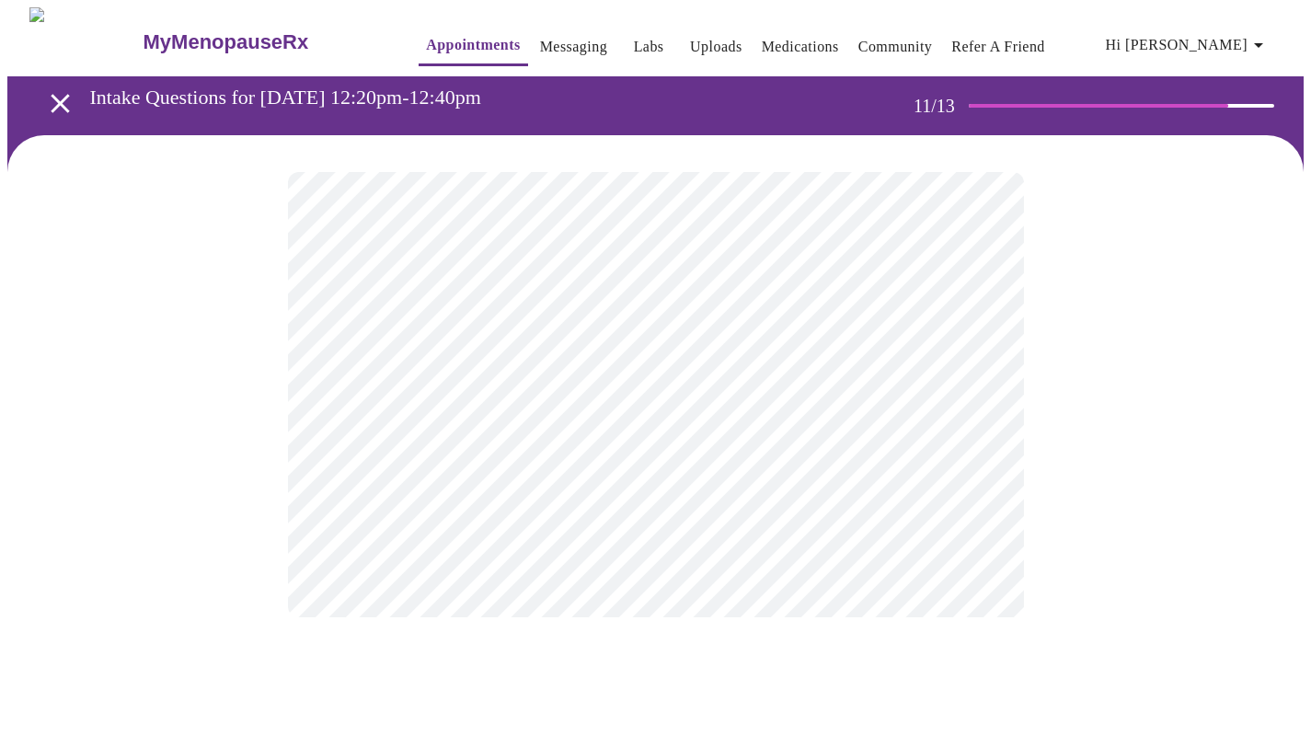
scroll to position [0, 0]
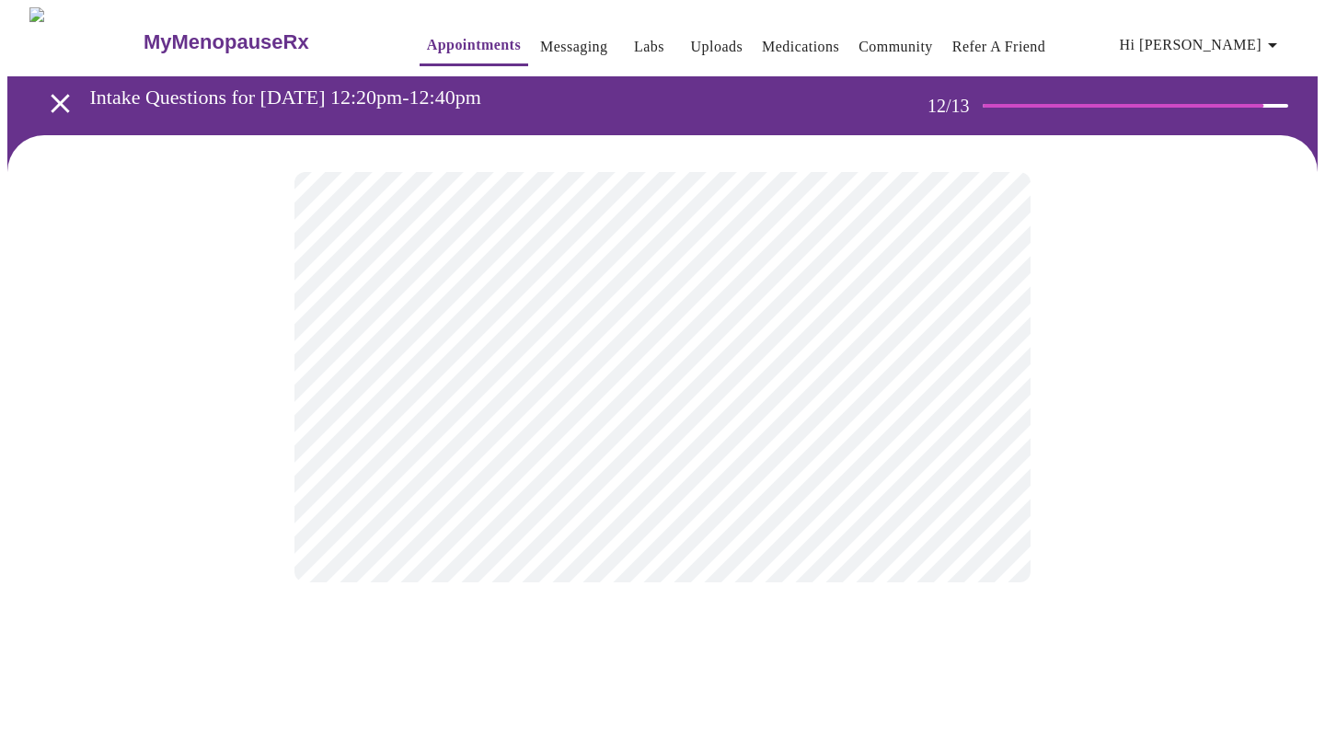
click at [684, 370] on body "MyMenopauseRx Appointments Messaging Labs Uploads Medications Community Refer a…" at bounding box center [662, 313] width 1310 height 612
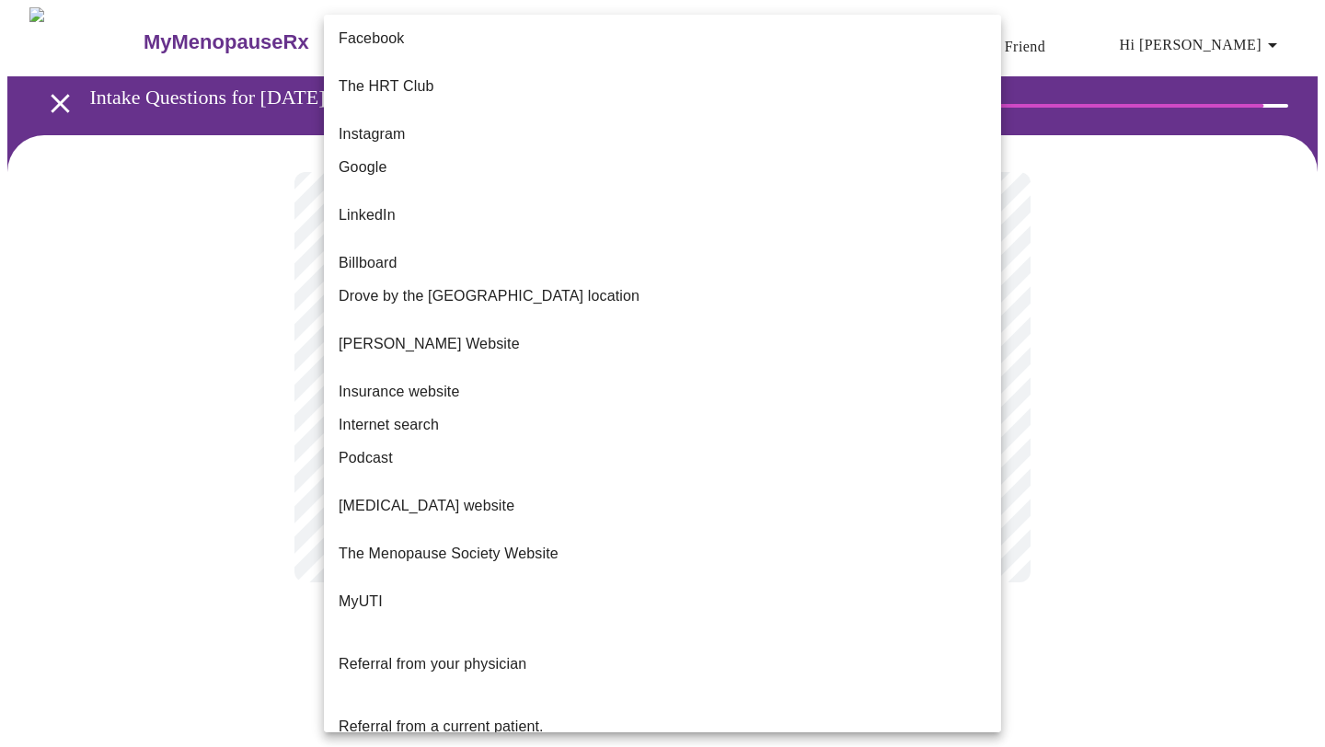
click at [629, 153] on li "Google" at bounding box center [662, 167] width 677 height 33
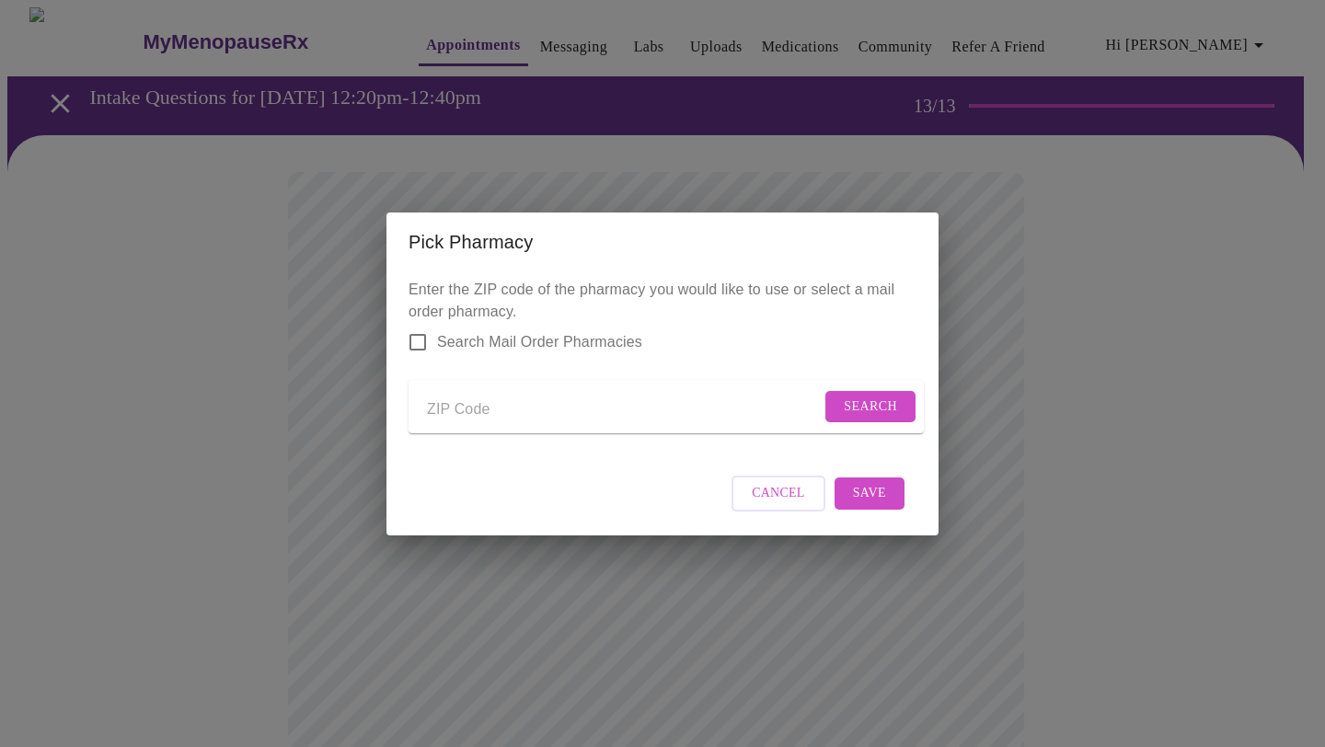
click at [470, 396] on input "Send a message to your care team" at bounding box center [624, 410] width 394 height 29
type input "40505"
click at [849, 397] on span "Search" at bounding box center [870, 407] width 53 height 23
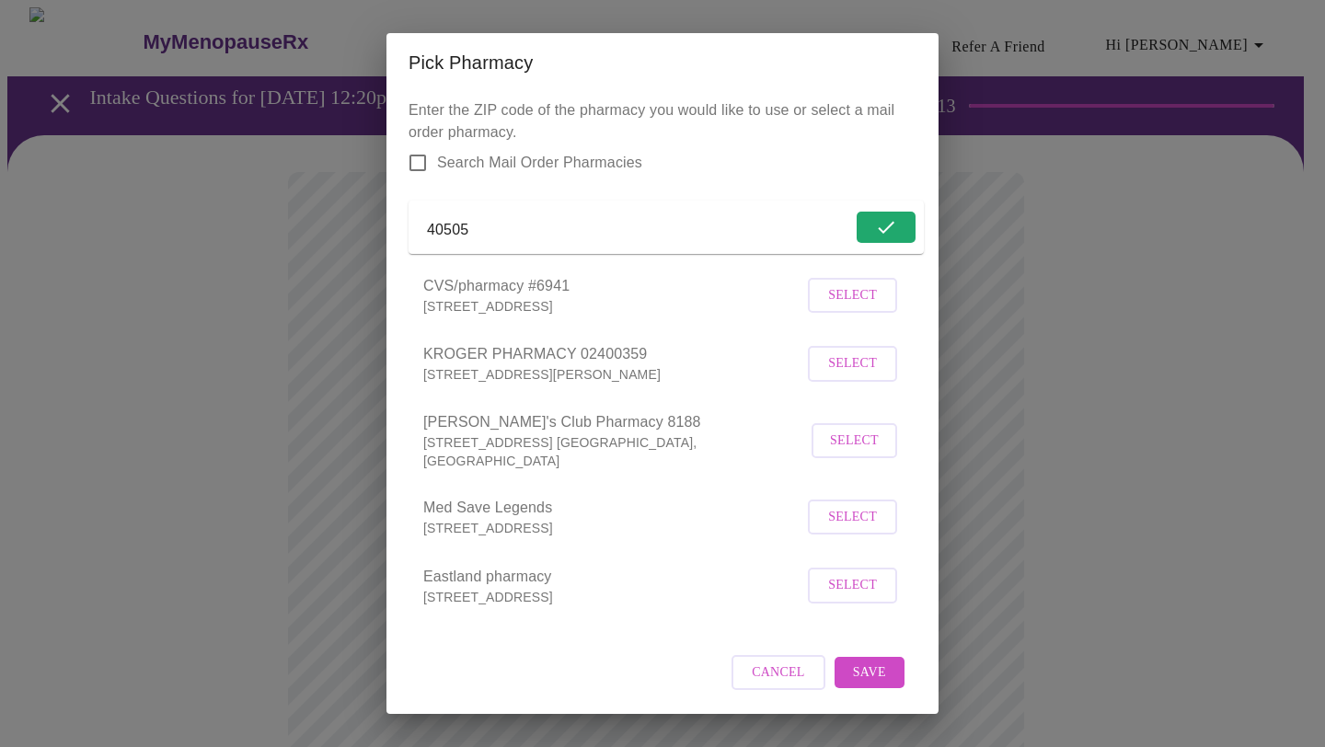
click at [845, 375] on span "Select" at bounding box center [852, 363] width 49 height 23
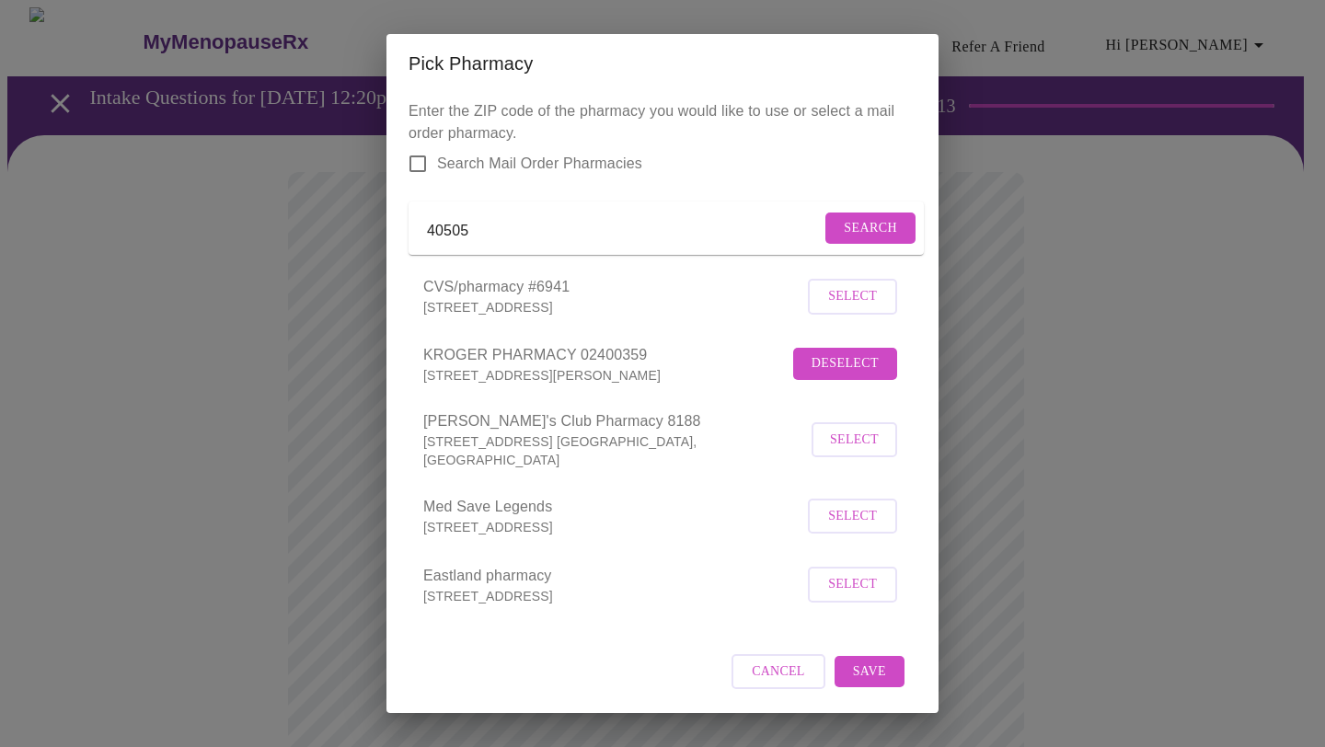
click at [853, 682] on span "Save" at bounding box center [869, 672] width 33 height 23
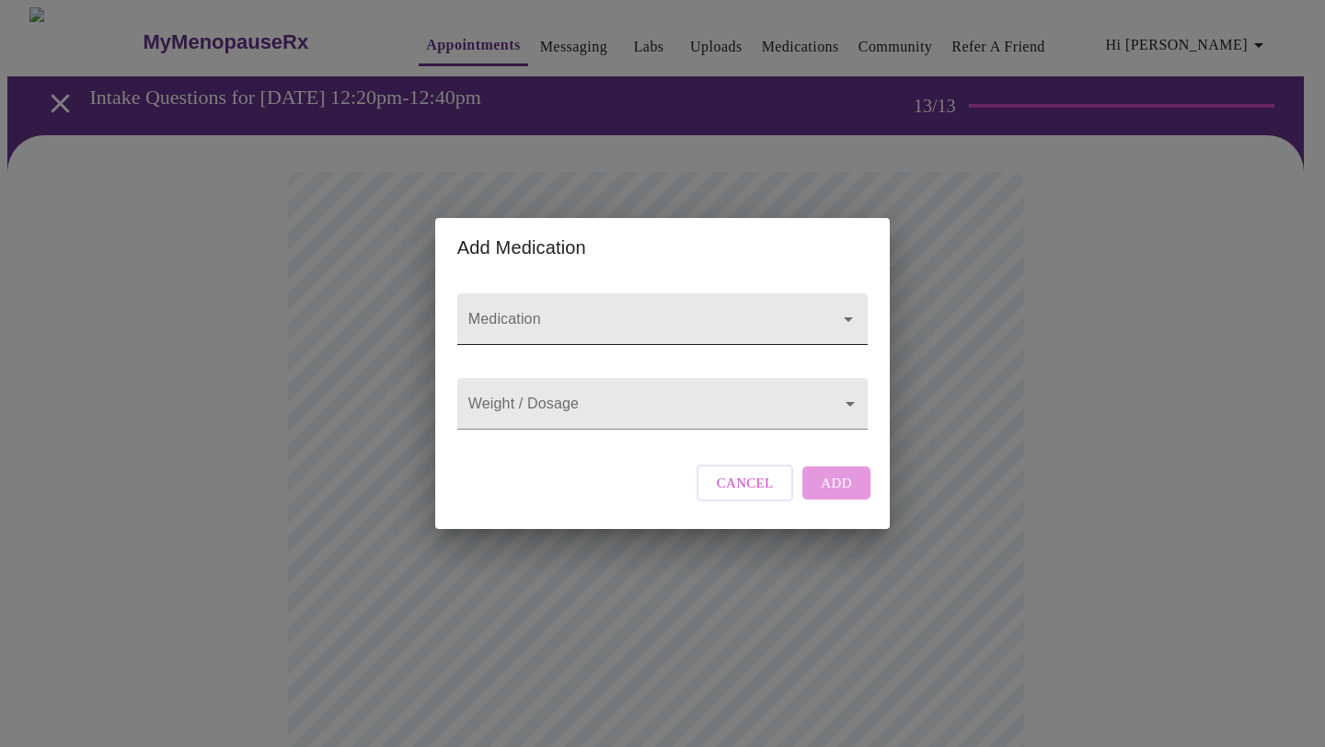
click at [633, 311] on input "Medication" at bounding box center [636, 328] width 343 height 34
click at [841, 308] on icon "Close" at bounding box center [848, 319] width 22 height 22
click at [782, 311] on input "Medication" at bounding box center [636, 328] width 343 height 34
type input "Sertraline"
click at [654, 420] on body "MyMenopauseRx Appointments Messaging Labs Uploads Medications Community Refer a…" at bounding box center [662, 699] width 1310 height 1384
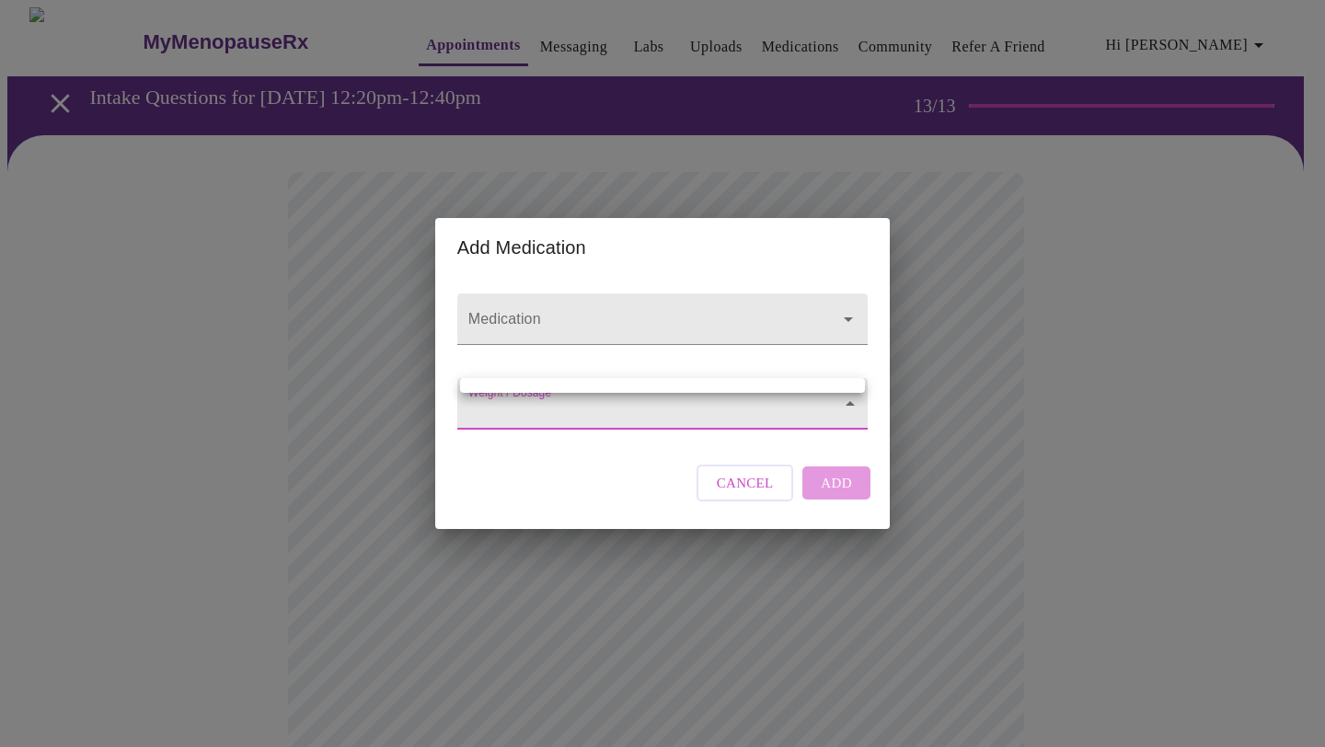
click at [656, 381] on ul at bounding box center [662, 385] width 405 height 15
click at [663, 415] on div at bounding box center [662, 373] width 1325 height 747
click at [845, 410] on body "MyMenopauseRx Appointments Messaging Labs Uploads Medications Community Refer a…" at bounding box center [662, 699] width 1310 height 1384
click at [845, 410] on div at bounding box center [662, 373] width 1325 height 747
click at [775, 501] on button "Cancel" at bounding box center [745, 483] width 98 height 37
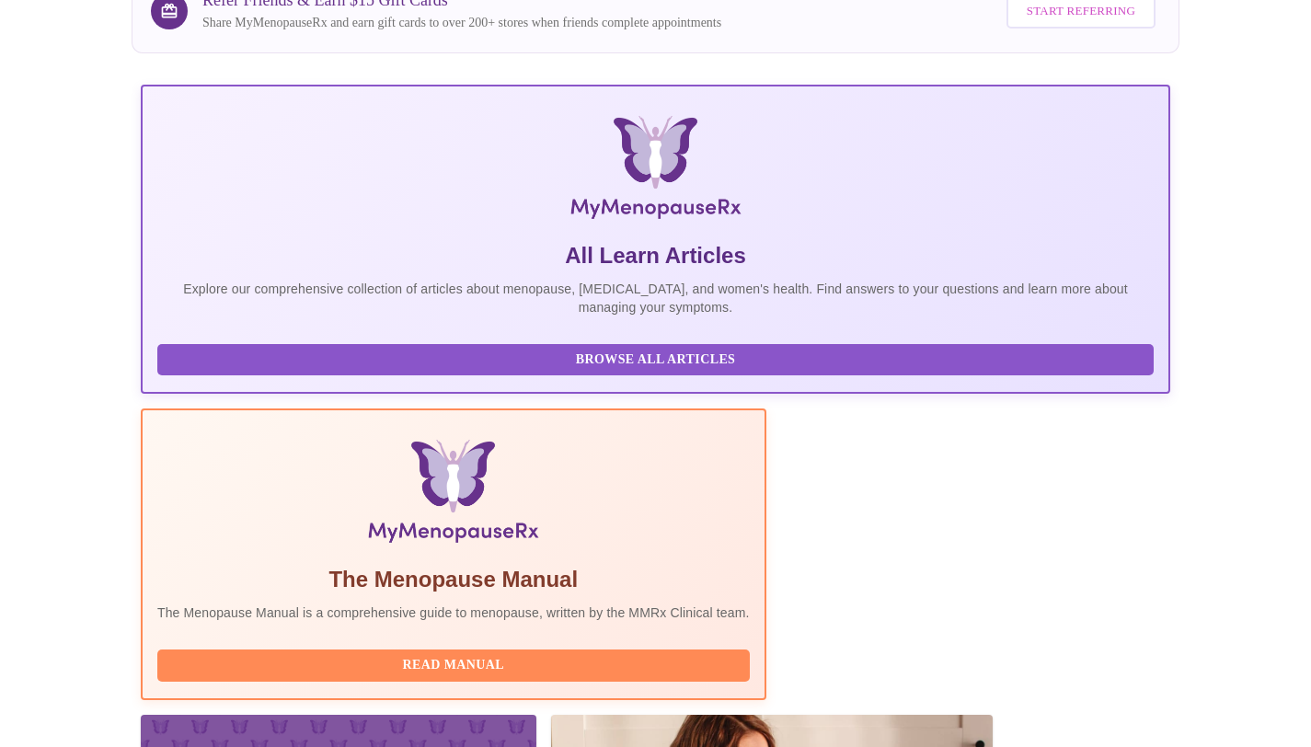
scroll to position [259, 0]
